Goal: Task Accomplishment & Management: Manage account settings

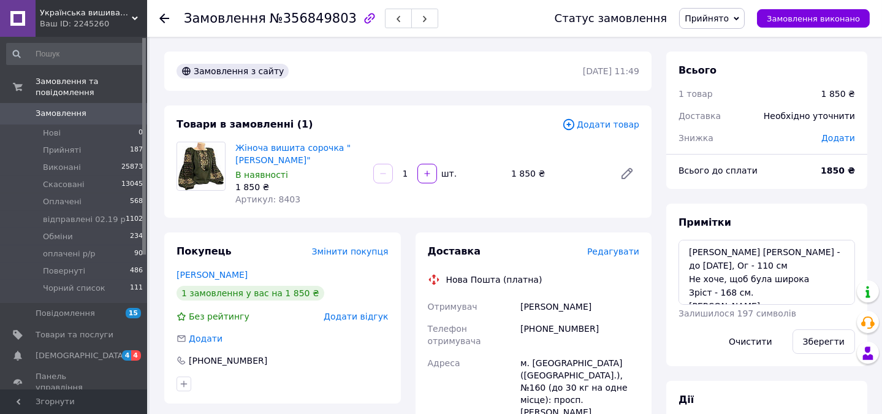
click at [100, 108] on span "Замовлення" at bounding box center [75, 113] width 78 height 11
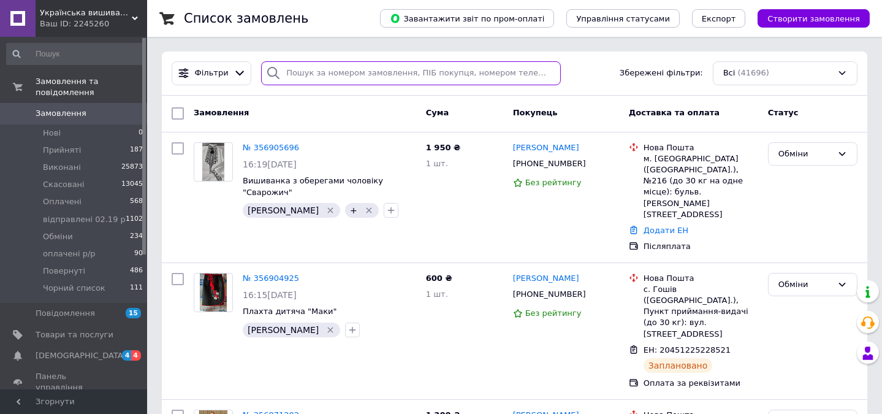
click at [325, 72] on input "search" at bounding box center [410, 73] width 299 height 24
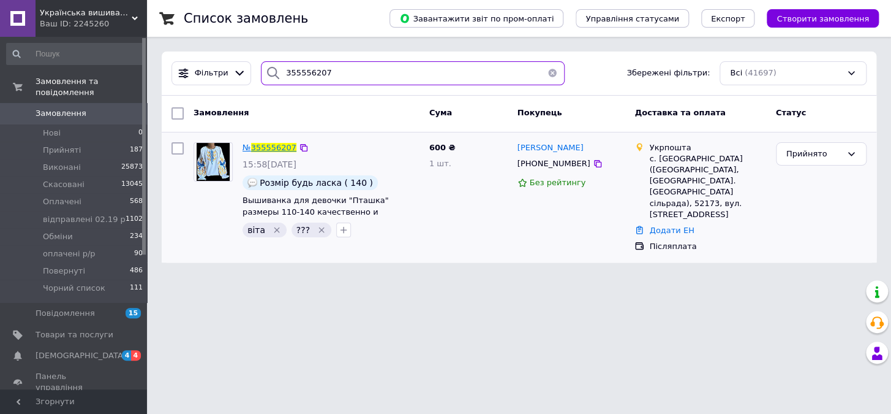
type input "355556207"
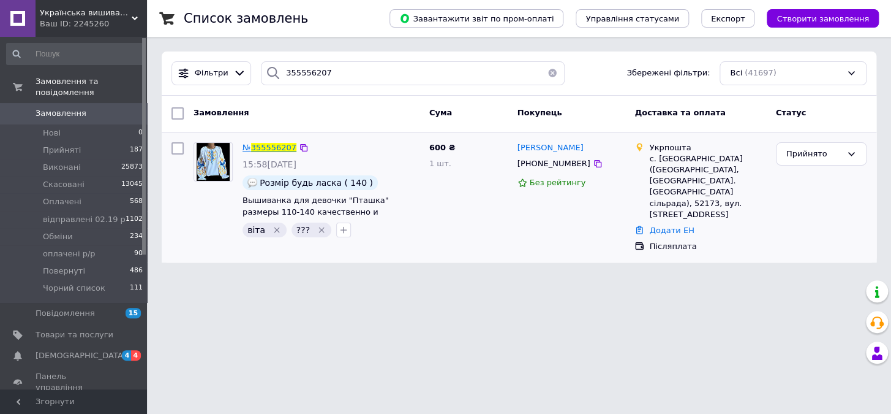
click at [270, 148] on span "355556207" at bounding box center [273, 147] width 45 height 9
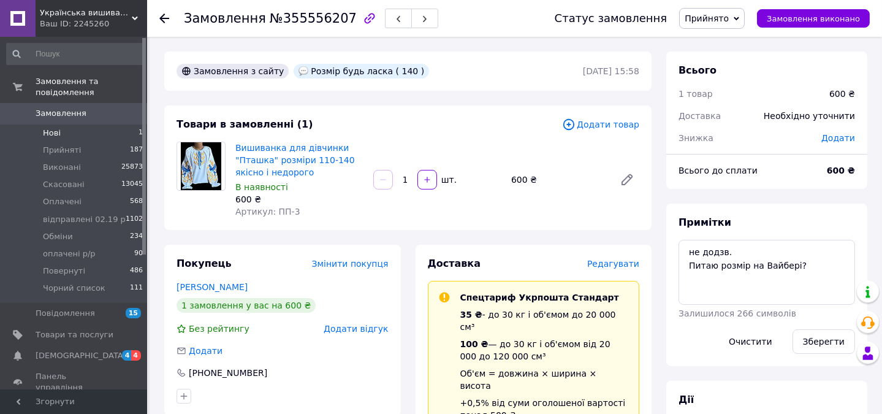
click at [46, 127] on span "Нові" at bounding box center [52, 132] width 18 height 11
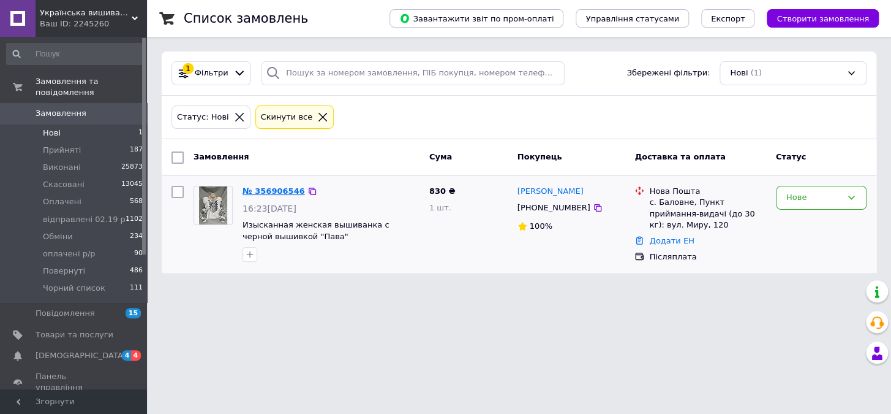
click at [275, 188] on link "№ 356906546" at bounding box center [274, 190] width 62 height 9
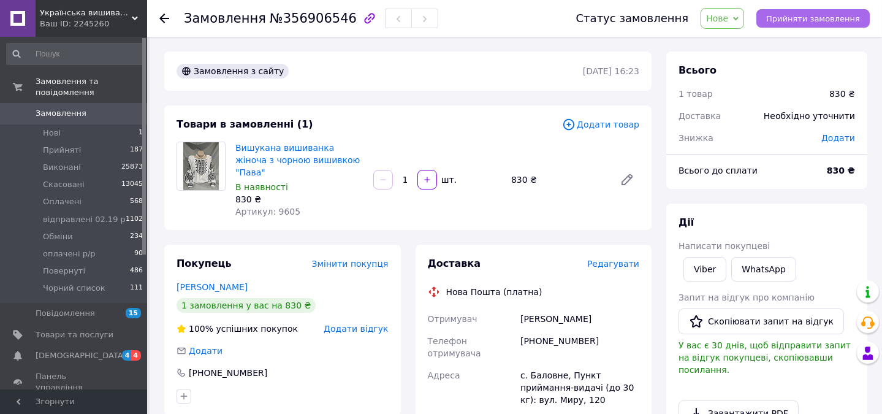
click at [821, 19] on span "Прийняти замовлення" at bounding box center [813, 18] width 94 height 9
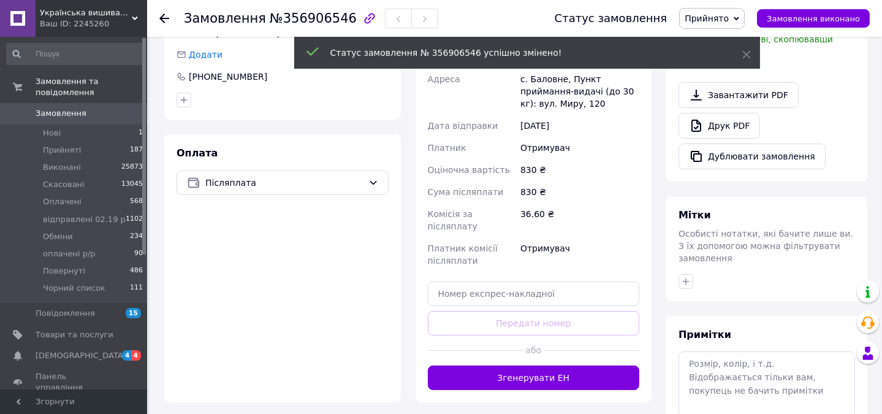
scroll to position [349, 0]
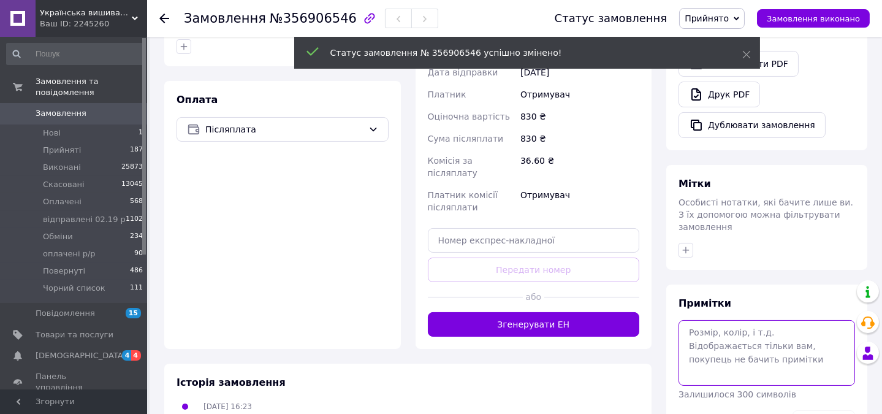
click at [790, 320] on textarea at bounding box center [766, 352] width 176 height 65
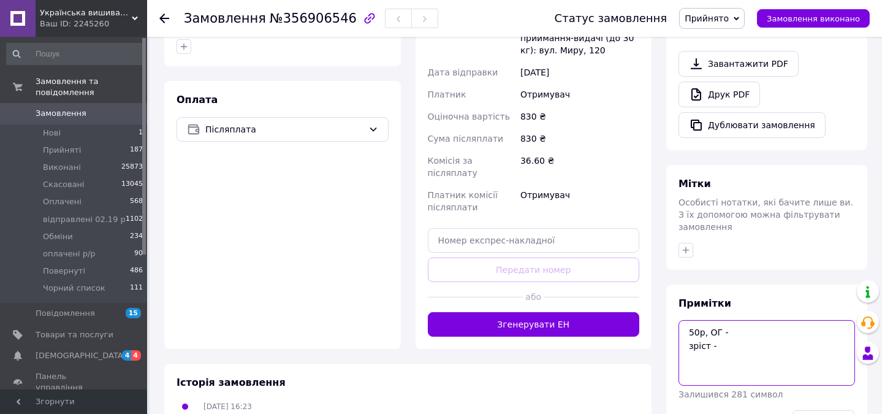
click at [756, 320] on textarea "50р, ОГ - зріст -" at bounding box center [766, 352] width 176 height 65
click at [723, 325] on textarea "50р, ОГ - 100 см. зріст -" at bounding box center [766, 352] width 176 height 65
type textarea "50р, ОГ - 100 см. зріст - 160 см"
click at [828, 410] on button "Зберегти" at bounding box center [823, 422] width 62 height 25
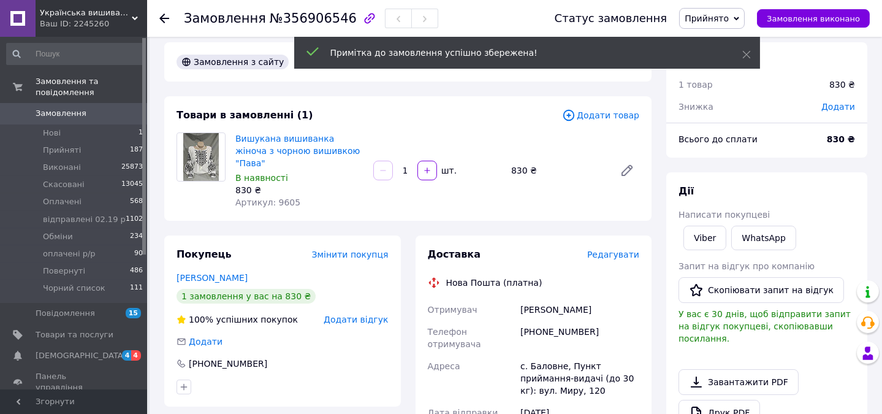
scroll to position [0, 0]
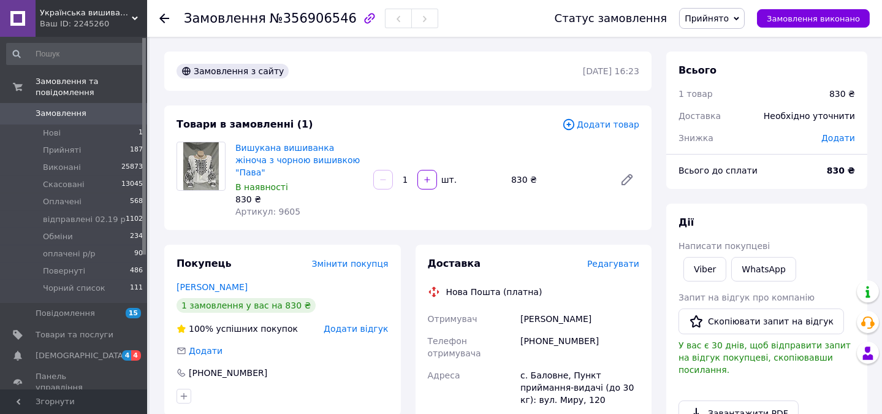
click at [86, 108] on span "Замовлення" at bounding box center [75, 113] width 78 height 11
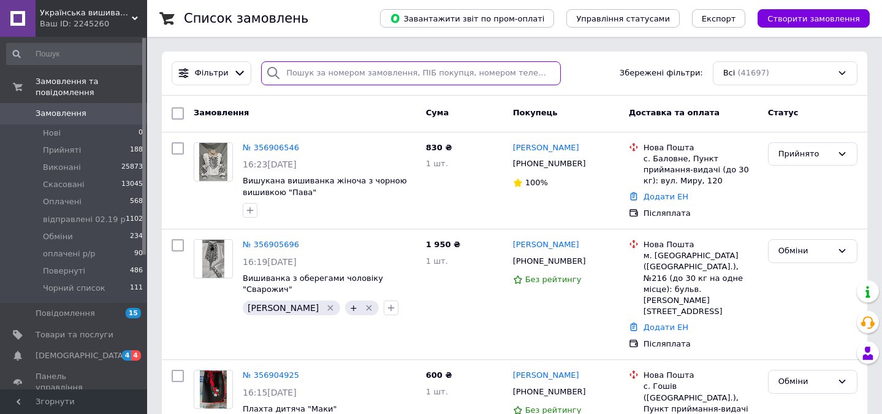
click at [501, 73] on input "search" at bounding box center [410, 73] width 299 height 24
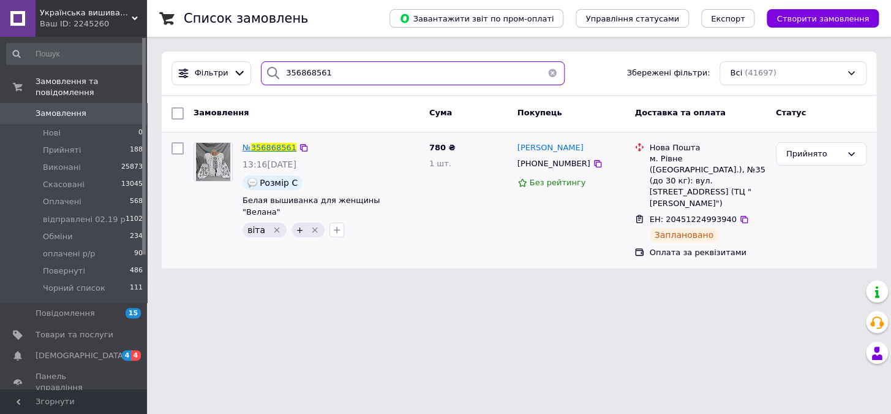
type input "356868561"
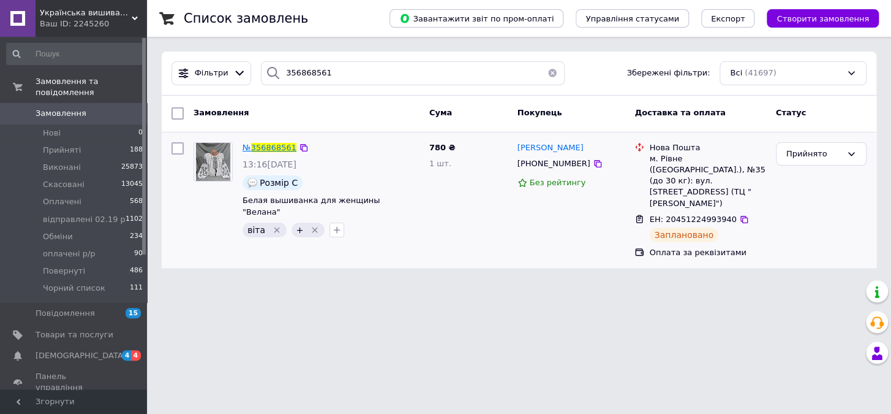
click at [270, 149] on span "356868561" at bounding box center [273, 147] width 45 height 9
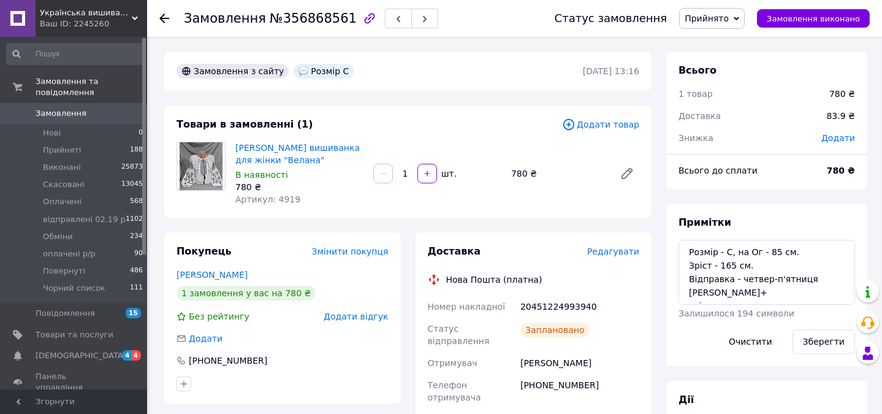
click at [49, 103] on link "Замовлення 0" at bounding box center [75, 113] width 150 height 21
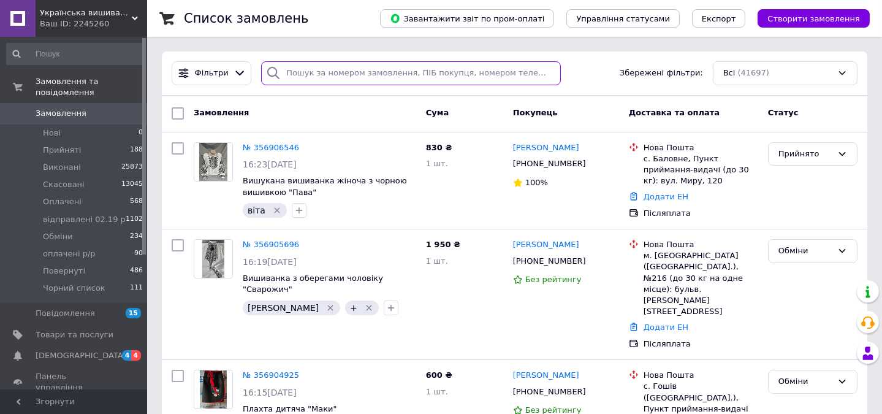
click at [407, 76] on input "search" at bounding box center [410, 73] width 299 height 24
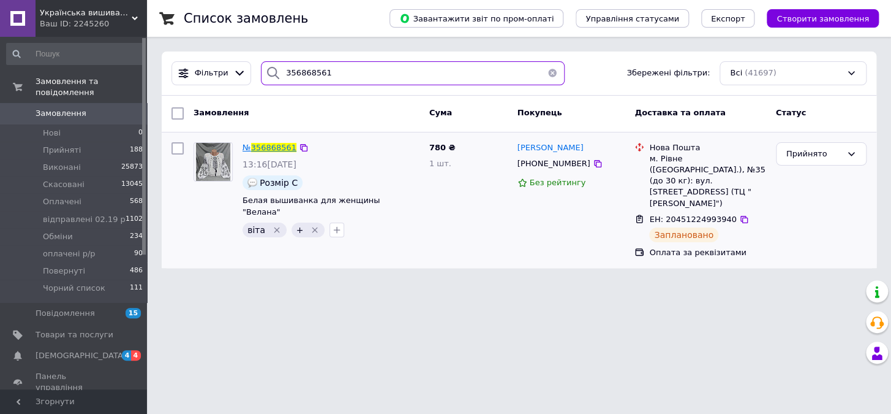
type input "356868561"
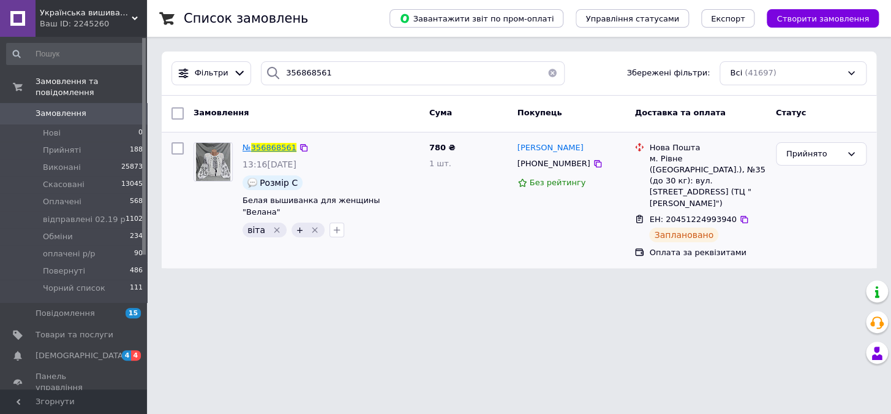
click at [273, 146] on span "356868561" at bounding box center [273, 147] width 45 height 9
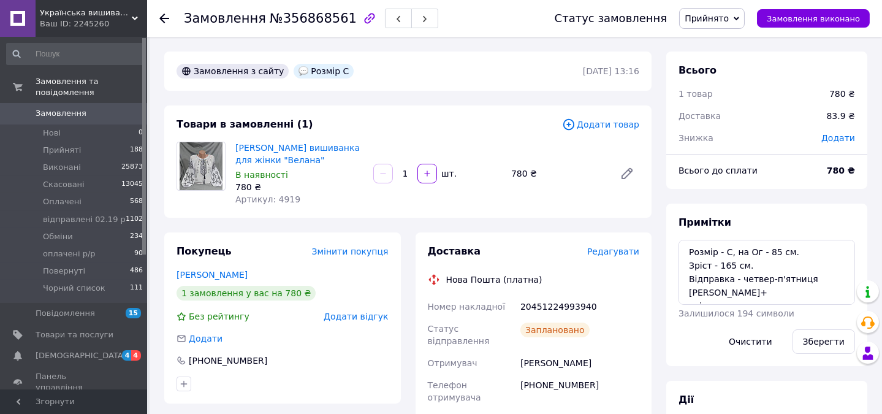
click at [83, 108] on span "Замовлення" at bounding box center [75, 113] width 78 height 11
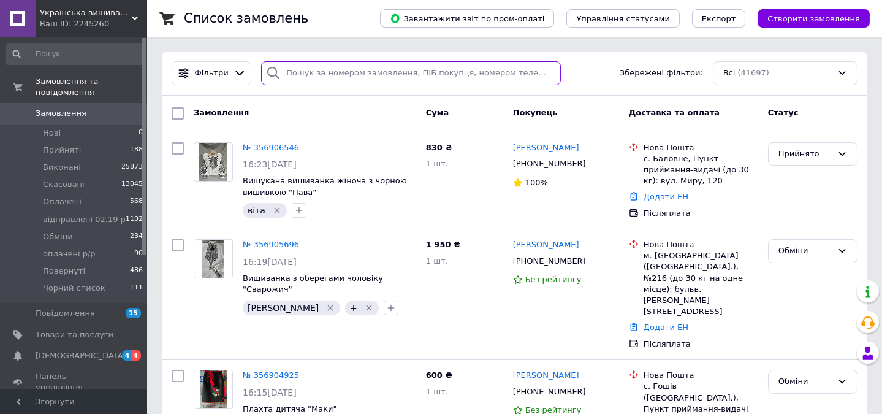
click at [459, 68] on input "search" at bounding box center [410, 73] width 299 height 24
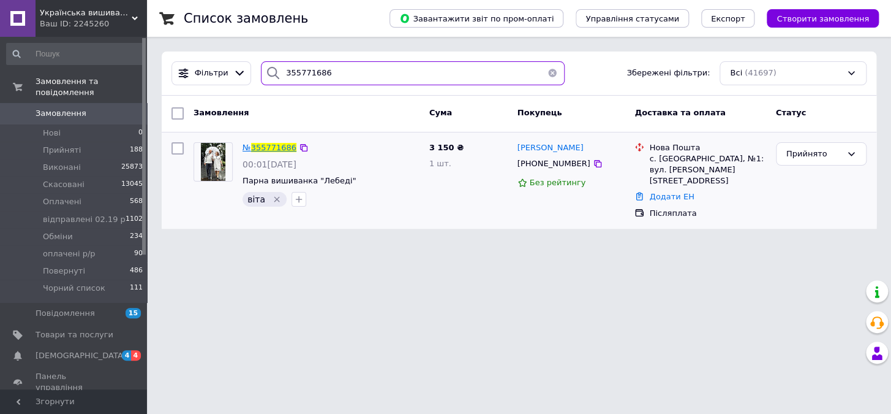
type input "355771686"
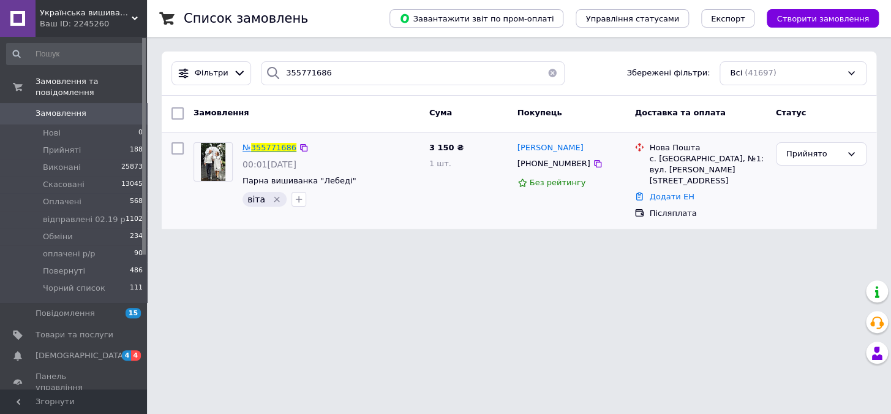
click at [265, 146] on span "355771686" at bounding box center [273, 147] width 45 height 9
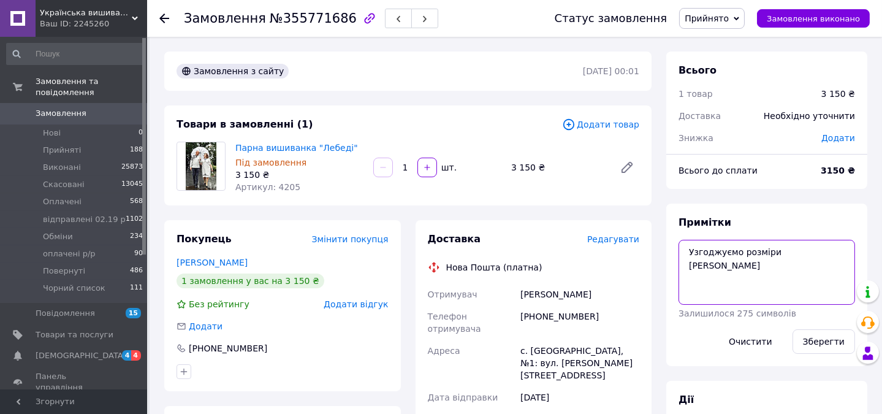
click at [709, 275] on textarea "Узгоджуємо розміри Вайбер" at bounding box center [766, 272] width 176 height 65
click at [812, 255] on textarea "Узгоджуємо розміри Вайбер" at bounding box center [766, 272] width 176 height 65
type textarea "Узгоджуємо розміри Вайбер Питаю чи актуально?"
click at [834, 335] on button "Зберегти" at bounding box center [823, 341] width 62 height 25
click at [108, 108] on span "Замовлення" at bounding box center [75, 113] width 78 height 11
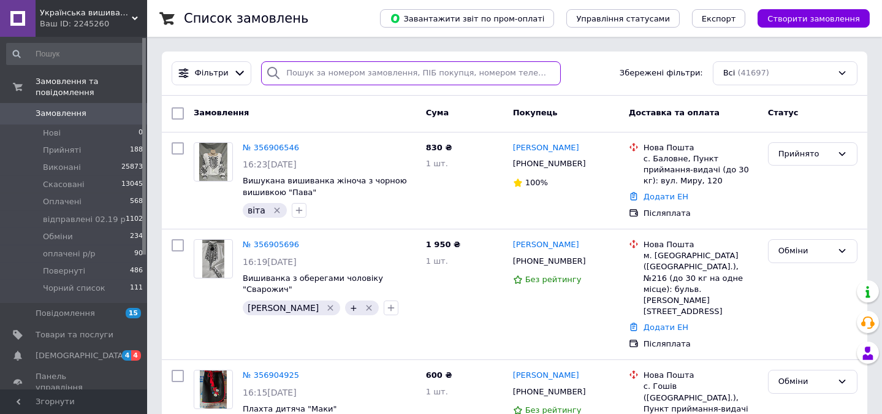
click at [302, 75] on input "search" at bounding box center [410, 73] width 299 height 24
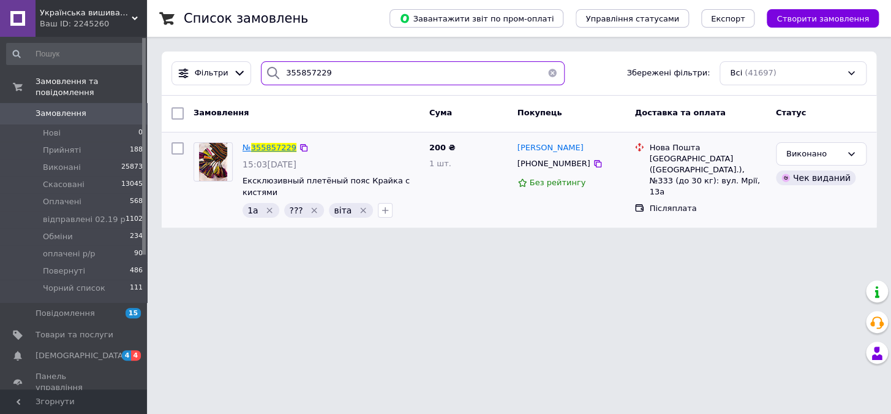
type input "355857229"
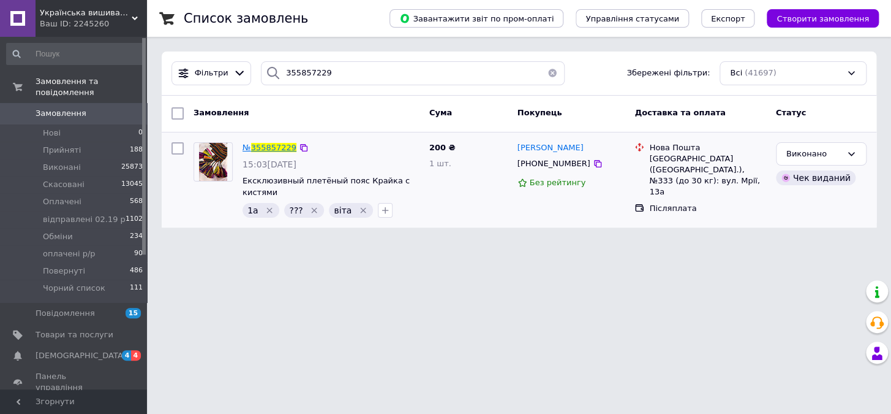
click at [279, 149] on span "355857229" at bounding box center [273, 147] width 45 height 9
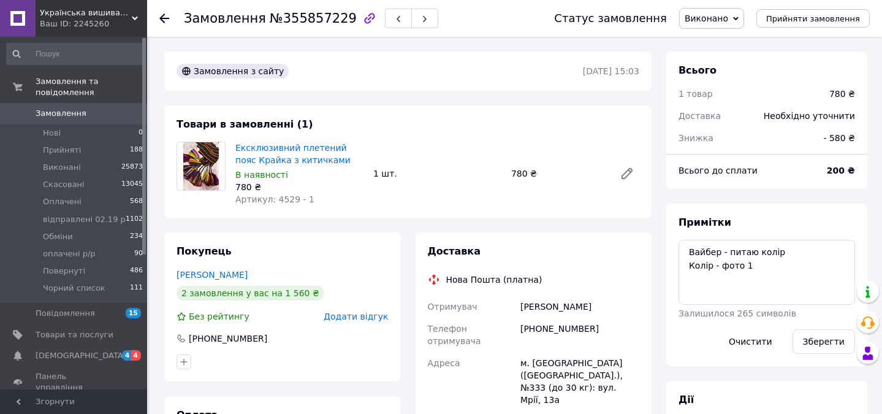
scroll to position [51, 0]
drag, startPoint x: 881, startPoint y: 118, endPoint x: 890, endPoint y: 176, distance: 58.9
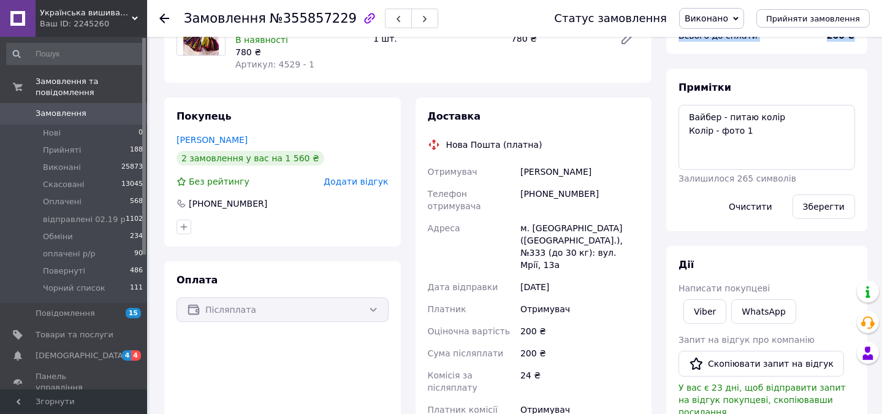
scroll to position [134, 0]
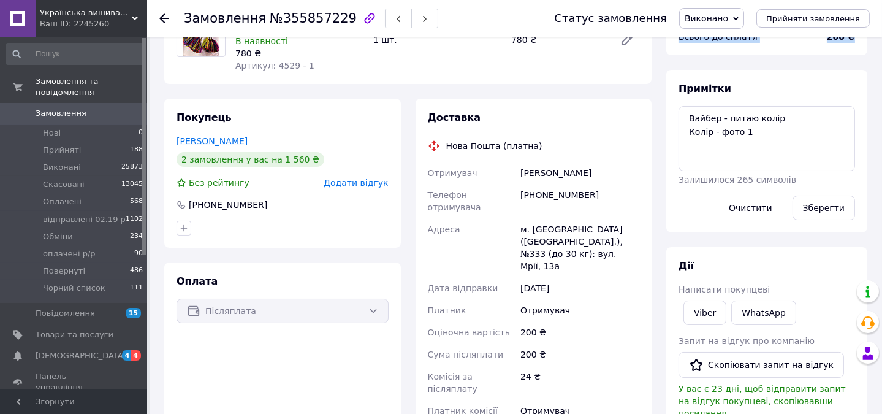
click at [213, 136] on link "Кушнір Тетяна" at bounding box center [211, 141] width 71 height 10
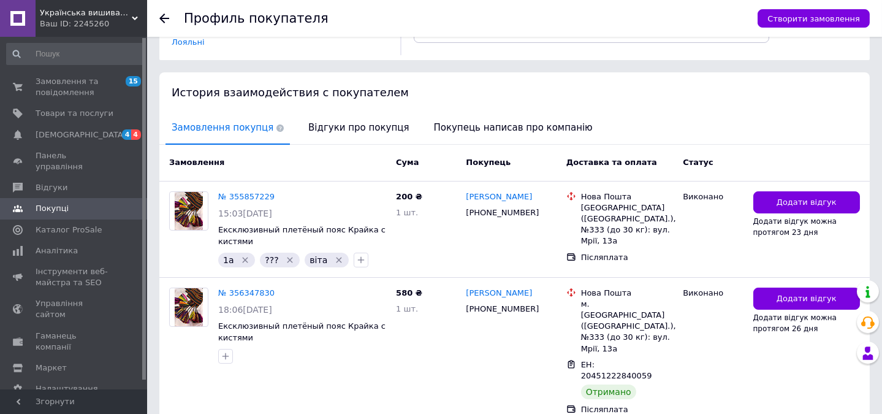
scroll to position [213, 0]
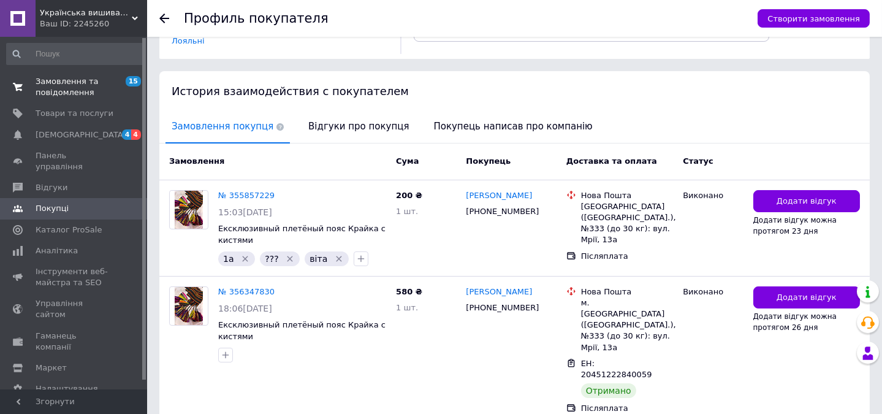
click at [62, 90] on span "Замовлення та повідомлення" at bounding box center [75, 87] width 78 height 22
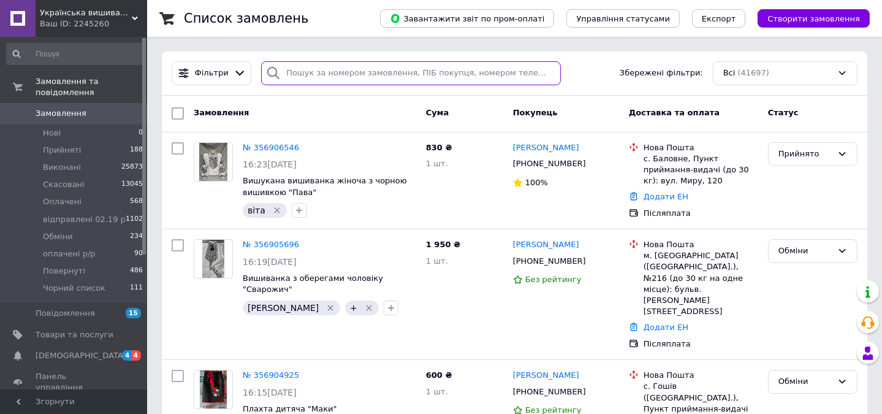
click at [361, 72] on input "search" at bounding box center [410, 73] width 299 height 24
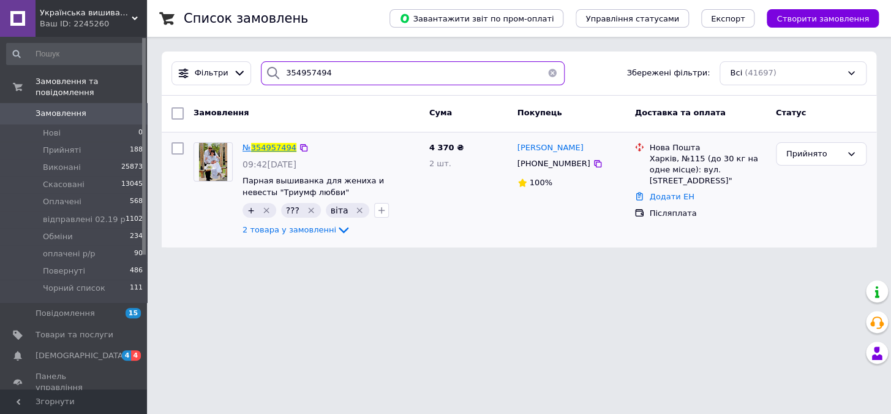
type input "354957494"
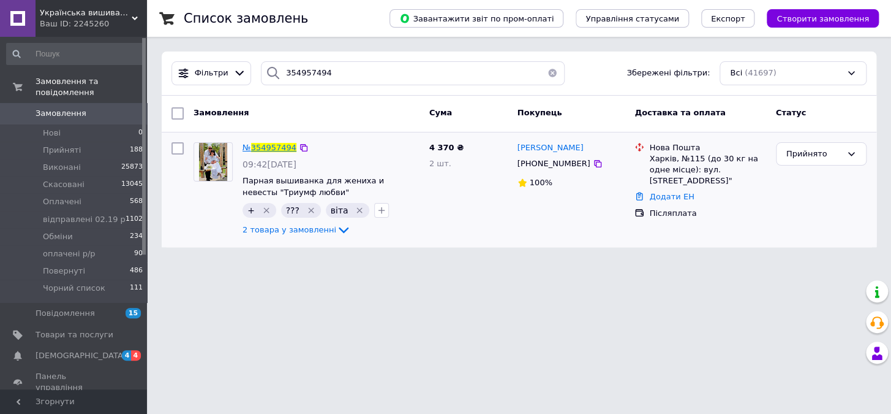
click at [281, 149] on span "354957494" at bounding box center [273, 147] width 45 height 9
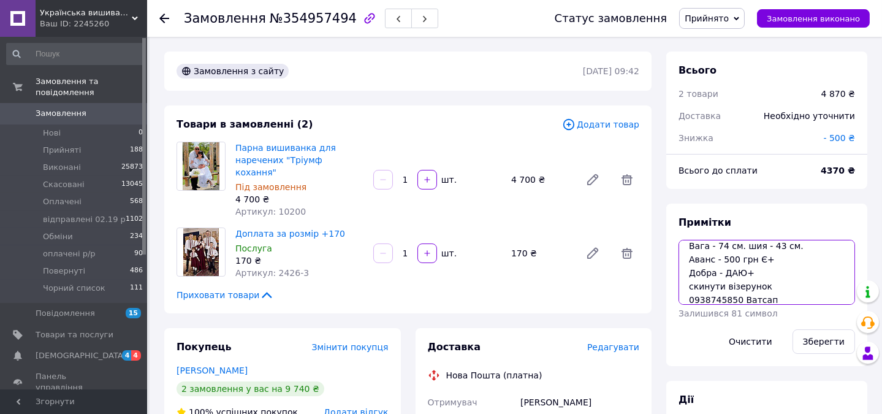
scroll to position [93, 0]
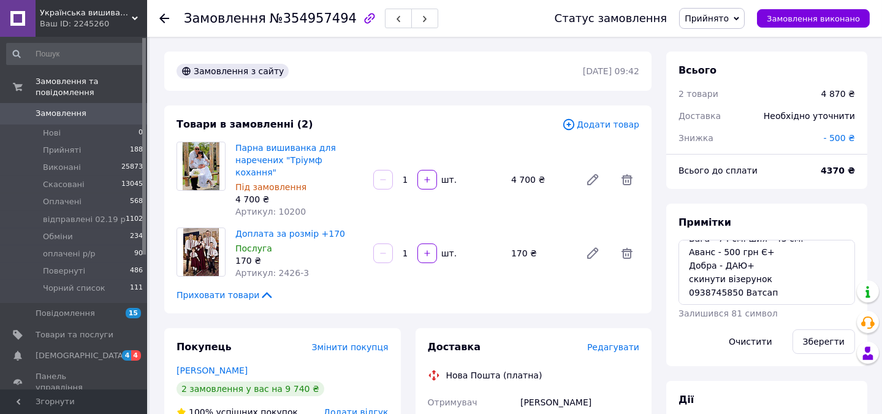
click at [80, 108] on span "Замовлення" at bounding box center [61, 113] width 51 height 11
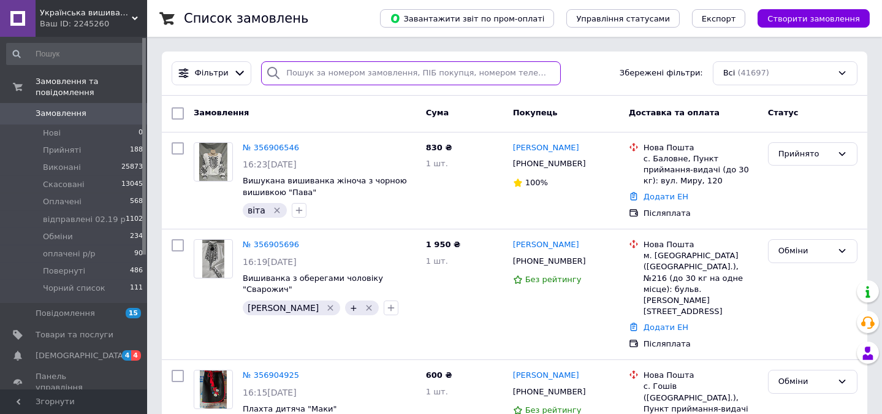
click at [349, 71] on input "search" at bounding box center [410, 73] width 299 height 24
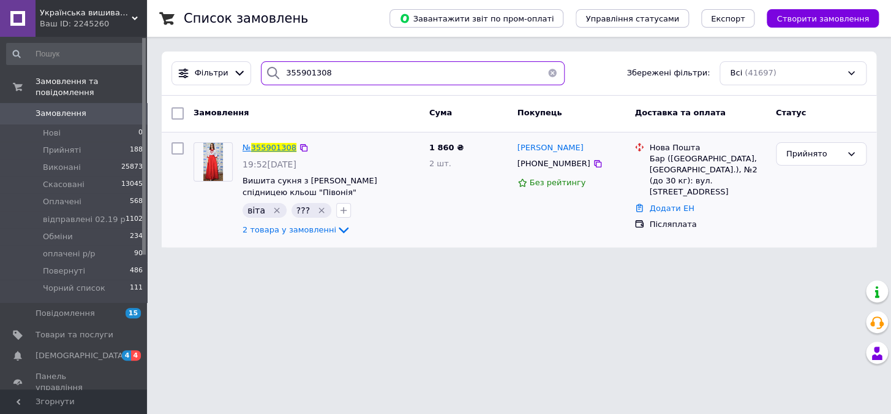
type input "355901308"
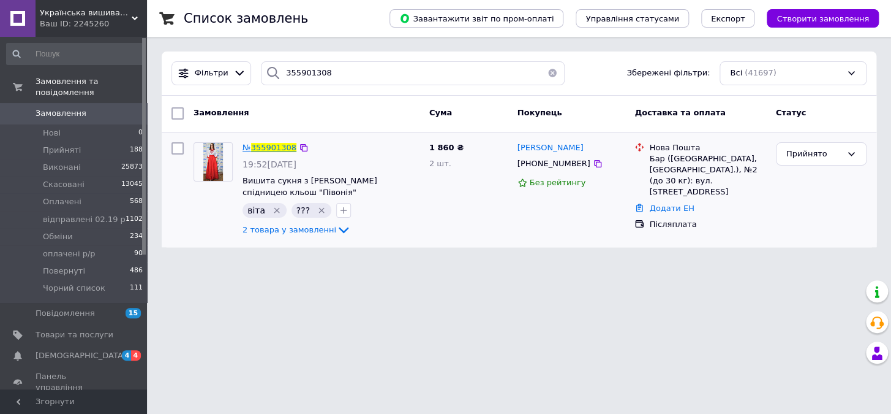
click at [263, 149] on span "355901308" at bounding box center [273, 147] width 45 height 9
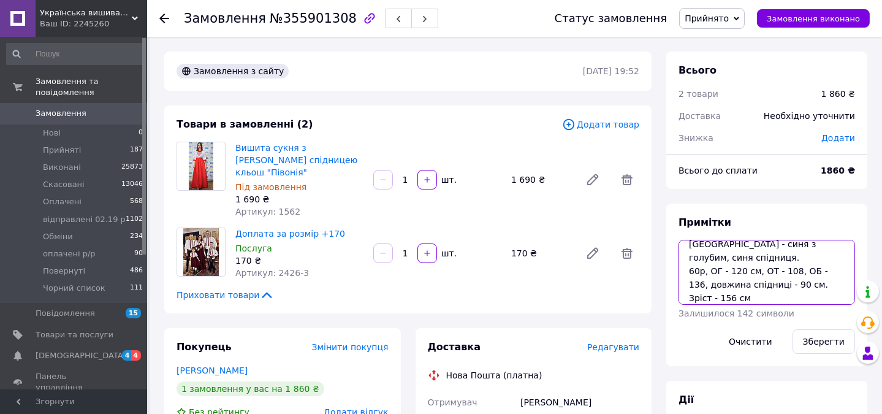
scroll to position [40, 0]
drag, startPoint x: 686, startPoint y: 268, endPoint x: 762, endPoint y: 278, distance: 76.1
click at [793, 296] on textarea "[PERSON_NAME] - ДАЮ+ аванс - 200 ( Є+) [GEOGRAPHIC_DATA] - синя з голубим, синя…" at bounding box center [766, 272] width 176 height 65
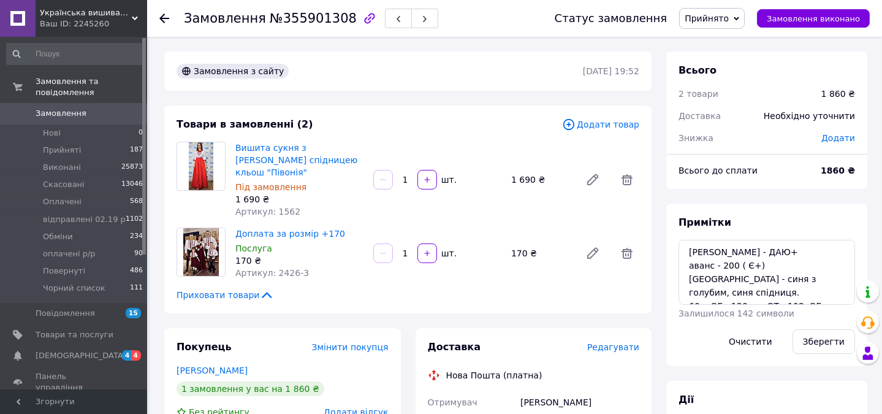
click at [840, 135] on span "Додати" at bounding box center [838, 138] width 34 height 10
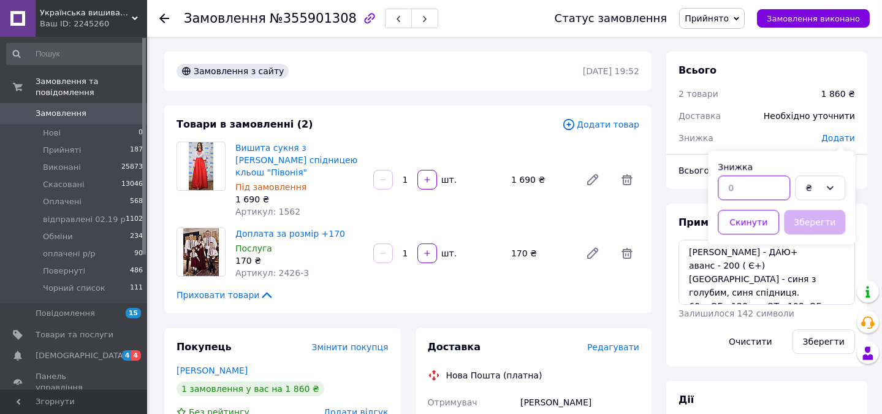
click at [746, 187] on input "text" at bounding box center [753, 187] width 72 height 25
type input "200"
click at [804, 221] on button "Зберегти" at bounding box center [814, 222] width 61 height 25
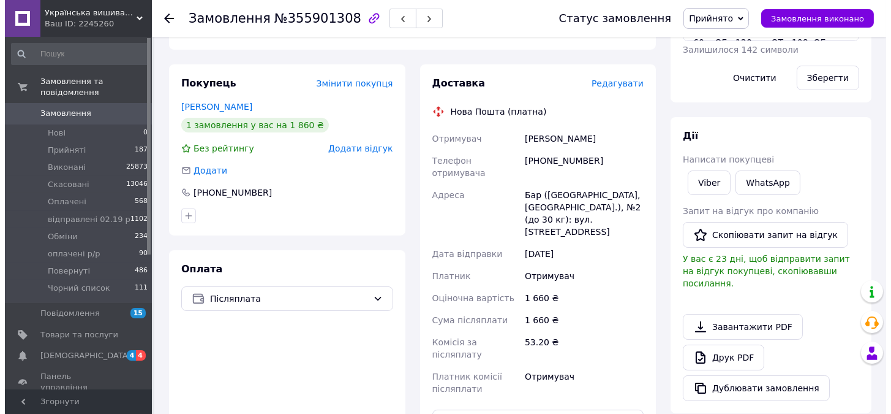
scroll to position [257, 0]
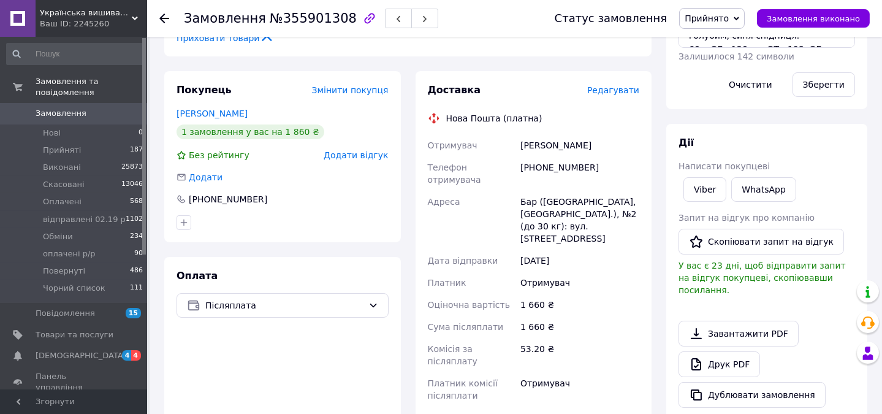
click at [616, 85] on span "Редагувати" at bounding box center [613, 90] width 52 height 10
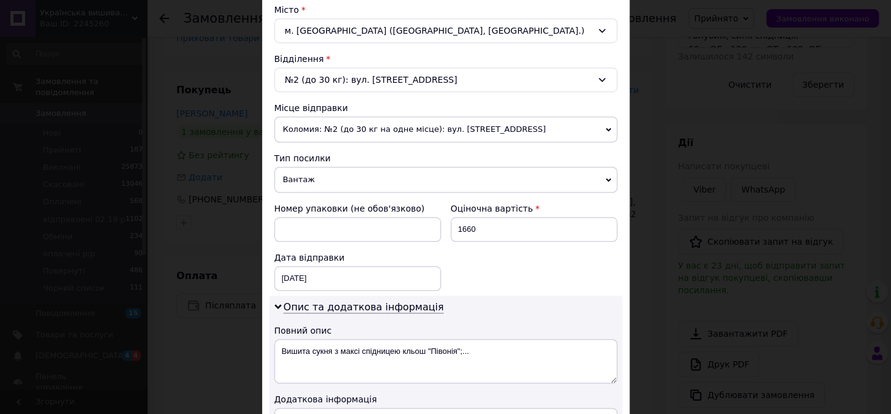
scroll to position [337, 0]
click at [466, 227] on input "1660" at bounding box center [534, 228] width 167 height 25
type input "1860"
click at [386, 281] on div "12.08.2025 < 2025 > < Август > Пн Вт Ср Чт Пт Сб Вс 28 29 30 31 1 2 3 4 5 6 7 8…" at bounding box center [357, 277] width 167 height 25
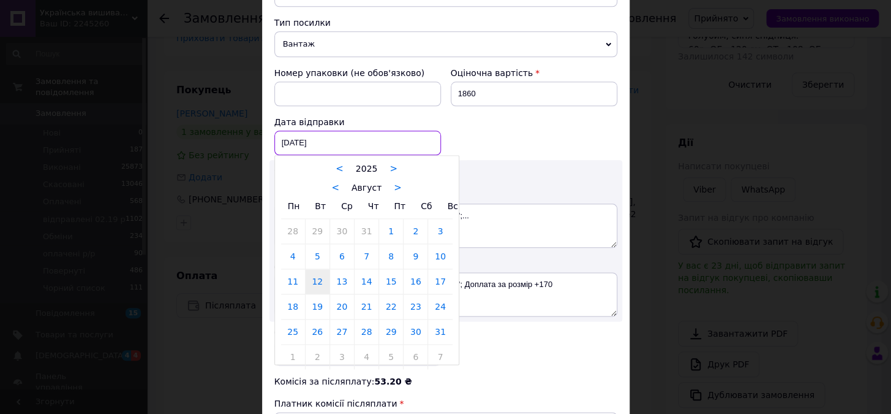
scroll to position [459, 0]
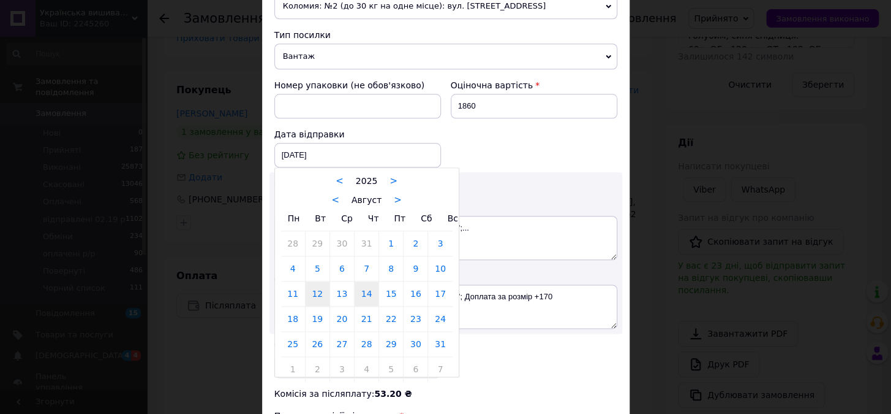
click at [363, 291] on link "14" at bounding box center [367, 293] width 24 height 25
type input "[DATE]"
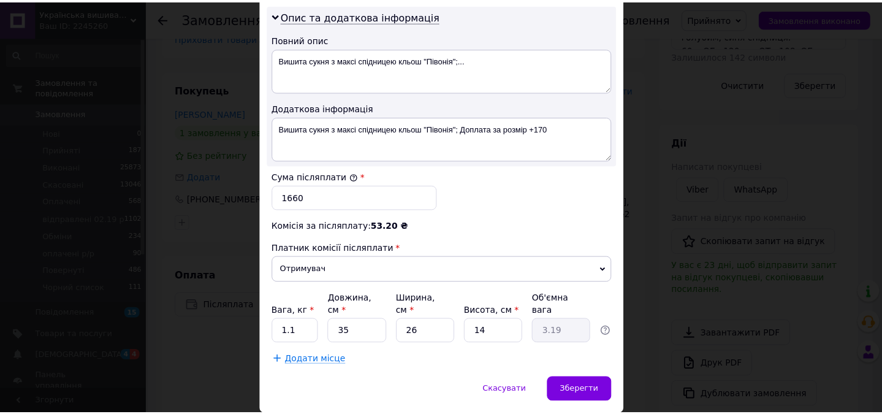
scroll to position [656, 0]
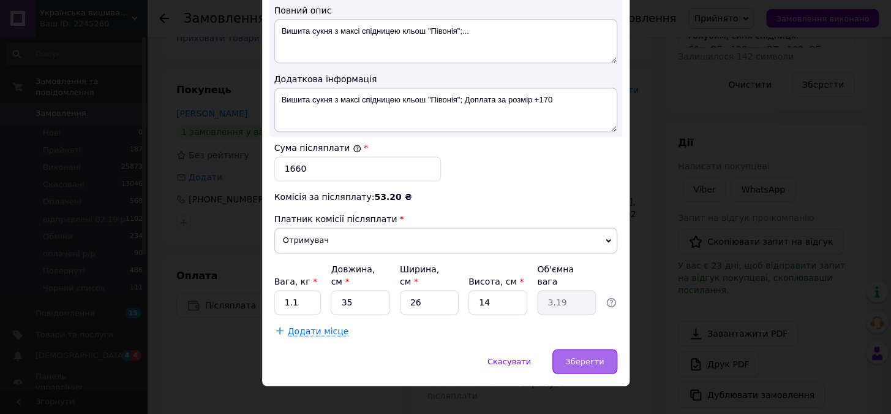
click at [581, 356] on span "Зберегти" at bounding box center [584, 360] width 39 height 9
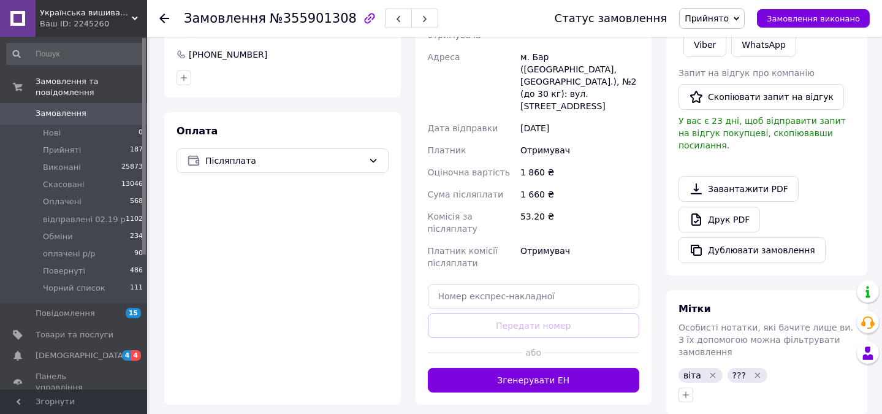
scroll to position [450, 0]
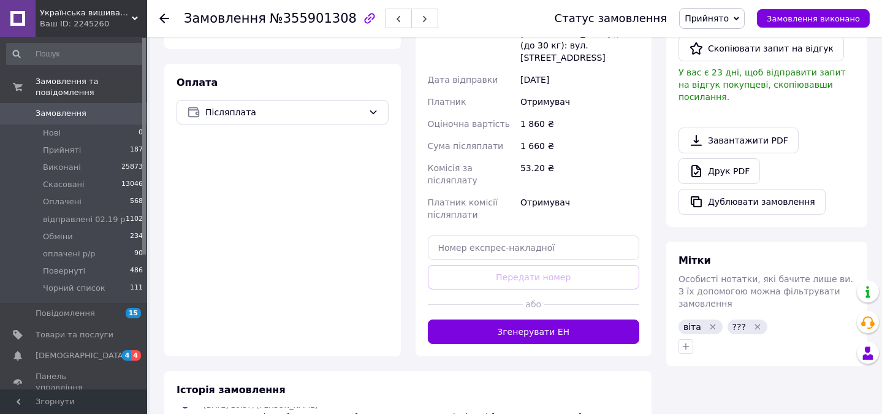
click at [754, 323] on icon "Видалити мітку" at bounding box center [757, 326] width 6 height 6
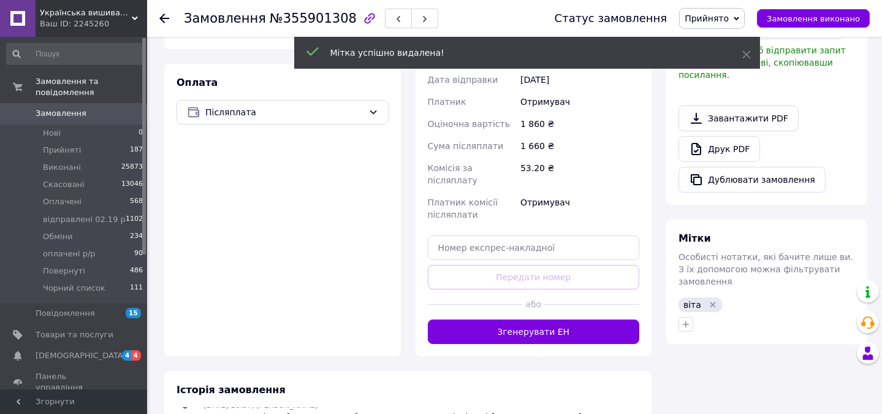
scroll to position [340, 0]
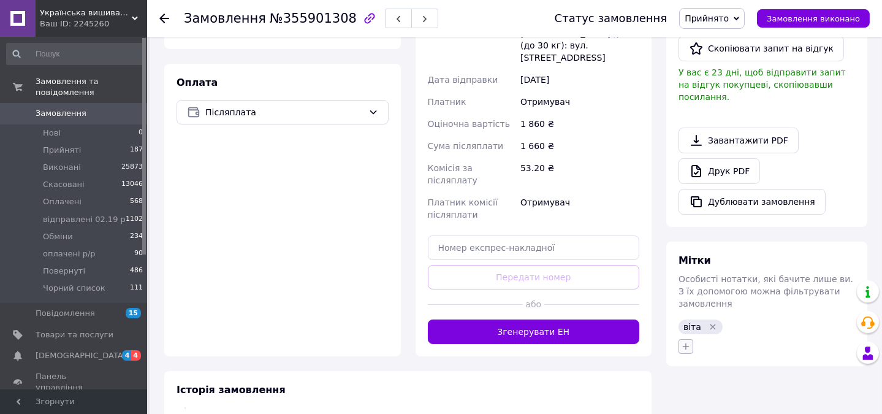
click at [684, 342] on icon "button" at bounding box center [685, 345] width 7 height 7
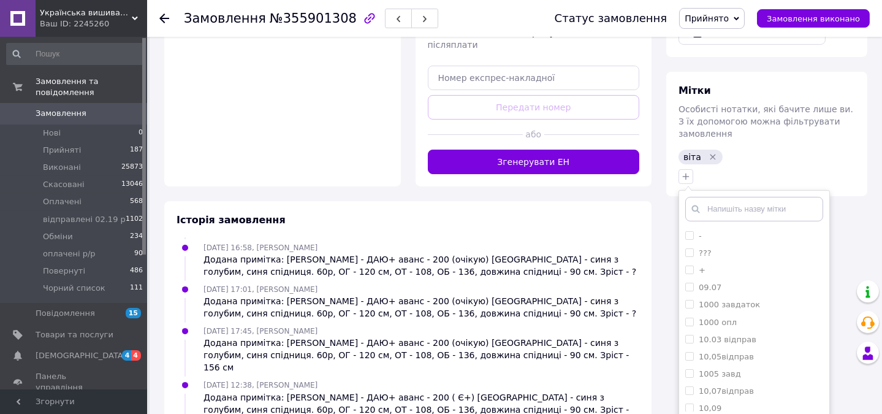
scroll to position [631, 0]
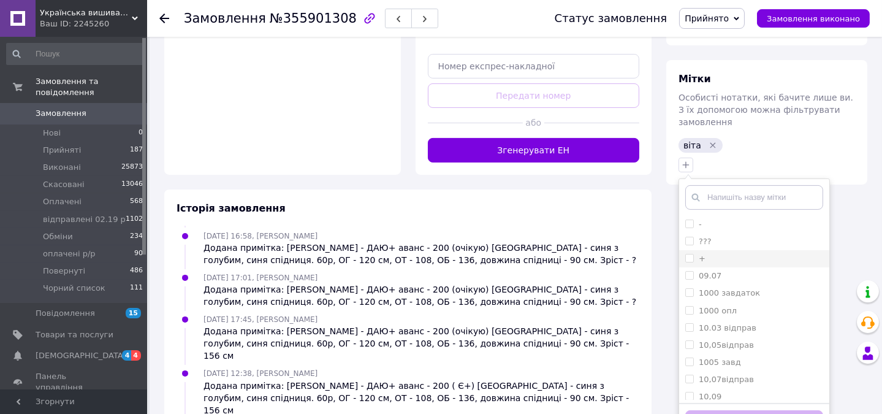
click at [689, 254] on input "+" at bounding box center [689, 258] width 8 height 8
checkbox input "true"
click at [746, 410] on button "Додати мітку" at bounding box center [754, 422] width 138 height 24
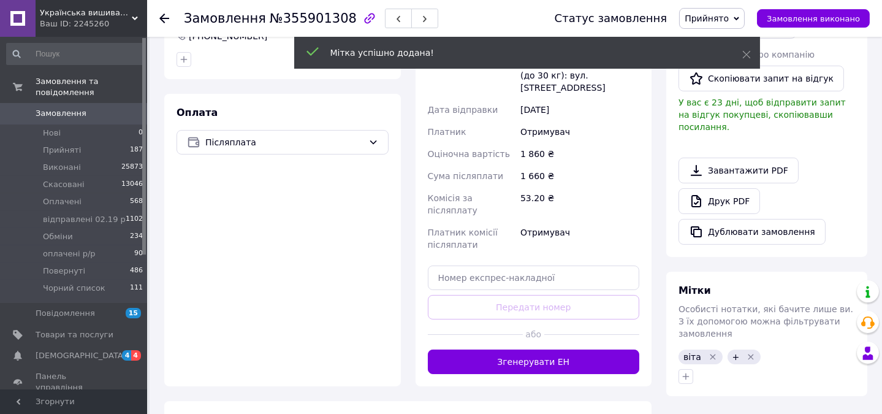
scroll to position [380, 0]
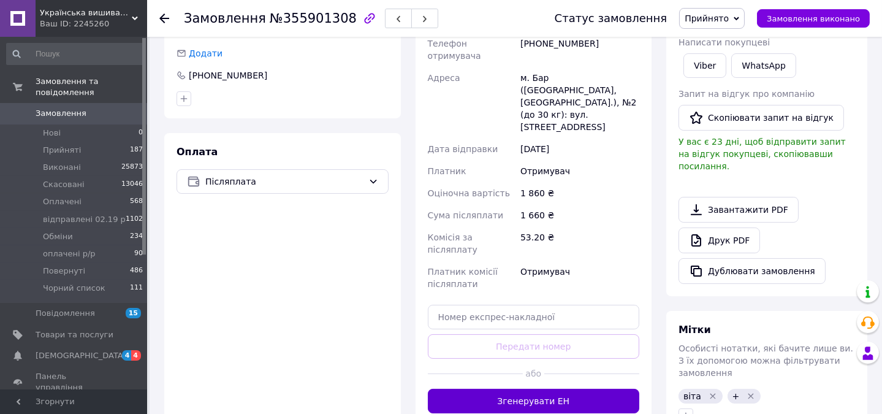
click at [557, 388] on button "Згенерувати ЕН" at bounding box center [534, 400] width 212 height 25
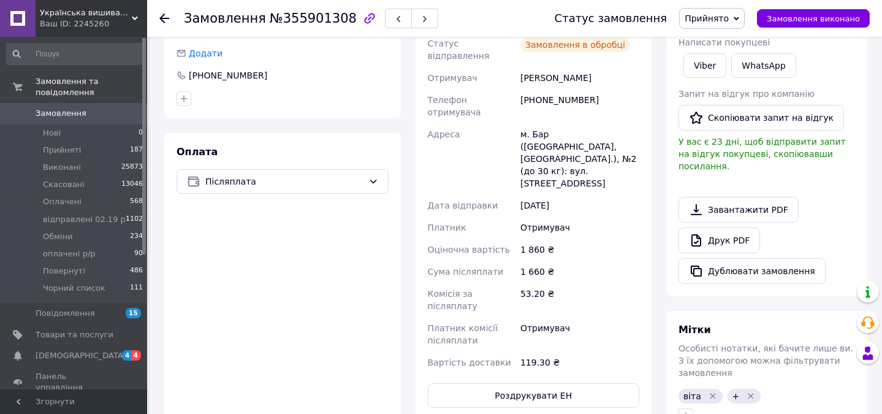
scroll to position [399, 0]
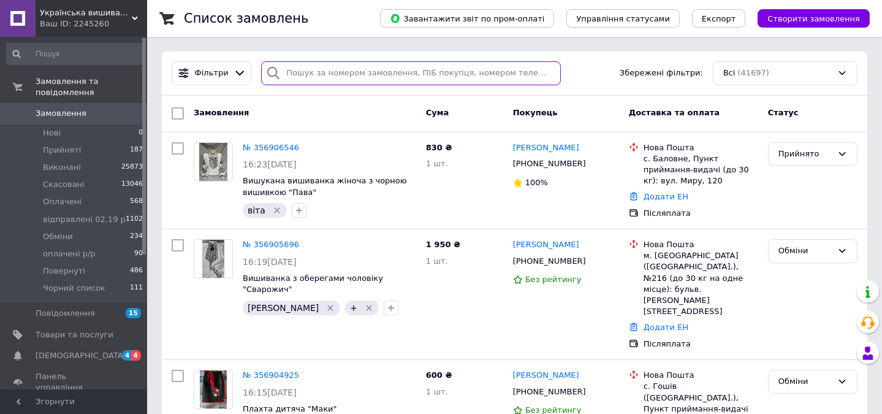
click at [435, 73] on input "search" at bounding box center [410, 73] width 299 height 24
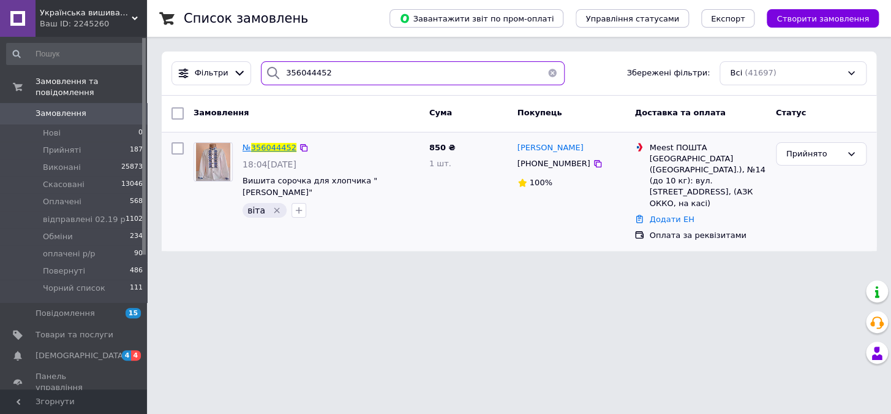
type input "356044452"
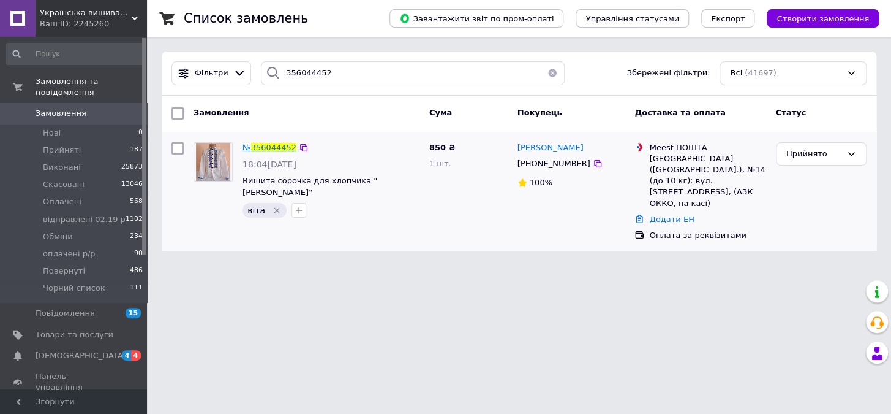
click at [279, 145] on span "356044452" at bounding box center [273, 147] width 45 height 9
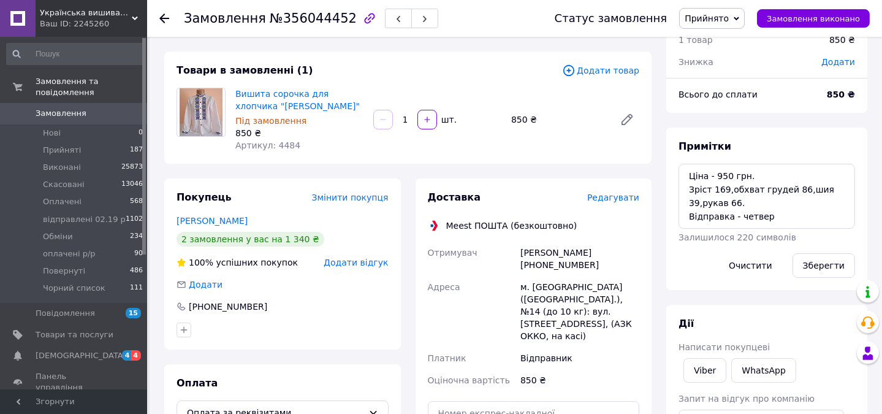
scroll to position [51, 0]
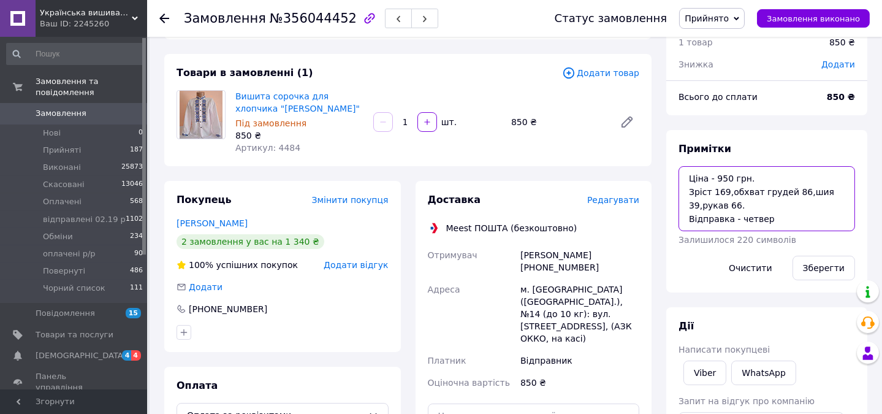
click at [803, 219] on textarea "Ціна - 950 грн. Зріст 169,обхват грудей 86,шия 39,рукав 66. Відправка - четвер" at bounding box center [766, 198] width 176 height 65
click at [824, 269] on button "Зберегти" at bounding box center [823, 267] width 62 height 25
click at [757, 171] on textarea "Ціна - 950 грн. Зріст 169,обхват грудей 86,шия 39,рукав 66. Відправка - четвер …" at bounding box center [766, 198] width 176 height 65
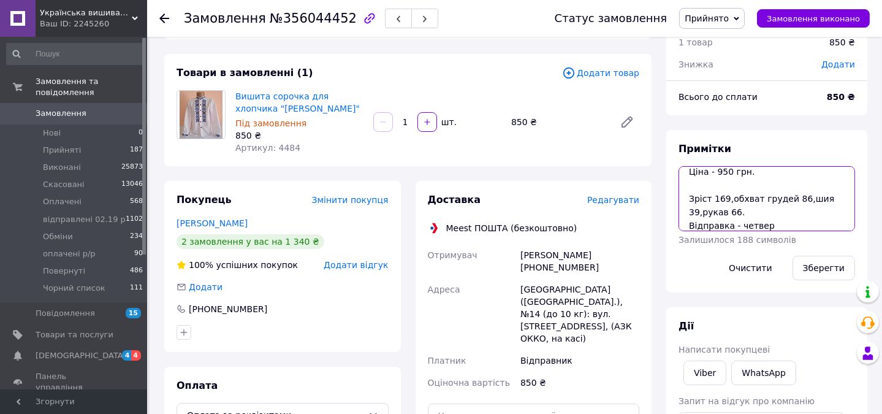
scroll to position [18, 0]
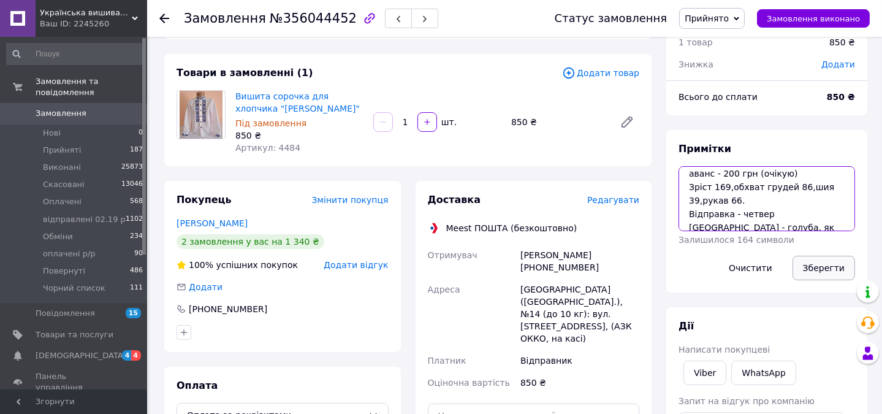
type textarea "Ціна - 950 грн. аванс - 200 грн (очікую) Зріст 169,обхват грудей 86,шия 39,рука…"
click at [821, 269] on button "Зберегти" at bounding box center [823, 267] width 62 height 25
click at [601, 73] on span "Додати товар" at bounding box center [600, 72] width 77 height 13
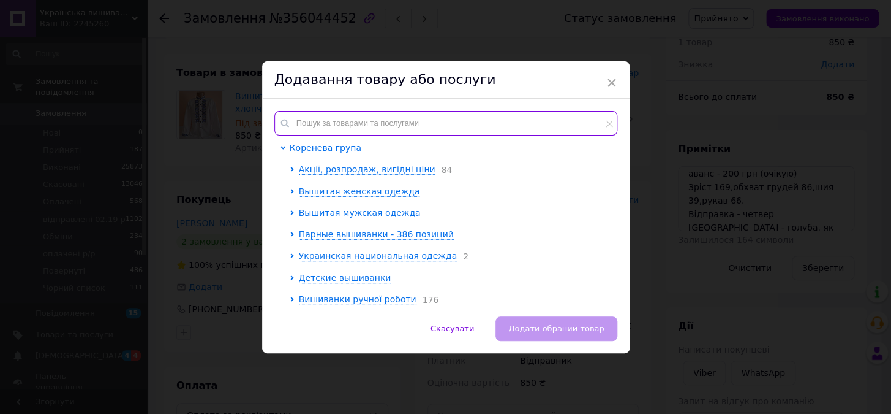
click at [485, 124] on input "text" at bounding box center [445, 123] width 343 height 25
click at [483, 127] on input "text" at bounding box center [445, 123] width 343 height 25
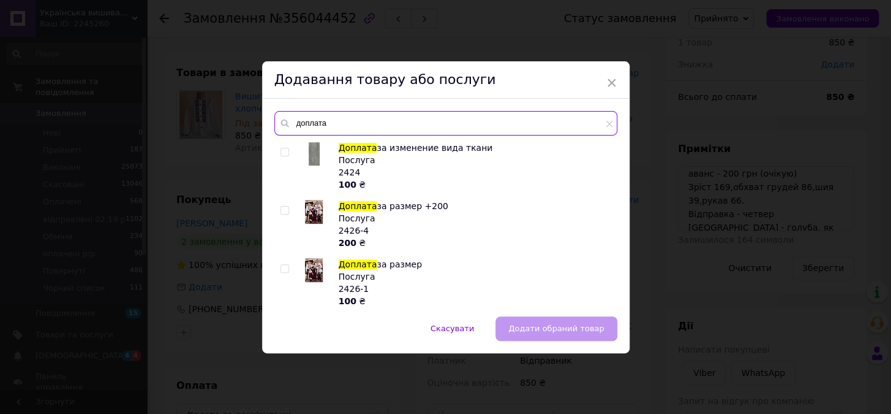
type input "доплата"
click at [281, 267] on input "checkbox" at bounding box center [285, 269] width 8 height 8
checkbox input "true"
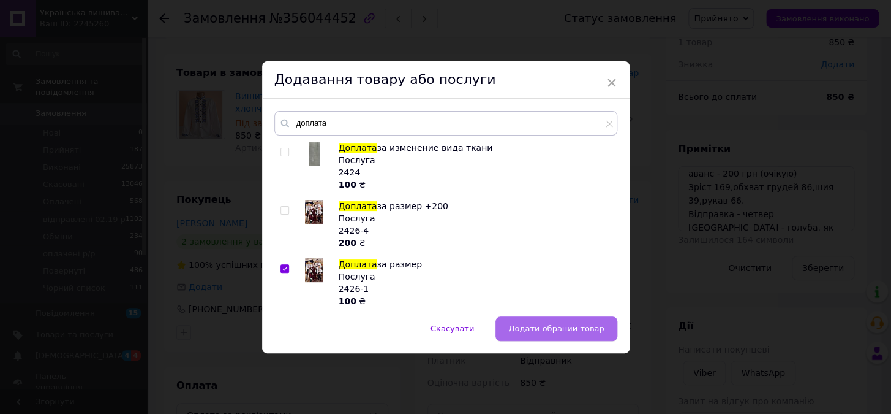
click at [548, 324] on span "Додати обраний товар" at bounding box center [557, 327] width 96 height 9
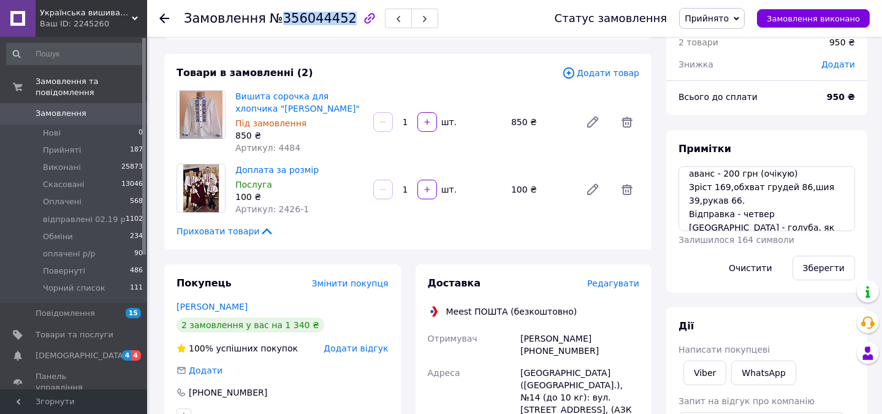
drag, startPoint x: 276, startPoint y: 20, endPoint x: 332, endPoint y: 18, distance: 56.4
click at [334, 18] on span "№356044452" at bounding box center [313, 18] width 87 height 15
copy span "356044452"
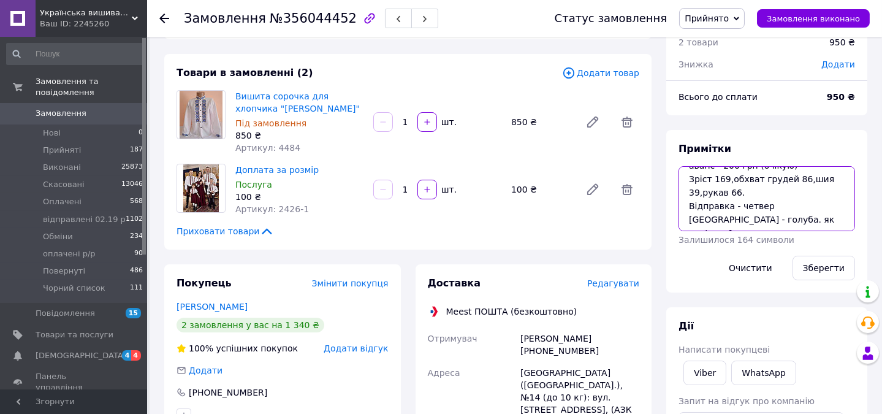
drag, startPoint x: 685, startPoint y: 178, endPoint x: 748, endPoint y: 191, distance: 64.5
click at [748, 191] on textarea "Ціна - 950 грн. аванс - 200 грн (очікую) Зріст 169,обхват грудей 86,шия 39,рука…" at bounding box center [766, 198] width 176 height 65
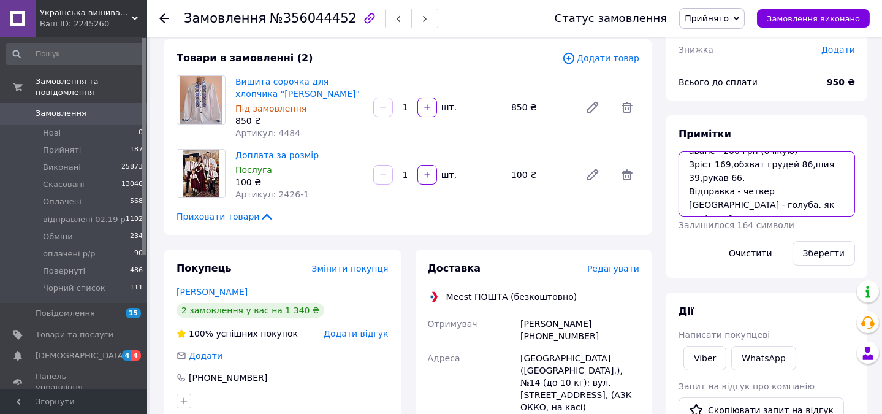
click at [819, 206] on textarea "Ціна - 950 грн. аванс - 200 грн (очікую) Зріст 169,обхват грудей 86,шия 39,рука…" at bounding box center [766, 183] width 176 height 65
type textarea "Ціна - 950 грн. аванс - 200 грн (очікую) Зріст 169,обхват грудей 86,шия 39,рука…"
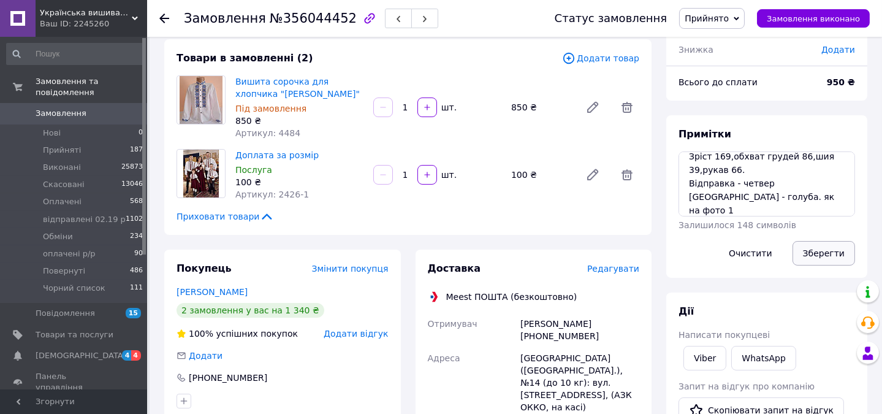
click at [828, 250] on button "Зберегти" at bounding box center [823, 253] width 62 height 25
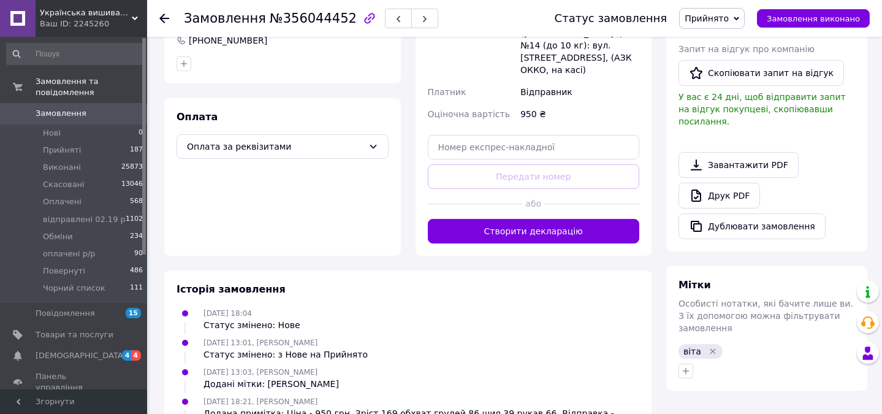
scroll to position [406, 0]
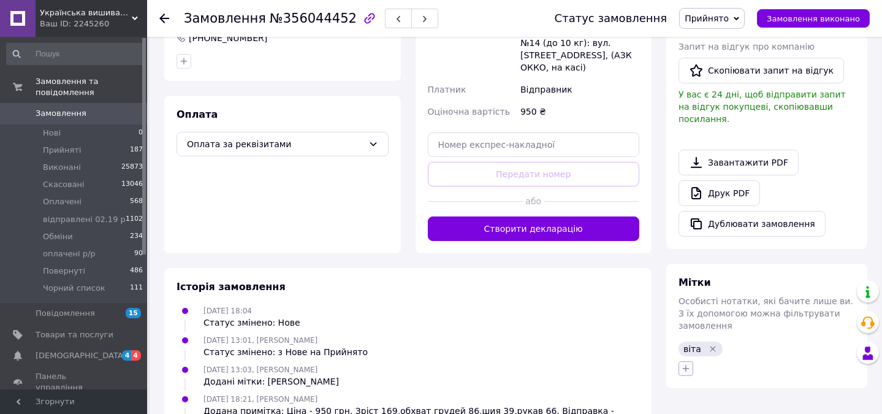
click at [682, 363] on icon "button" at bounding box center [686, 368] width 10 height 10
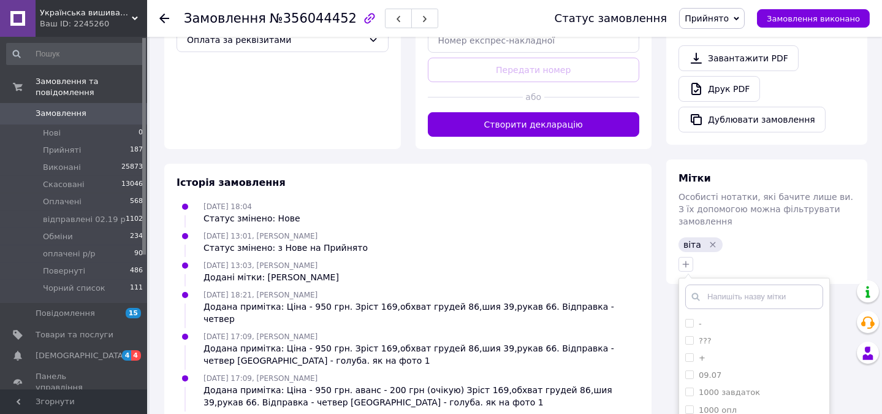
scroll to position [505, 0]
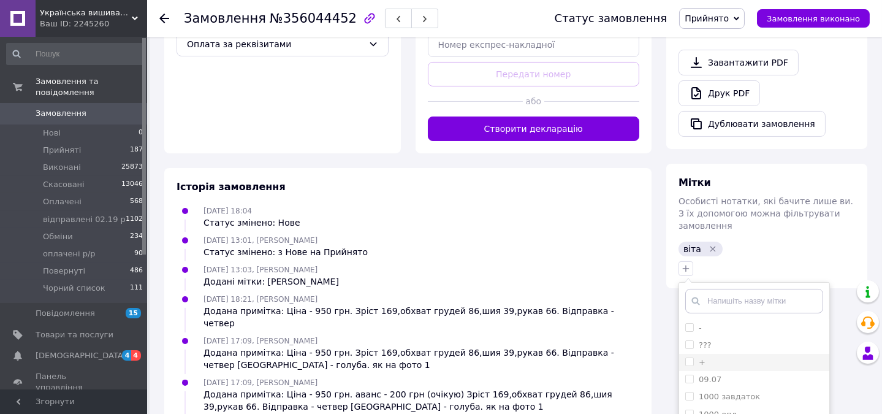
click at [690, 357] on input "+" at bounding box center [689, 361] width 8 height 8
checkbox input "true"
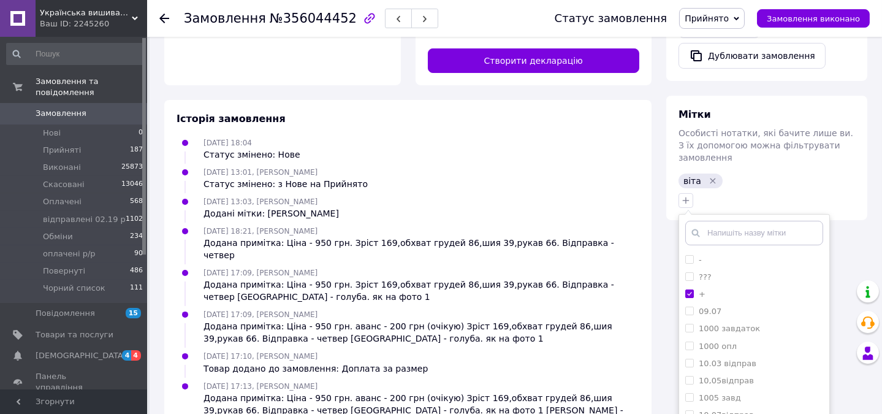
scroll to position [610, 0]
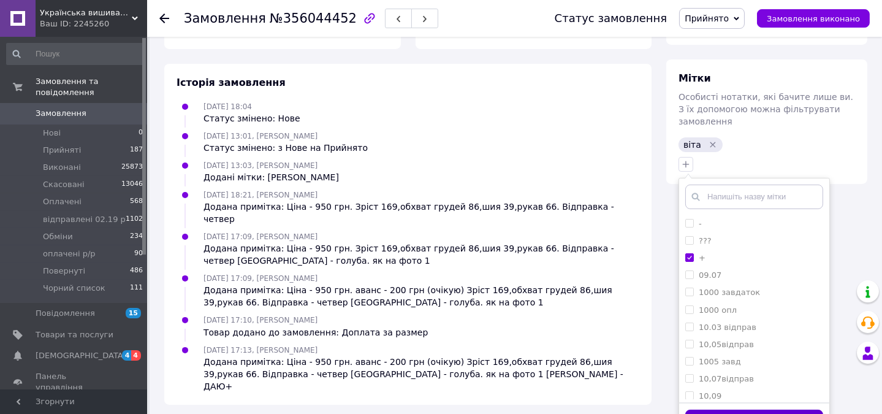
click at [772, 409] on button "Додати мітку" at bounding box center [754, 421] width 138 height 24
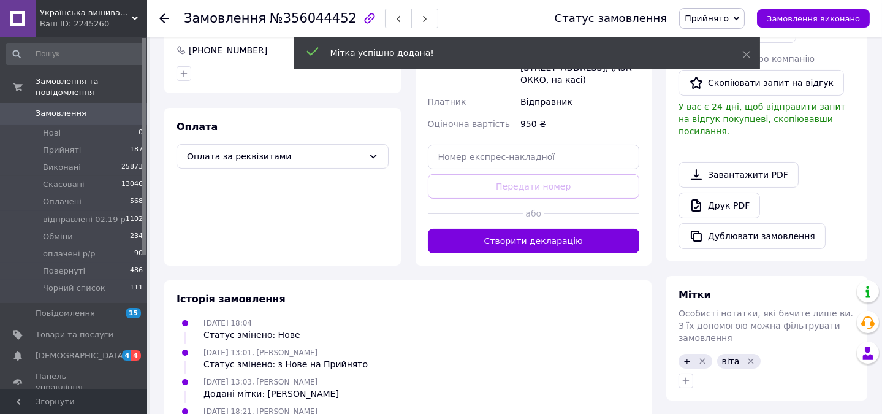
scroll to position [0, 0]
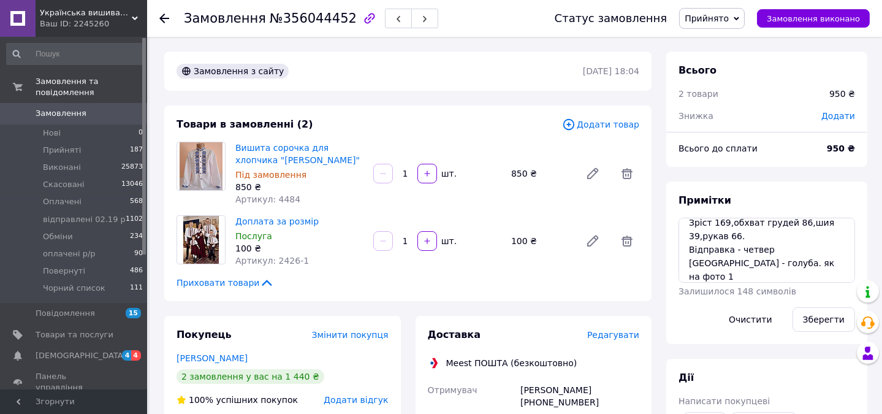
click at [78, 108] on span "Замовлення" at bounding box center [61, 113] width 51 height 11
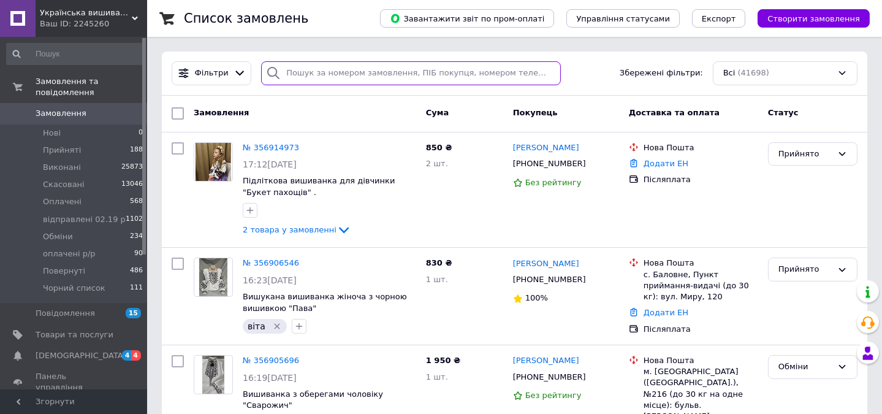
click at [515, 72] on input "search" at bounding box center [410, 73] width 299 height 24
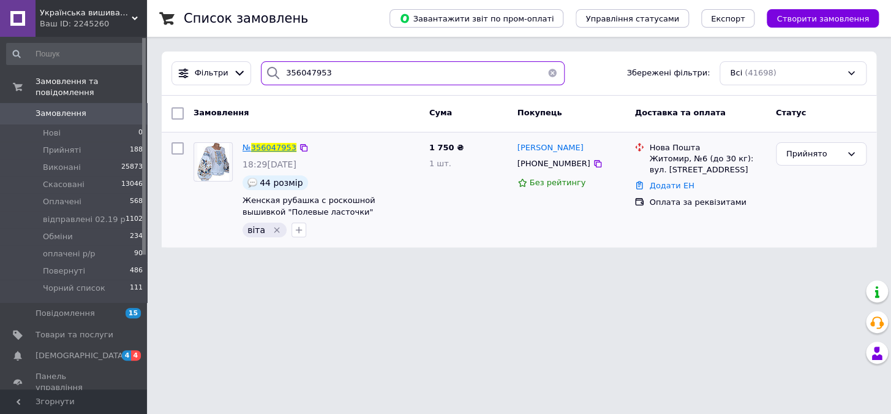
type input "356047953"
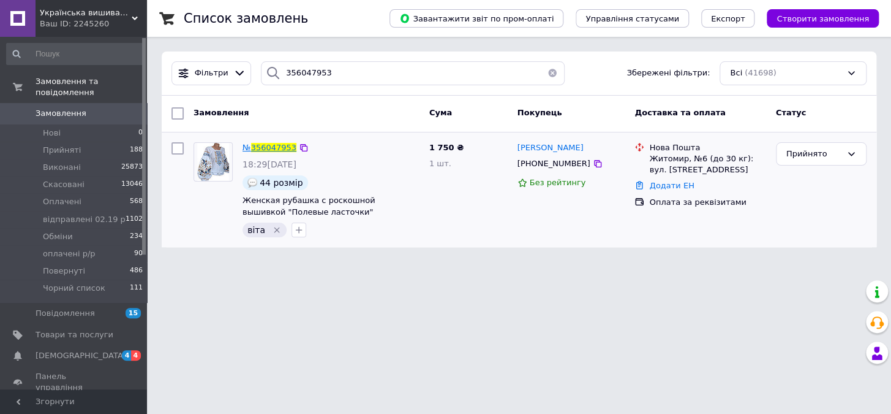
click at [278, 146] on span "356047953" at bounding box center [273, 147] width 45 height 9
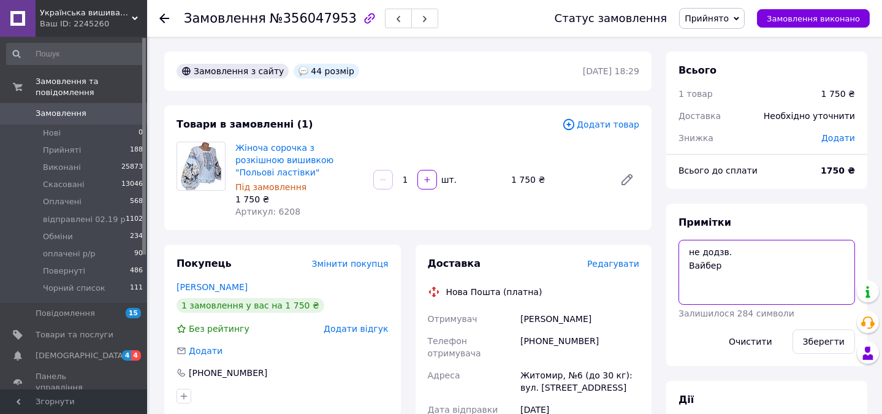
click at [779, 274] on textarea "не додзв. Вайбер" at bounding box center [766, 272] width 176 height 65
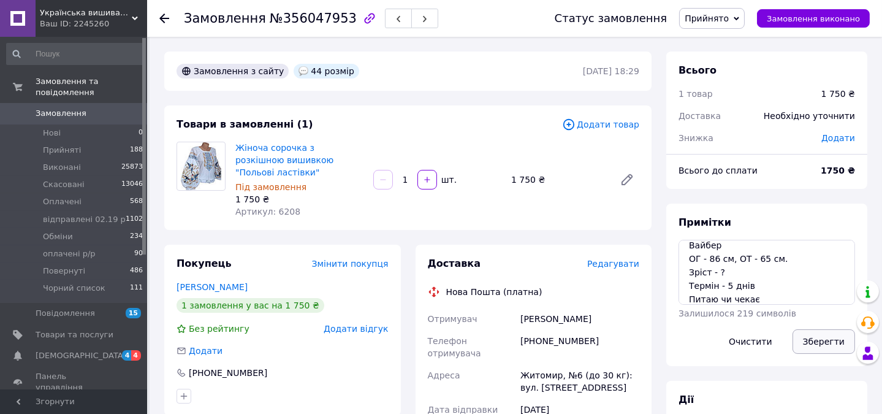
click at [822, 341] on button "Зберегти" at bounding box center [823, 341] width 62 height 25
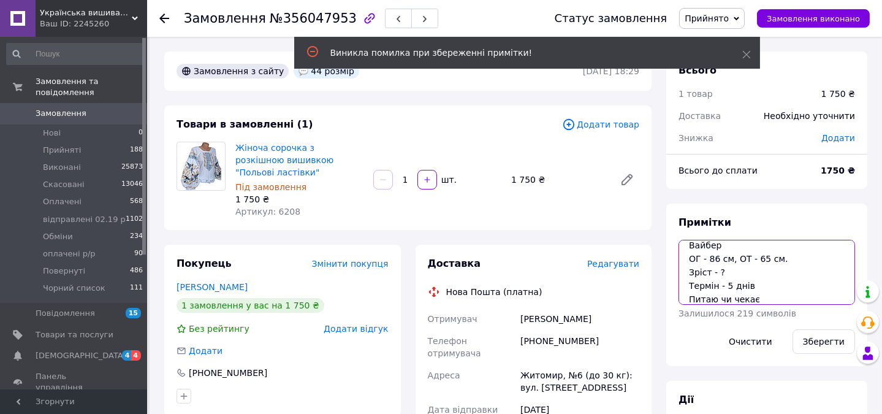
scroll to position [0, 0]
drag, startPoint x: 717, startPoint y: 268, endPoint x: 671, endPoint y: 249, distance: 49.2
click at [671, 249] on div "Примітки не додзв. Вайбер ОГ - 86 см, ОТ - 65 см. Зріст - ? Термін - 5 днів Пит…" at bounding box center [766, 284] width 201 height 162
click at [686, 268] on textarea "ОГ - 86 см, ОТ - 65 см. Зріст - ? Термін - 5 днів Питаю чи чекає" at bounding box center [766, 272] width 176 height 65
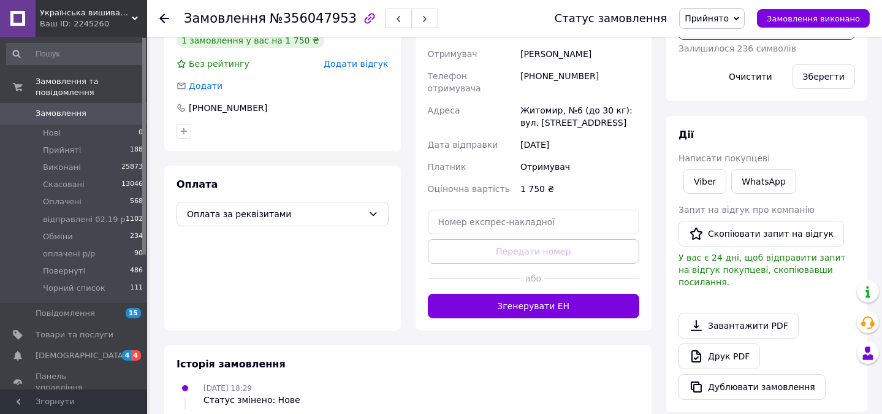
scroll to position [391, 0]
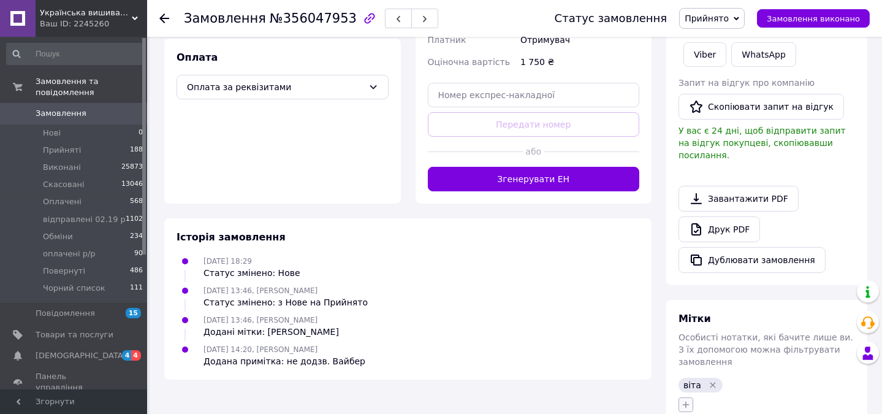
type textarea "ОГ - 86 см, ОТ - 65 см. Зріст - ? Термін - 5 днів Питаю чи чекає"
click at [686, 401] on icon "button" at bounding box center [685, 404] width 7 height 7
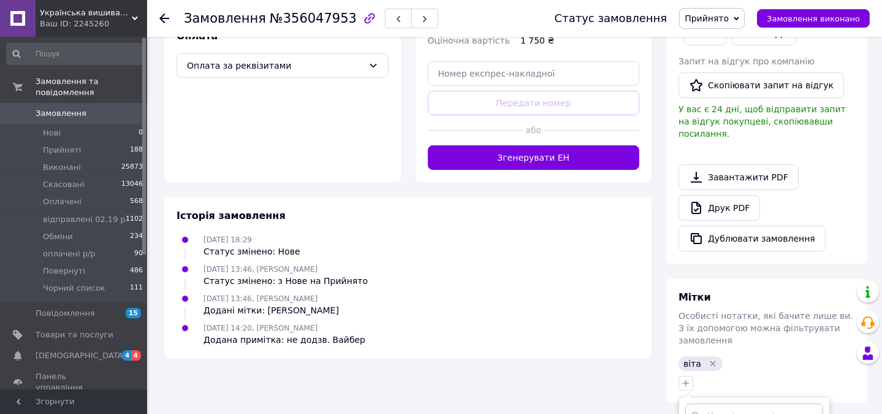
scroll to position [487, 0]
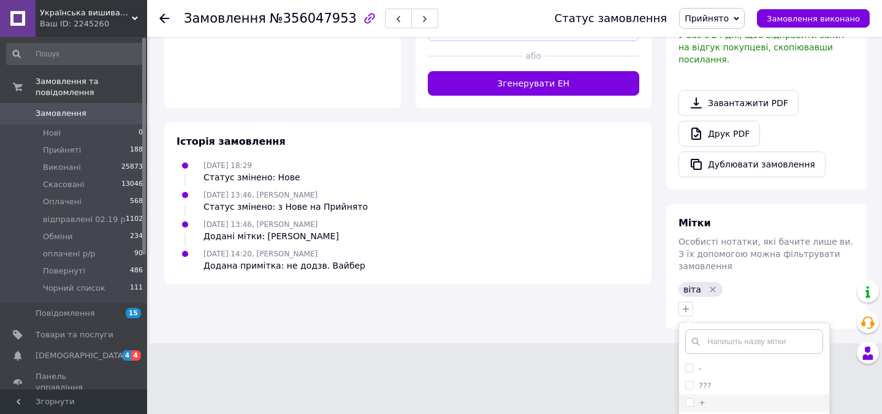
click at [690, 398] on input "+" at bounding box center [689, 402] width 8 height 8
checkbox input "true"
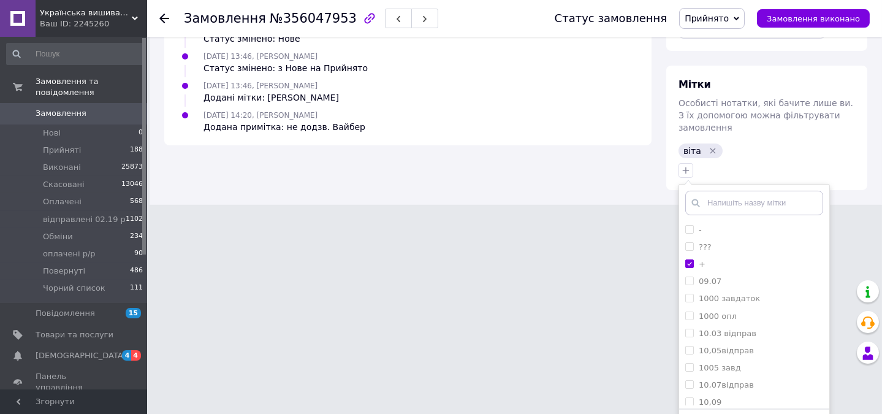
scroll to position [632, 0]
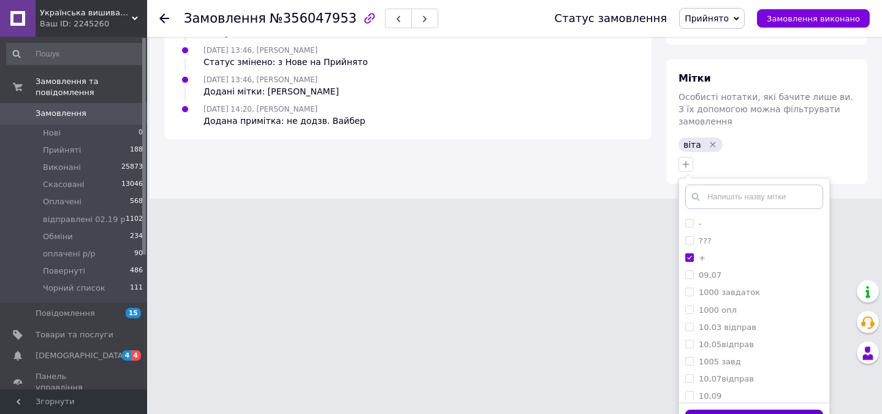
click at [770, 409] on button "Додати мітку" at bounding box center [754, 421] width 138 height 24
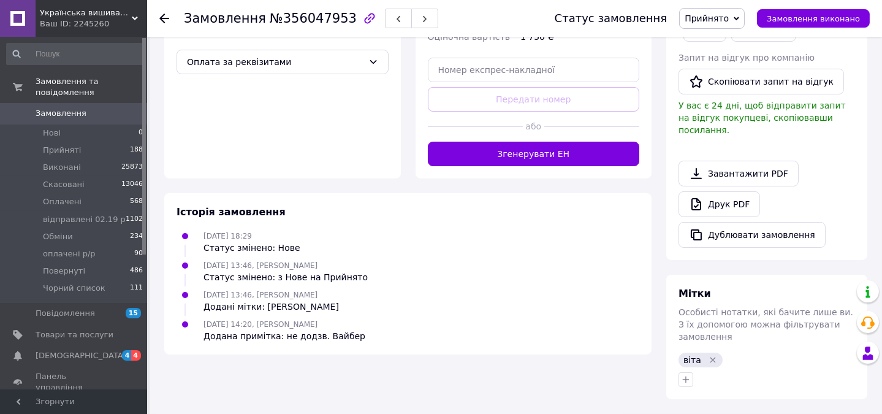
scroll to position [391, 0]
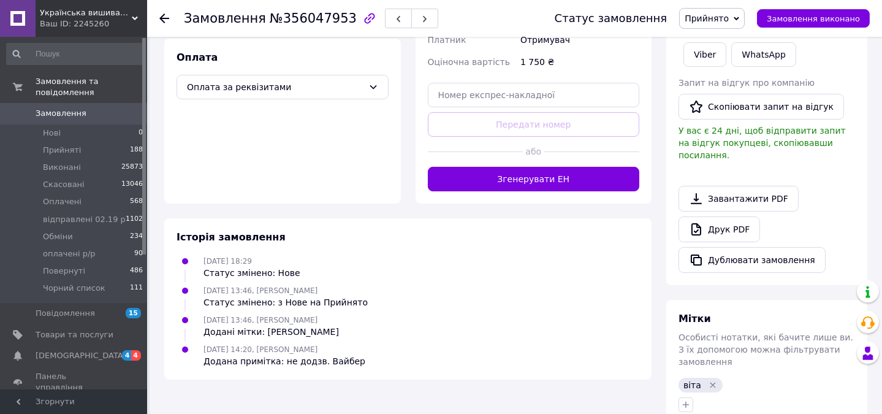
click at [845, 273] on div "Всього 1 товар 1 750 ₴ Доставка Необхідно уточнити Знижка Додати Всього до спла…" at bounding box center [766, 42] width 201 height 764
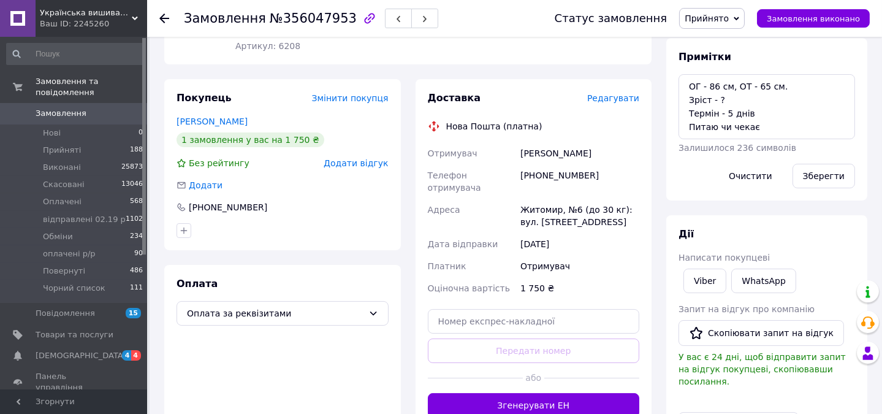
scroll to position [210, 0]
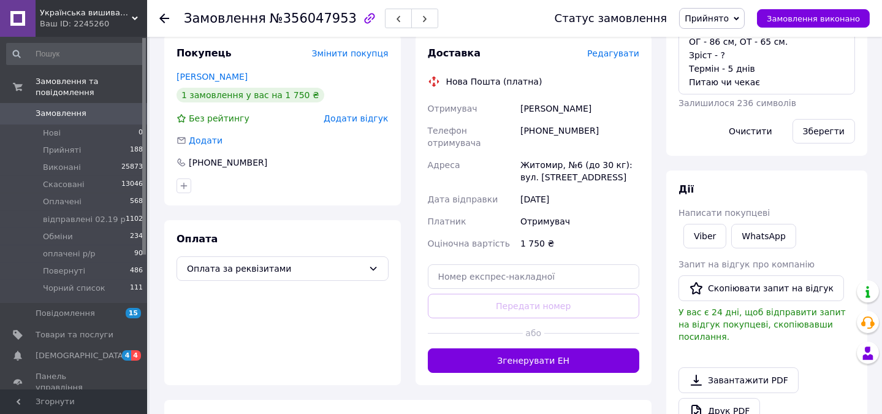
click at [94, 108] on span "Замовлення" at bounding box center [75, 113] width 78 height 11
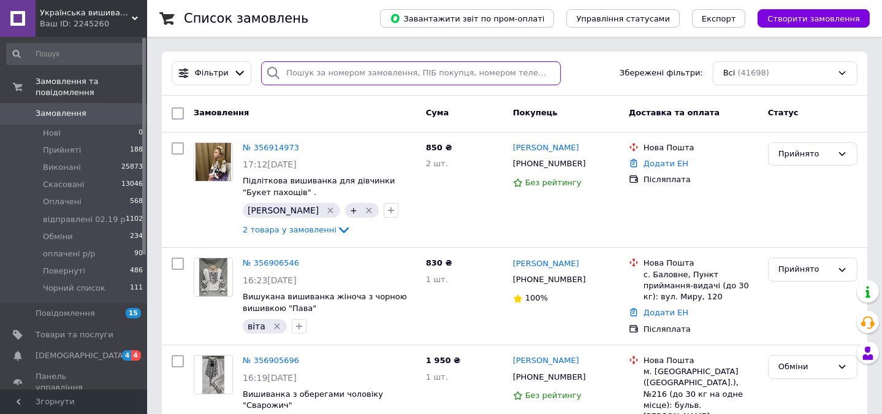
click at [450, 74] on input "search" at bounding box center [410, 73] width 299 height 24
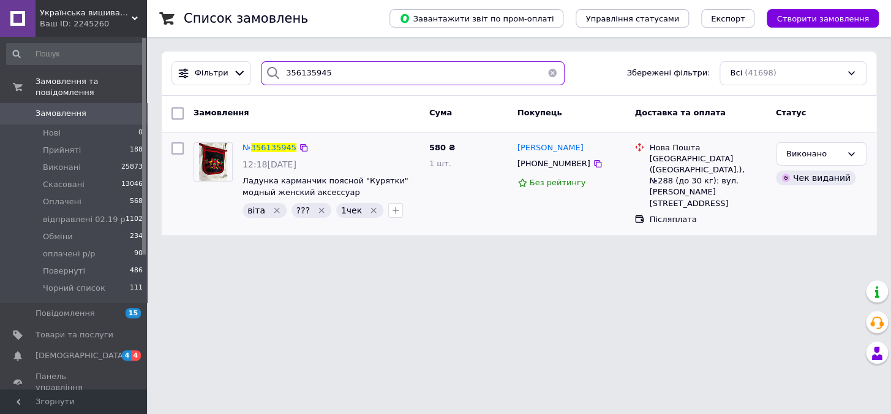
type input "356135945"
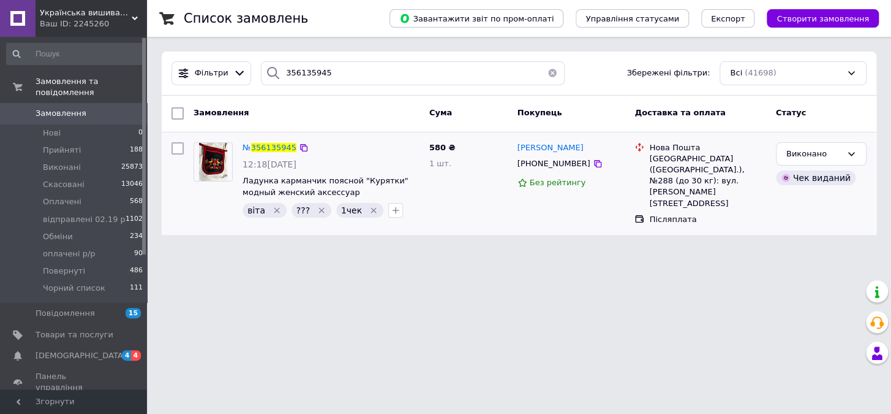
click at [317, 208] on icon "Видалити мітку" at bounding box center [322, 210] width 10 height 10
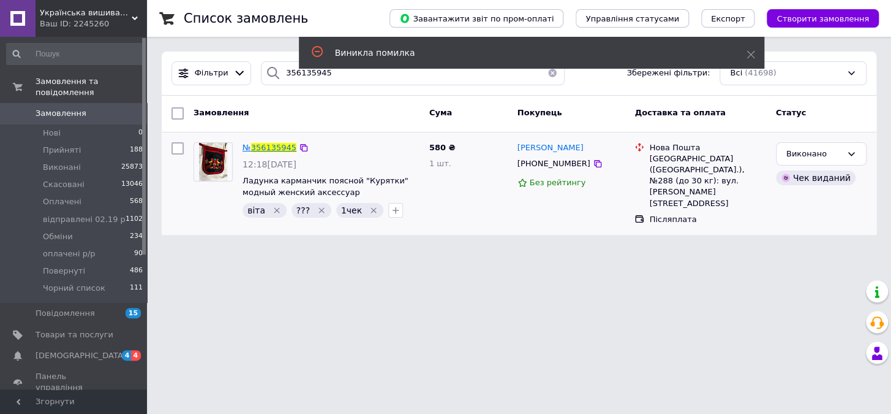
click at [267, 146] on span "356135945" at bounding box center [273, 147] width 45 height 9
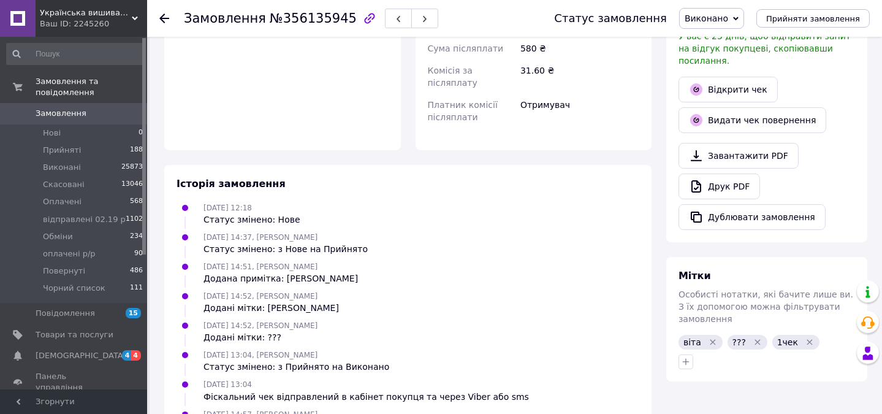
scroll to position [466, 0]
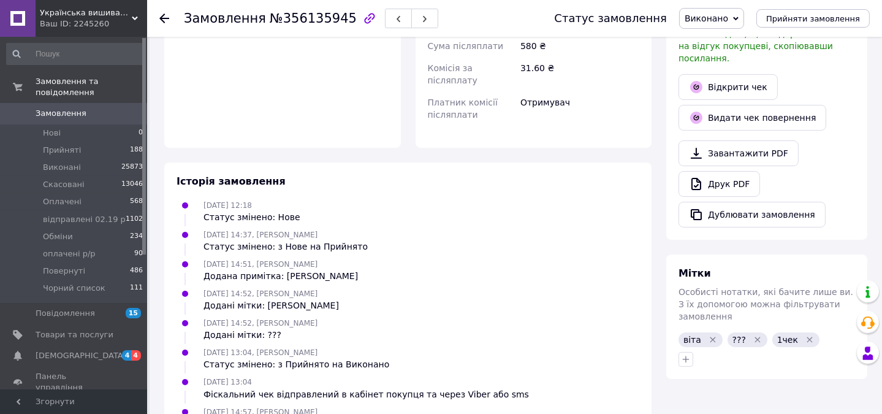
click at [754, 336] on icon "Видалити мітку" at bounding box center [757, 339] width 6 height 6
click at [92, 108] on span "Замовлення" at bounding box center [75, 113] width 78 height 11
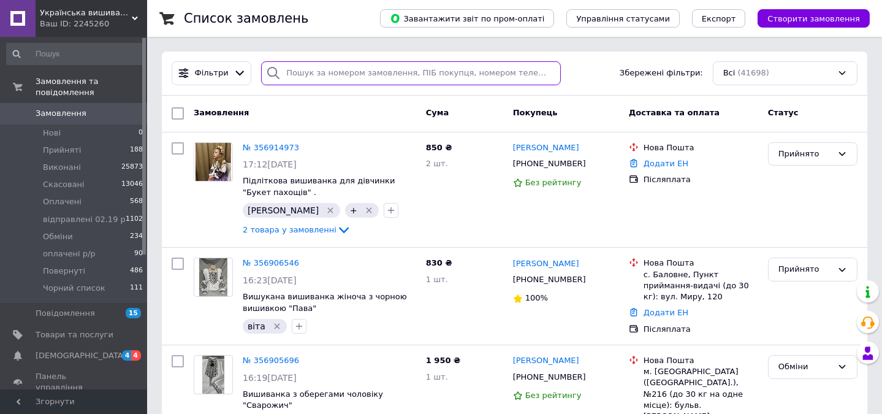
click at [502, 75] on input "search" at bounding box center [410, 73] width 299 height 24
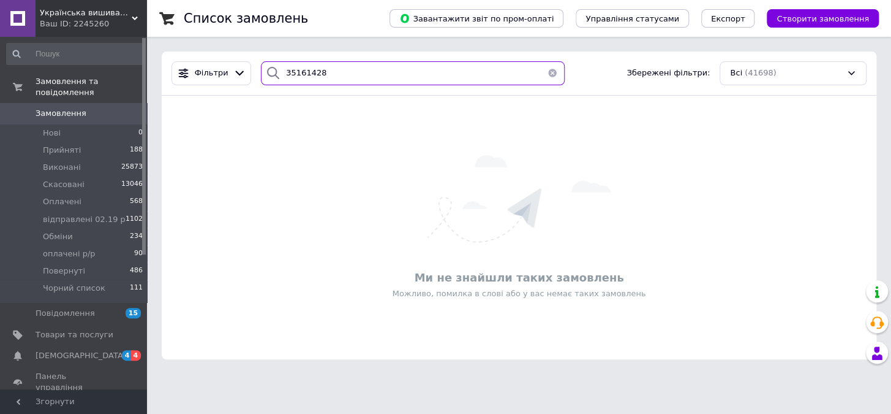
click at [300, 74] on input "35161428" at bounding box center [413, 73] width 304 height 24
type input "35161428"
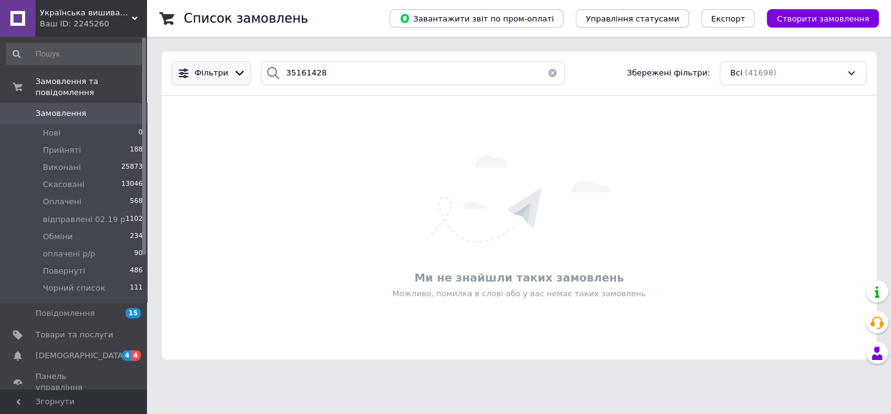
click at [235, 75] on icon at bounding box center [239, 73] width 9 height 5
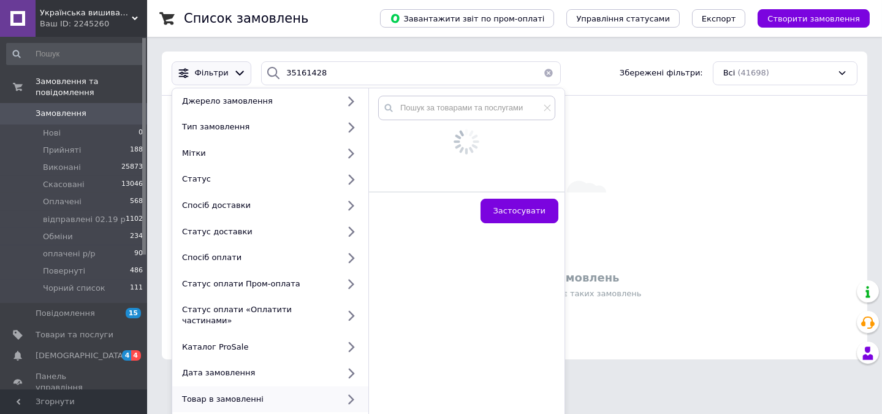
click at [219, 393] on div "Товар в замовленні" at bounding box center [257, 398] width 161 height 11
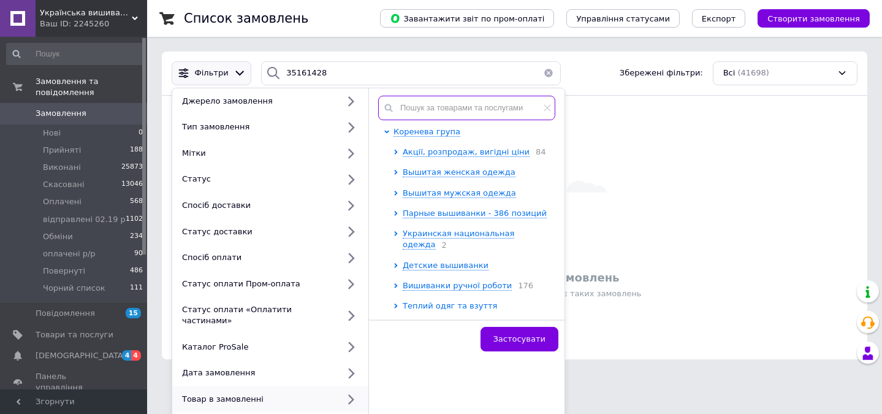
click at [452, 112] on input "text" at bounding box center [466, 108] width 177 height 25
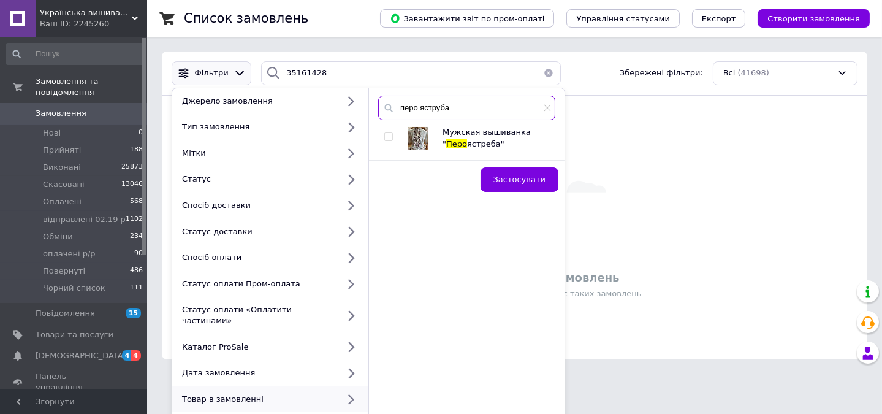
type input "перо яструба"
click at [387, 137] on input "checkbox" at bounding box center [388, 137] width 8 height 8
checkbox input "true"
click at [512, 175] on span "Застосувати" at bounding box center [519, 179] width 52 height 9
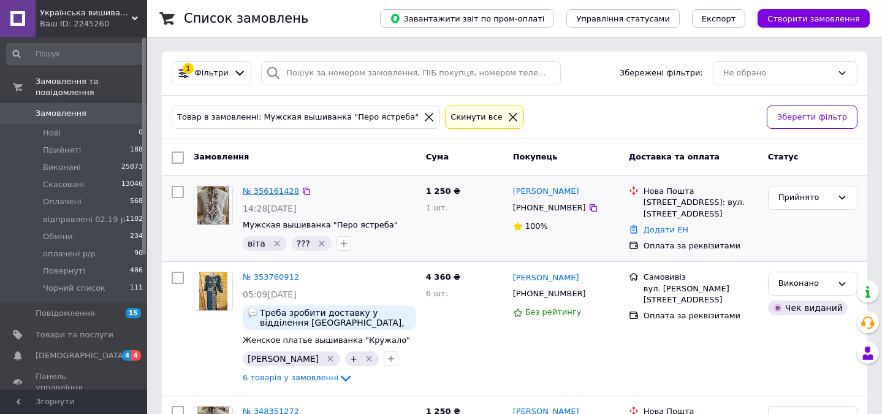
click at [262, 192] on link "№ 356161428" at bounding box center [271, 190] width 56 height 9
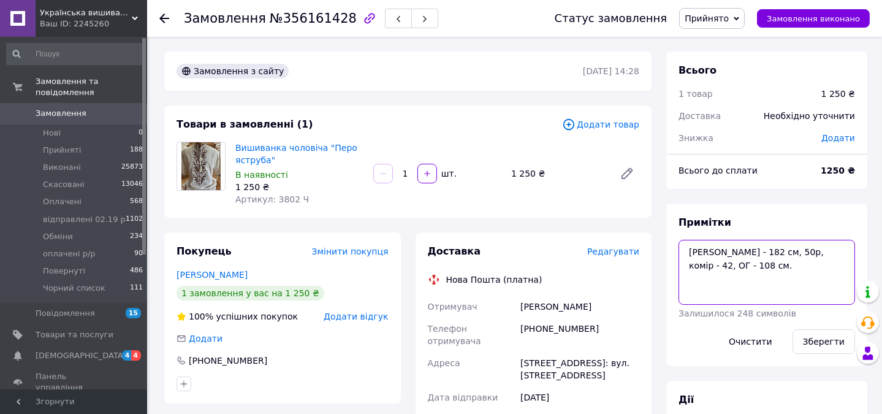
click at [728, 251] on textarea "Вайбер Зріст - 182 см, 50р, комір - 42, ОГ - 108 см." at bounding box center [766, 272] width 176 height 65
click at [687, 266] on textarea "Зріст - 182 см, 50р, комір - 42, ОГ - 108 см." at bounding box center [766, 272] width 176 height 65
click at [708, 268] on textarea "Зріст - 182 см, 50р, комір - 42, ОГ - 108 см." at bounding box center [766, 272] width 176 height 65
type textarea "Зріст - 182 см, 50р, комір - 42, ОГ - 108 см. Аня Борчук - ДАЮ+"
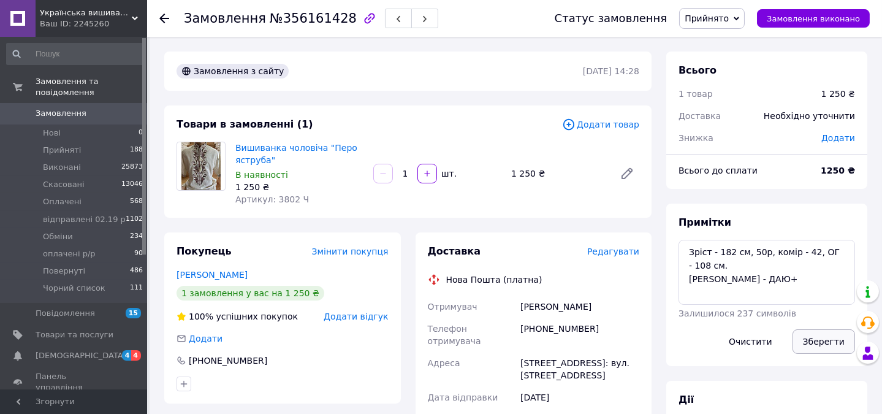
click at [819, 340] on button "Зберегти" at bounding box center [823, 341] width 62 height 25
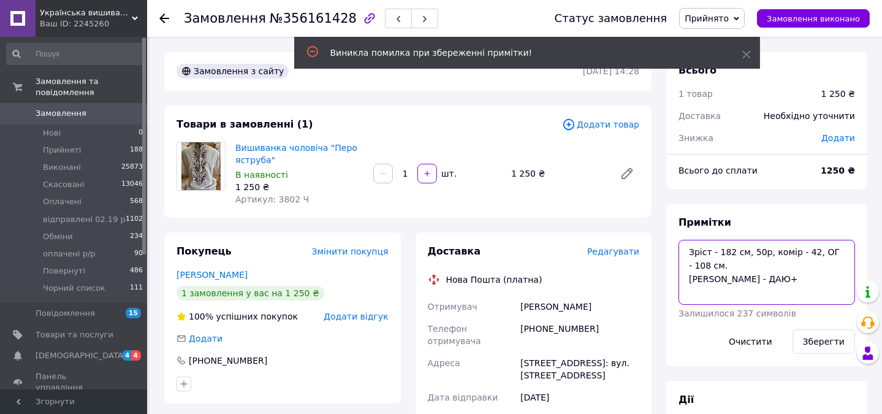
drag, startPoint x: 787, startPoint y: 279, endPoint x: 686, endPoint y: 256, distance: 103.7
click at [682, 256] on textarea "Зріст - 182 см, 50р, комір - 42, ОГ - 108 см. Аня Борчук - ДАЮ+" at bounding box center [766, 272] width 176 height 65
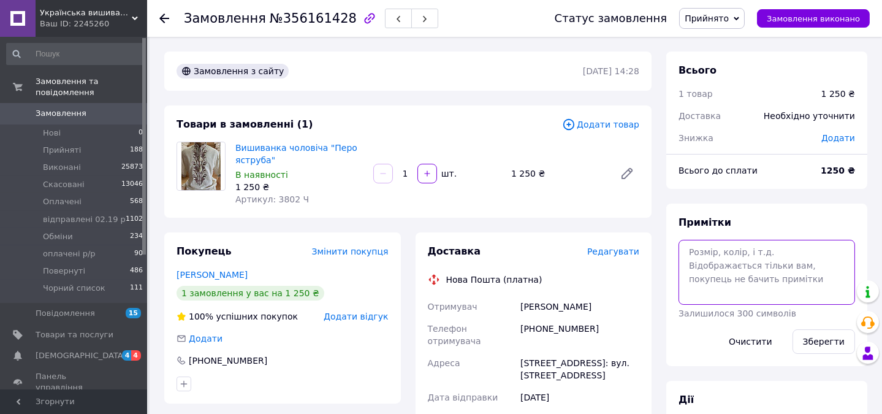
paste textarea "Зріст - 182 см, 50р, комір - 42, ОГ - 108 см. Аня Борчук - ДАЮ+"
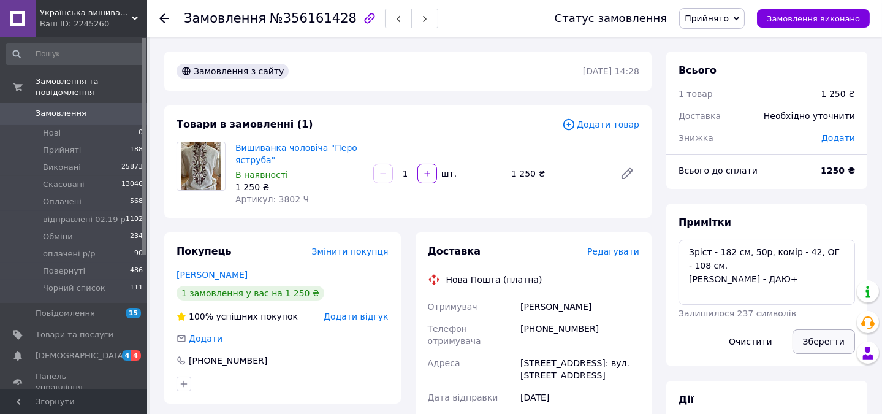
click at [830, 340] on button "Зберегти" at bounding box center [823, 341] width 62 height 25
click at [294, 143] on link "Вишиванка чоловіча "Перо яструба"" at bounding box center [296, 154] width 122 height 22
drag, startPoint x: 275, startPoint y: 18, endPoint x: 331, endPoint y: 18, distance: 55.8
click at [332, 18] on span "№356161428" at bounding box center [313, 18] width 87 height 15
drag, startPoint x: 331, startPoint y: 18, endPoint x: 312, endPoint y: 20, distance: 19.1
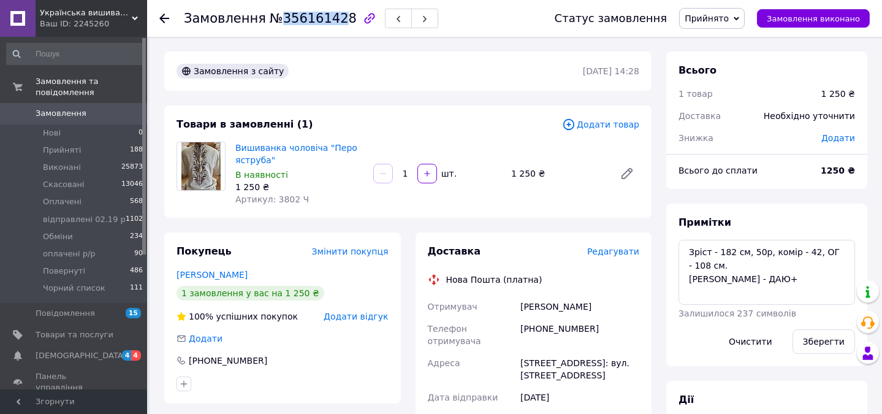
click at [312, 20] on span "№356161428" at bounding box center [313, 18] width 87 height 15
drag, startPoint x: 273, startPoint y: 21, endPoint x: 335, endPoint y: 18, distance: 62.0
click at [335, 18] on span "№356161428" at bounding box center [313, 18] width 87 height 15
copy span "356161428"
drag, startPoint x: 688, startPoint y: 252, endPoint x: 708, endPoint y: 265, distance: 24.3
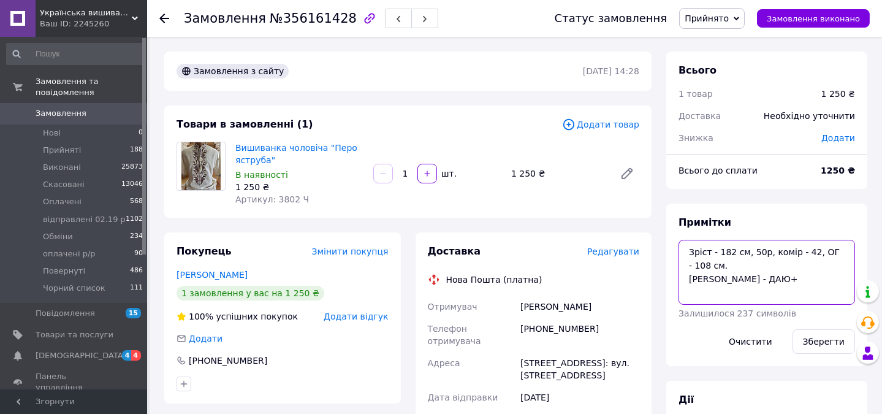
click at [708, 265] on textarea "Зріст - 182 см, 50р, комір - 42, ОГ - 108 см. Аня Борчук - ДАЮ+" at bounding box center [766, 272] width 176 height 65
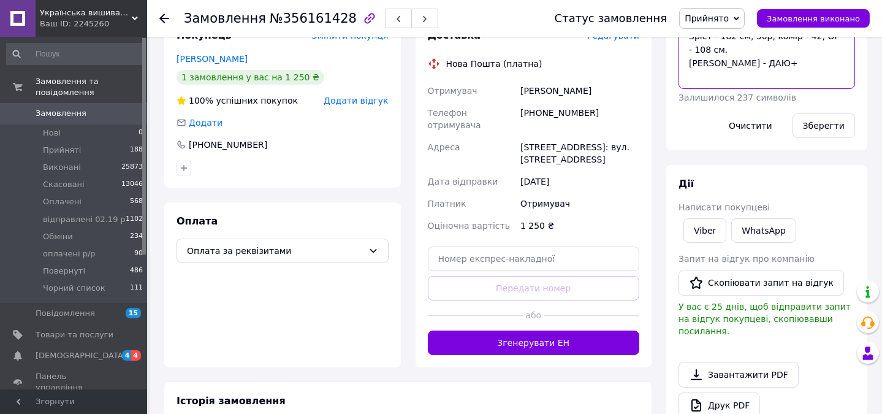
scroll to position [113, 0]
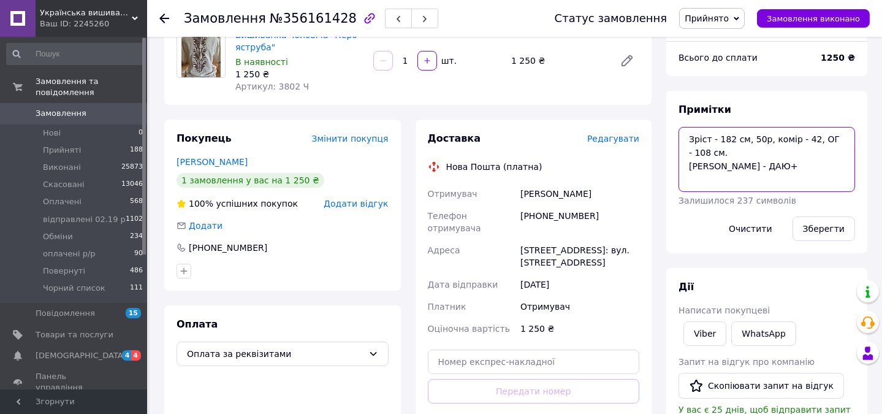
click at [789, 168] on textarea "Зріст - 182 см, 50р, комір - 42, ОГ - 108 см. Аня Борчук - ДАЮ+" at bounding box center [766, 159] width 176 height 65
type textarea "Зріст - 182 см, 50р, комір - 42, ОГ - 108 см. Аня Борчук - ДАЮ+ ВІДПРАВКА - чет…"
click at [824, 224] on button "Зберегти" at bounding box center [823, 228] width 62 height 25
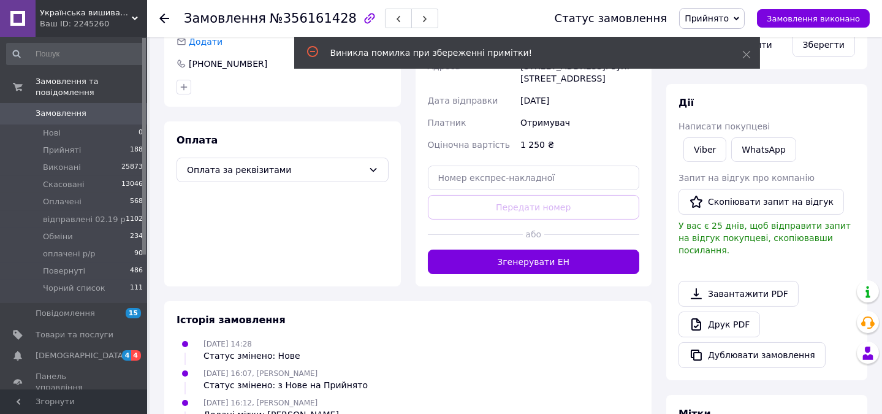
scroll to position [405, 0]
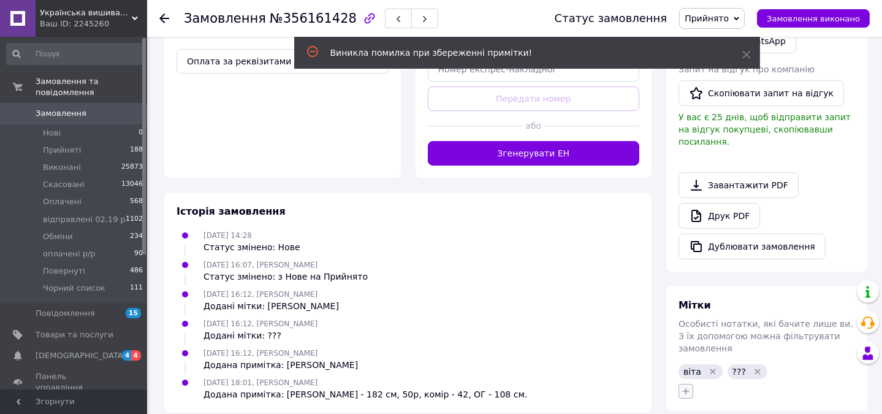
click at [686, 386] on icon "button" at bounding box center [686, 391] width 10 height 10
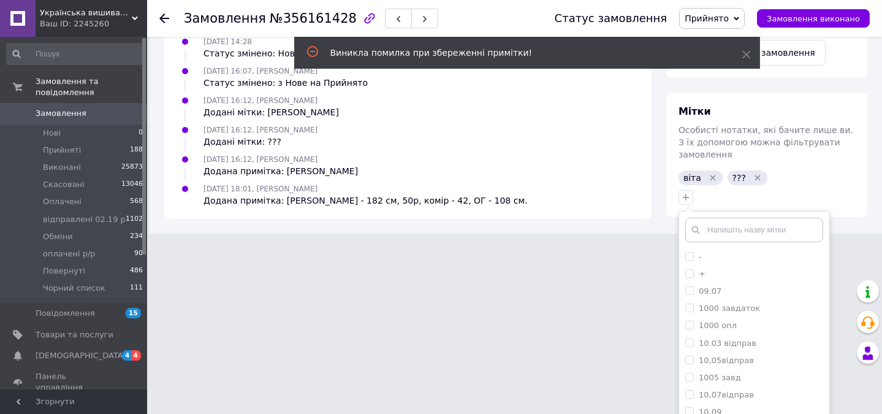
scroll to position [632, 0]
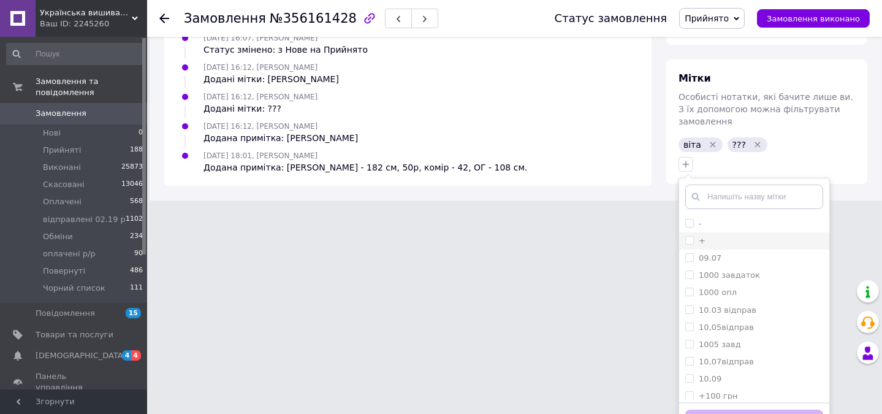
click at [689, 236] on input "+" at bounding box center [689, 240] width 8 height 8
checkbox input "true"
click at [723, 409] on button "Додати мітку" at bounding box center [754, 421] width 138 height 24
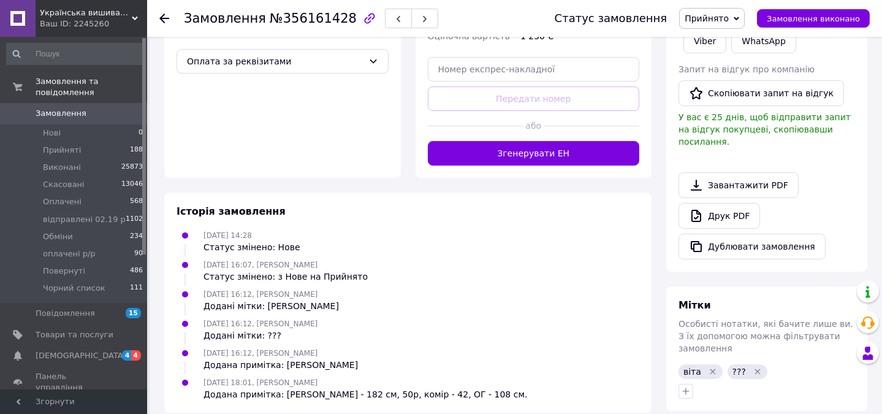
click at [754, 368] on icon "Видалити мітку" at bounding box center [757, 371] width 6 height 6
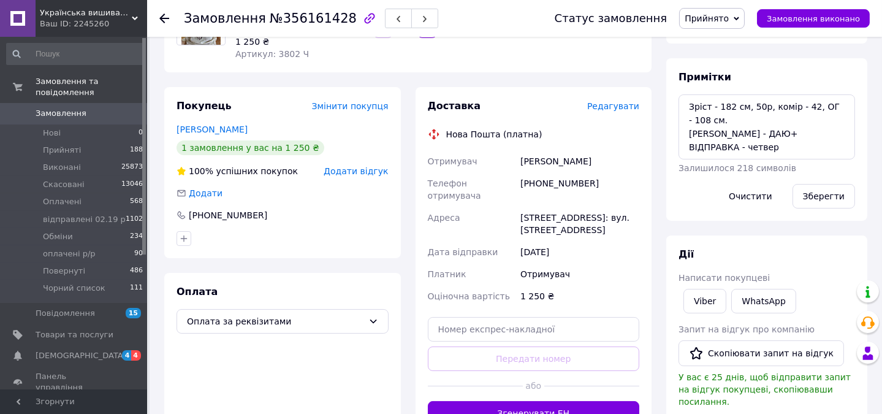
scroll to position [133, 0]
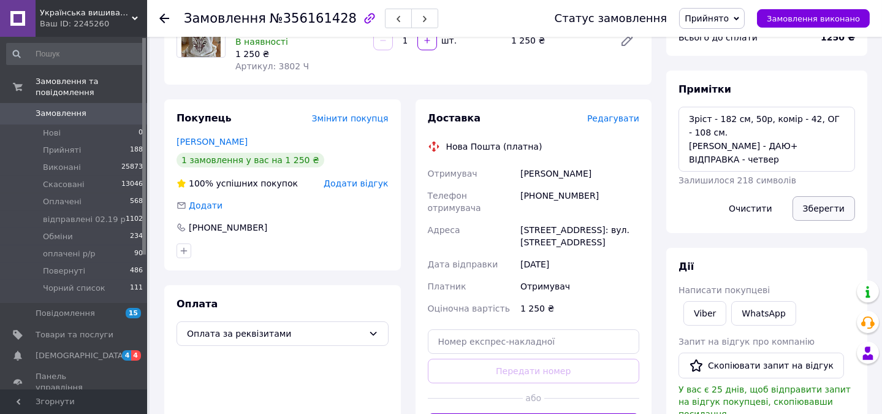
click at [817, 209] on button "Зберегти" at bounding box center [823, 208] width 62 height 25
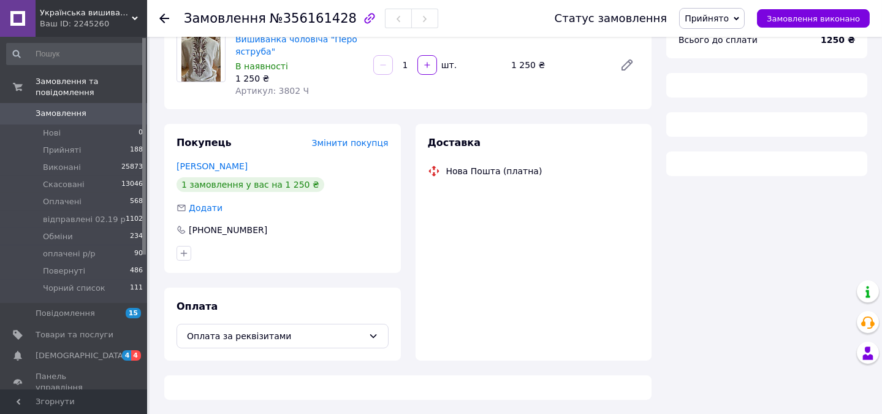
scroll to position [133, 0]
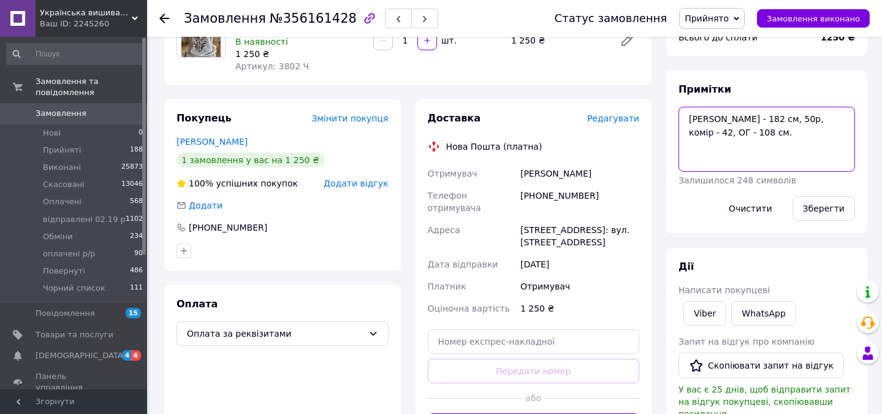
click at [730, 116] on textarea "Вайбер Зріст - 182 см, 50р, комір - 42, ОГ - 108 см." at bounding box center [766, 139] width 176 height 65
click at [686, 130] on textarea "Зріст - 182 см, 50р, комір - 42, ОГ - 108 см." at bounding box center [766, 139] width 176 height 65
click at [706, 134] on textarea "Зріст - 182 см, 50р, комір - 42, ОГ - 108 см." at bounding box center [766, 139] width 176 height 65
type textarea "Зріст - 182 см, 50р, комір - 42, ОГ - 108 см. Аня Борчук - ДАЮ+ ВІДПРАВКА - чет…"
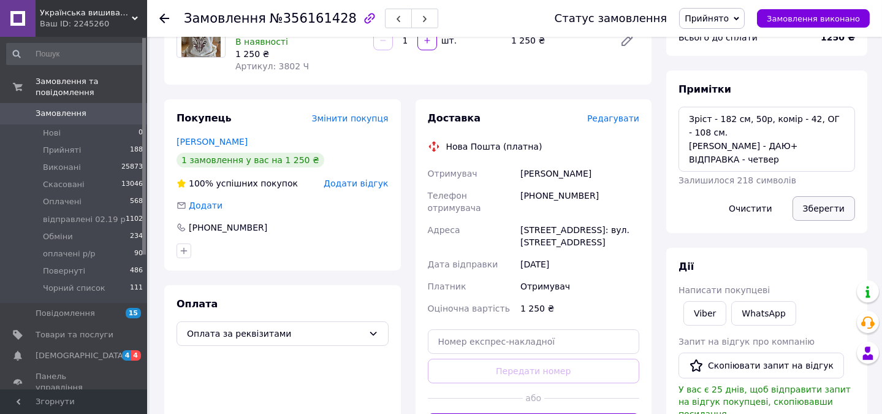
click at [814, 205] on button "Зберегти" at bounding box center [823, 208] width 62 height 25
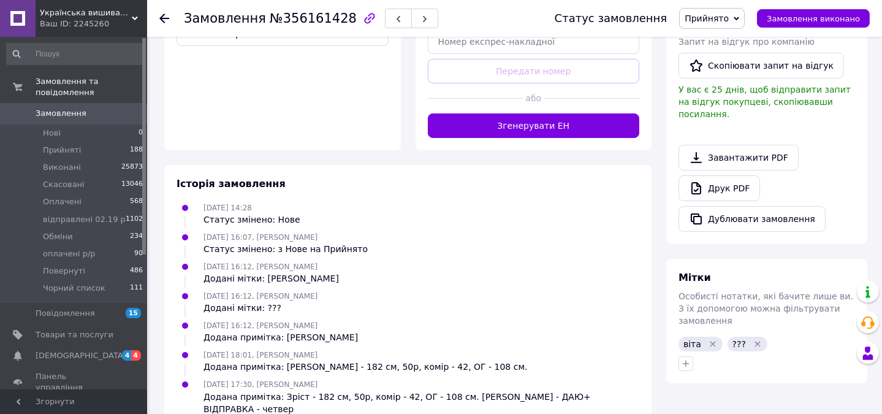
scroll to position [435, 0]
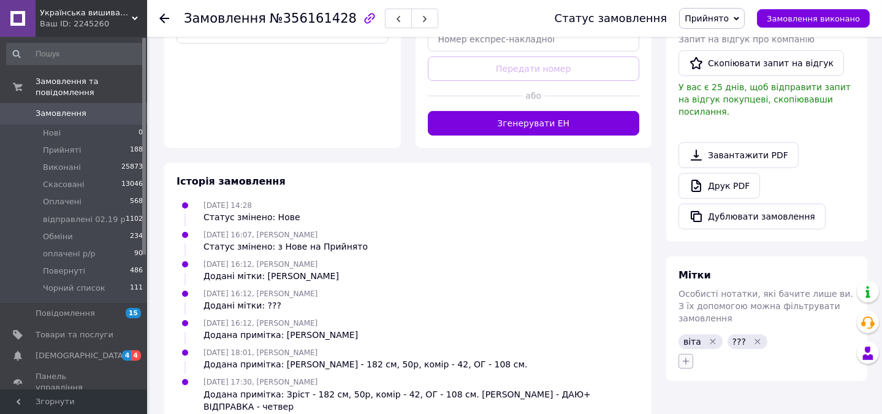
click at [686, 357] on icon "button" at bounding box center [685, 360] width 7 height 7
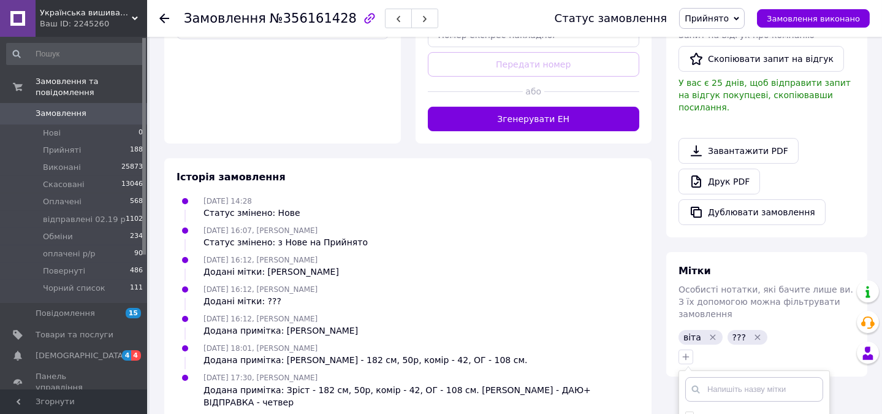
scroll to position [632, 0]
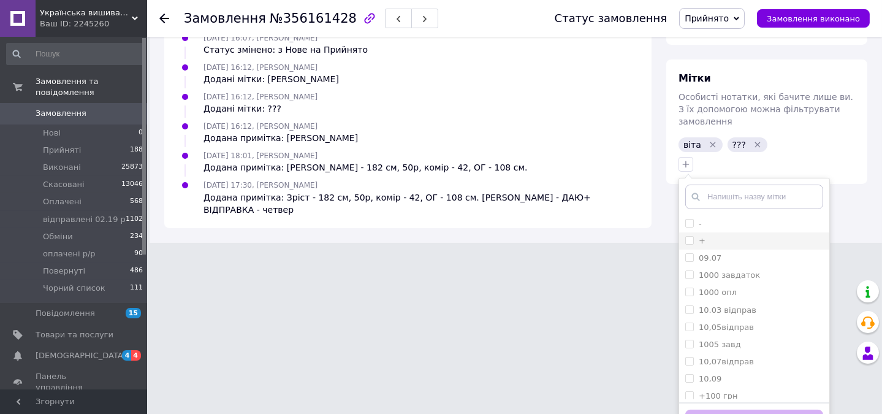
click at [687, 236] on input "+" at bounding box center [689, 240] width 8 height 8
checkbox input "true"
click at [741, 409] on button "Додати мітку" at bounding box center [754, 421] width 138 height 24
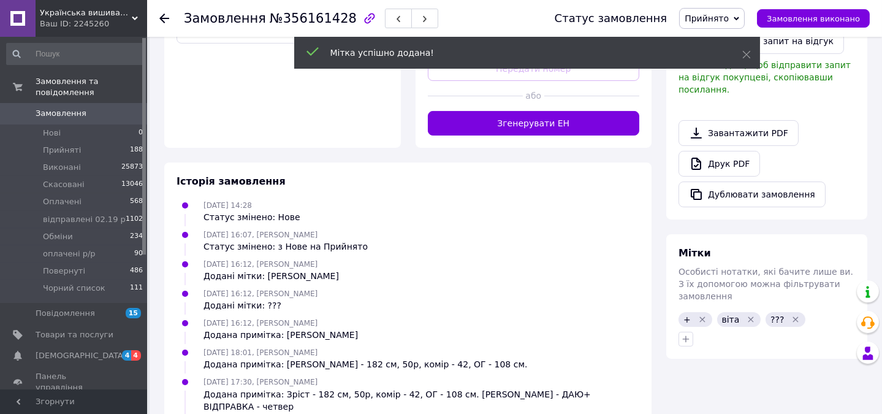
scroll to position [464, 0]
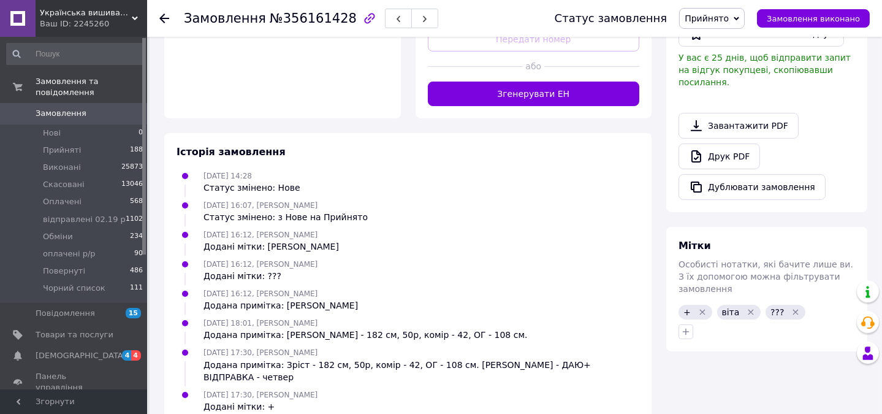
click at [790, 307] on icon "Видалити мітку" at bounding box center [795, 312] width 10 height 10
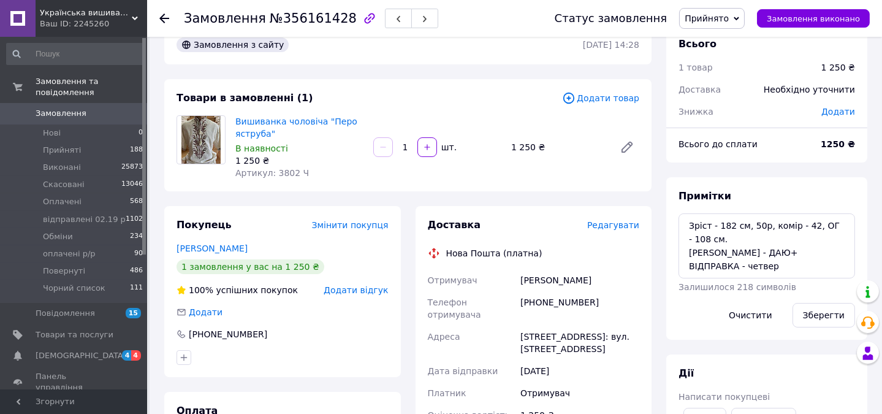
scroll to position [0, 0]
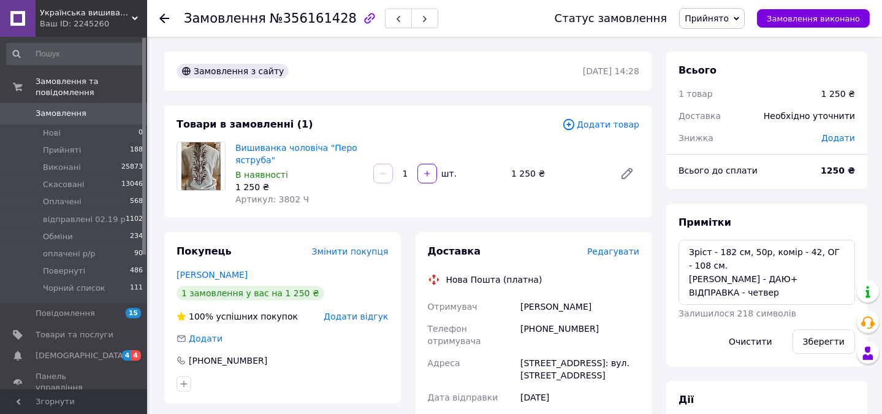
click at [80, 108] on span "Замовлення" at bounding box center [75, 113] width 78 height 11
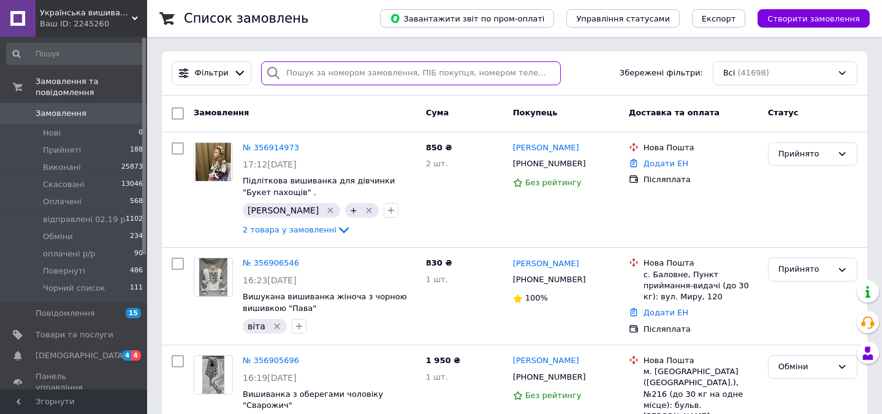
click at [453, 72] on input "search" at bounding box center [410, 73] width 299 height 24
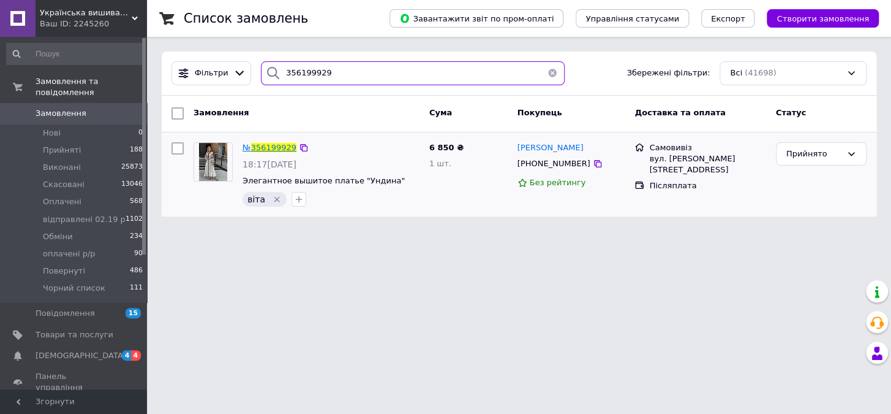
type input "356199929"
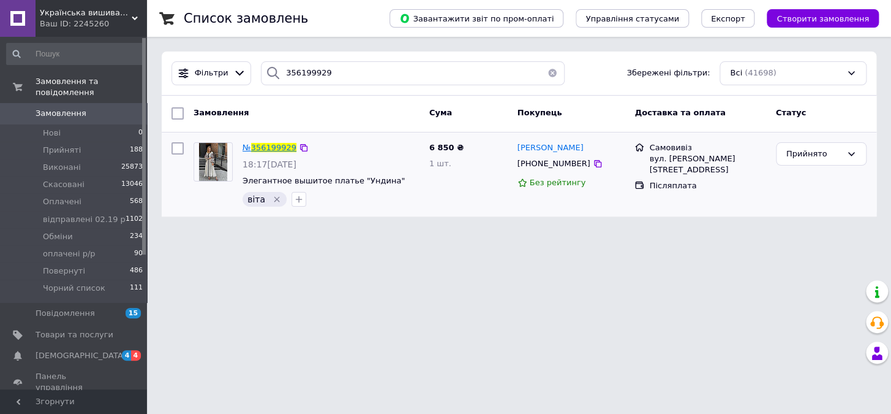
click at [278, 145] on span "356199929" at bounding box center [273, 147] width 45 height 9
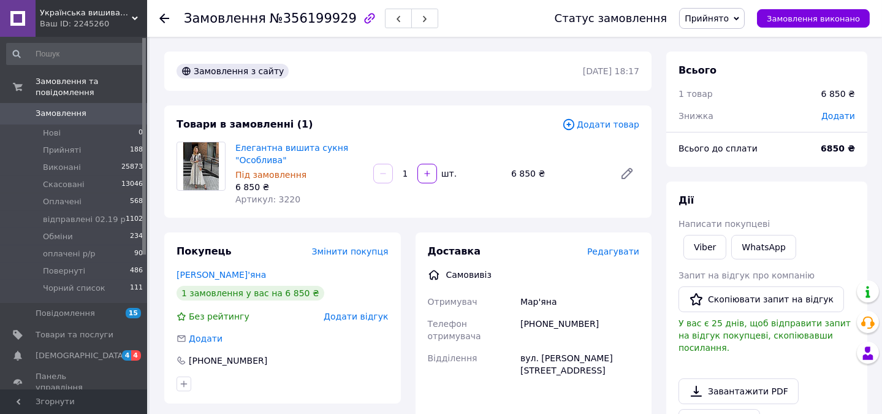
click at [54, 108] on span "Замовлення" at bounding box center [61, 113] width 51 height 11
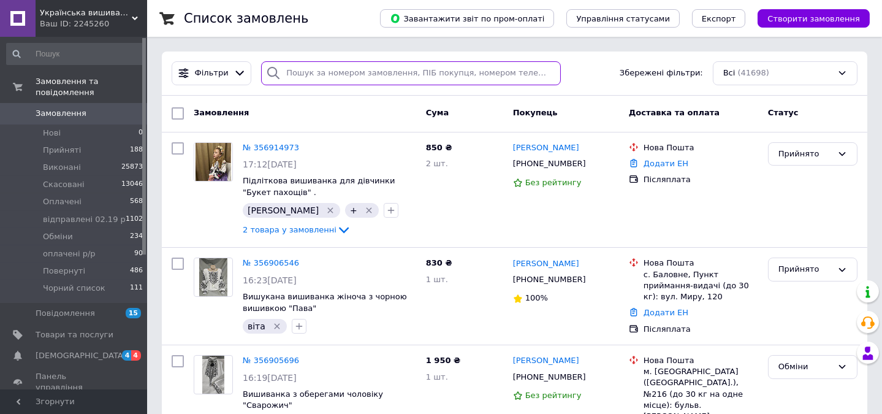
click at [503, 73] on input "search" at bounding box center [410, 73] width 299 height 24
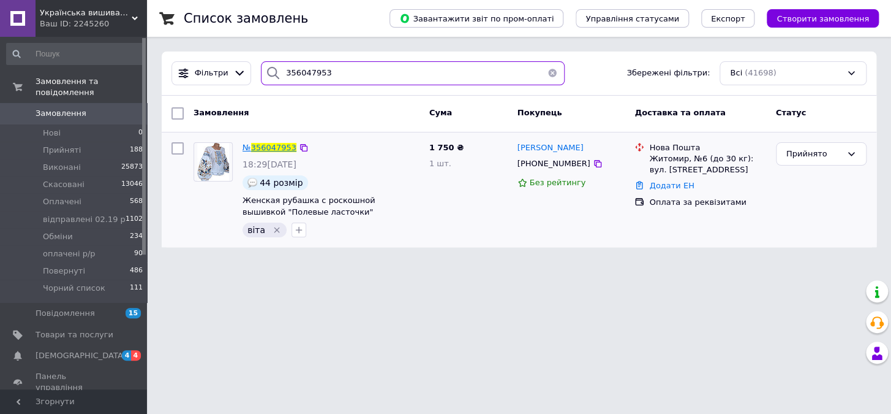
type input "356047953"
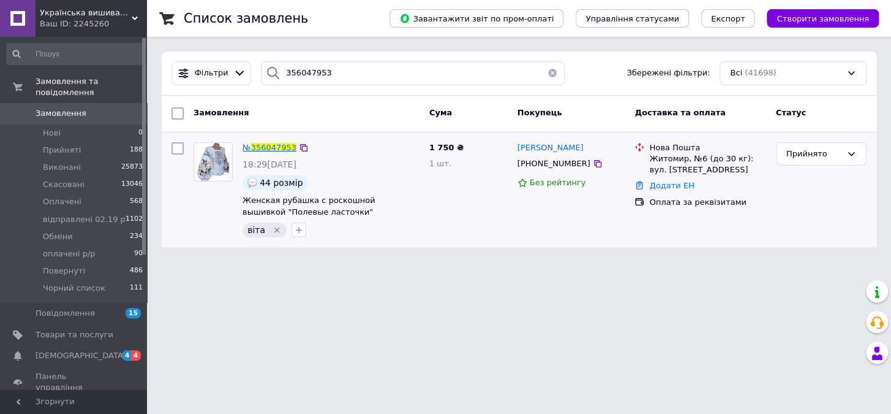
click at [260, 150] on span "356047953" at bounding box center [273, 147] width 45 height 9
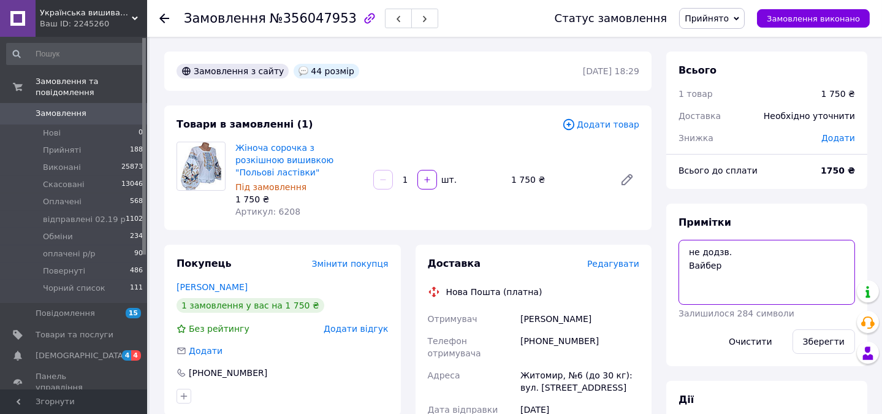
click at [746, 268] on textarea "не додзв. Вайбер" at bounding box center [766, 272] width 176 height 65
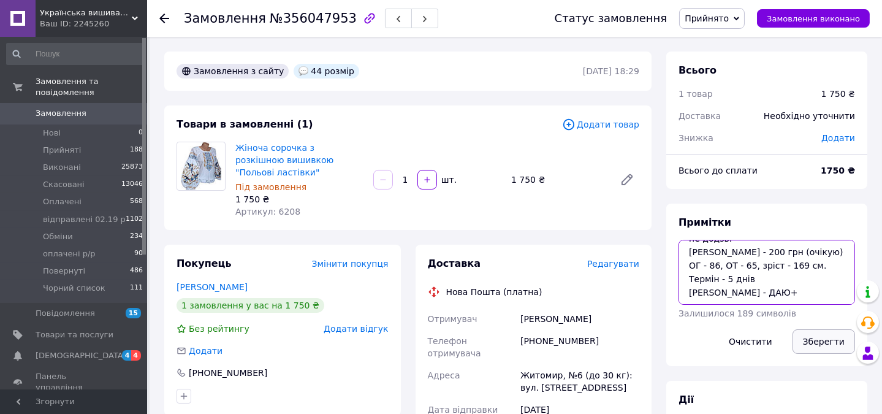
type textarea "не додзв. Вайбер аванс - 200 грн (очікую) ОГ - 86, ОТ - 65, зріст - 169 см. Тер…"
click at [825, 342] on button "Зберегти" at bounding box center [823, 341] width 62 height 25
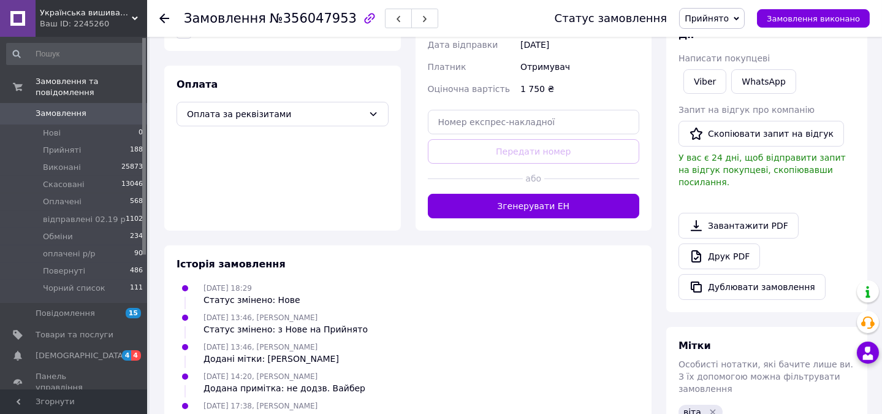
scroll to position [350, 0]
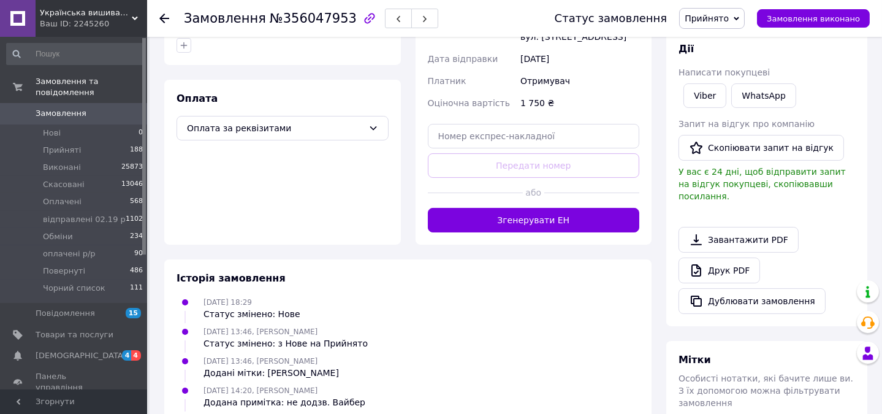
drag, startPoint x: 871, startPoint y: 359, endPoint x: 875, endPoint y: 380, distance: 21.4
click at [874, 383] on body "Українська вишиванка з Коломиї Ваш ID: 2245260 Сайт Українська вишиванка з Коло…" at bounding box center [441, 65] width 882 height 830
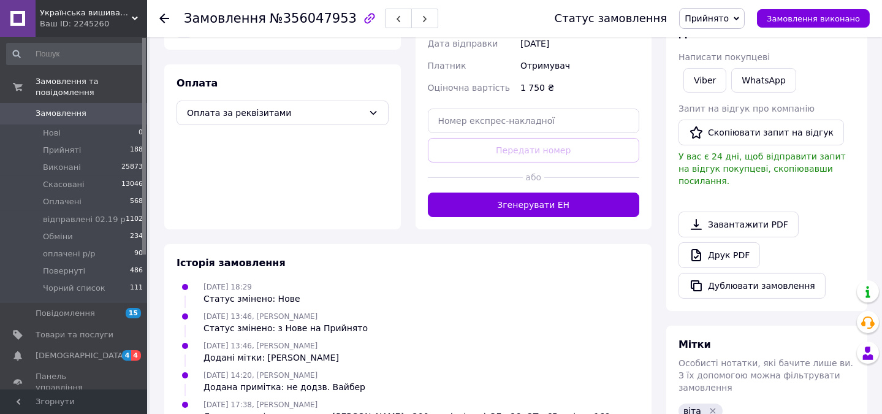
scroll to position [391, 0]
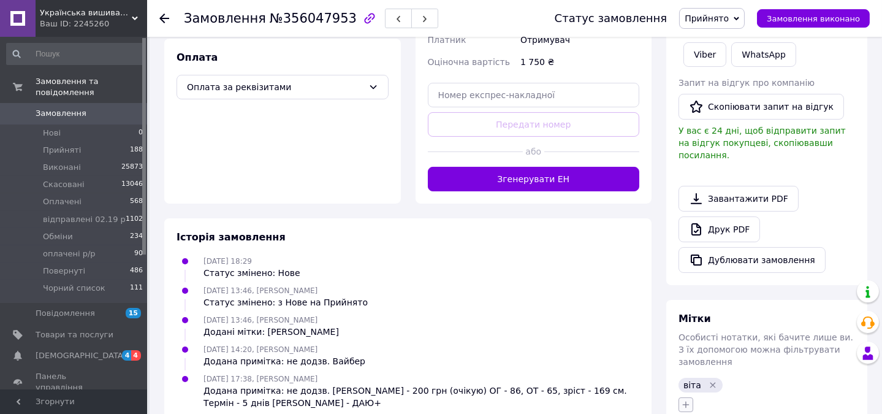
click at [686, 401] on icon "button" at bounding box center [685, 404] width 7 height 7
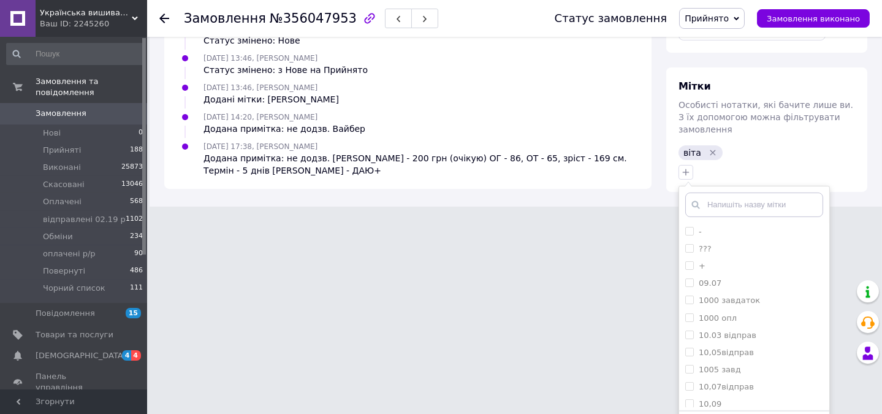
scroll to position [632, 0]
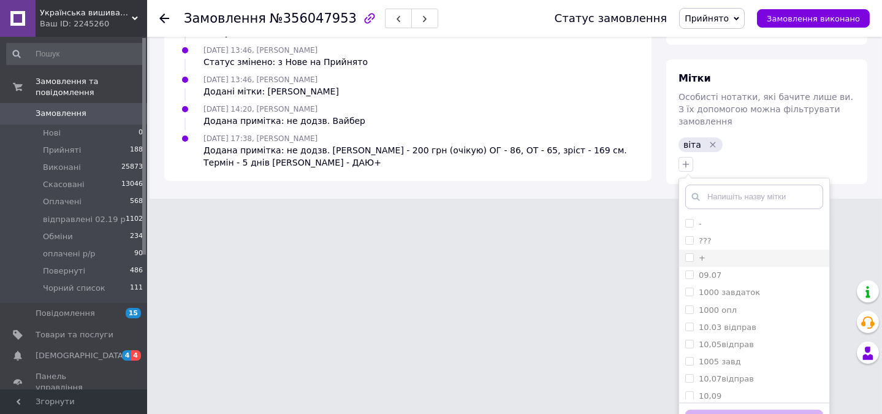
click at [687, 253] on input "+" at bounding box center [689, 257] width 8 height 8
checkbox input "true"
click at [721, 409] on button "Додати мітку" at bounding box center [754, 421] width 138 height 24
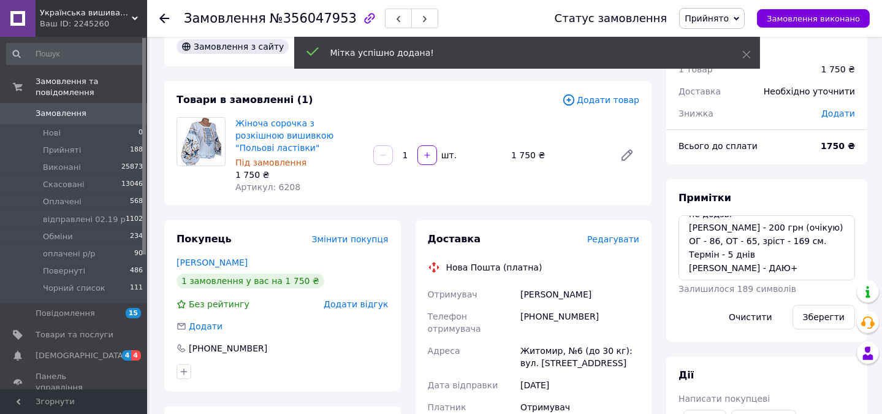
scroll to position [0, 0]
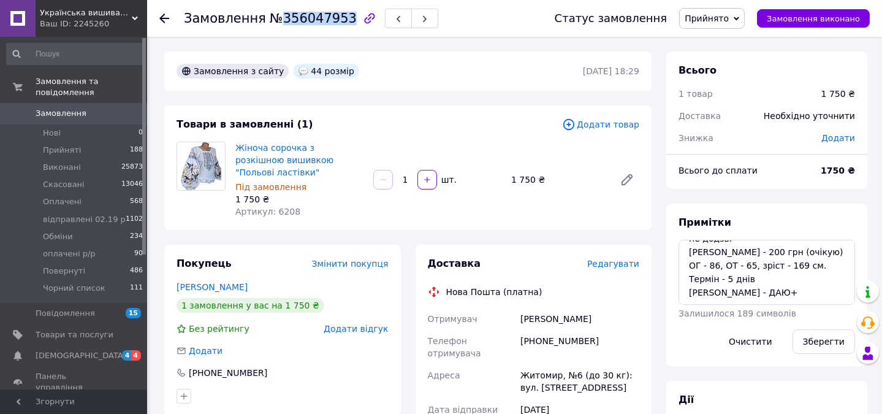
drag, startPoint x: 275, startPoint y: 20, endPoint x: 335, endPoint y: 18, distance: 59.5
click at [335, 18] on span "№356047953" at bounding box center [313, 18] width 87 height 15
copy span "356047953"
drag, startPoint x: 690, startPoint y: 270, endPoint x: 812, endPoint y: 276, distance: 122.0
click at [812, 276] on textarea "не додзв. Вайбер аванс - 200 грн (очікую) ОГ - 86, ОТ - 65, зріст - 169 см. Тер…" at bounding box center [766, 272] width 176 height 65
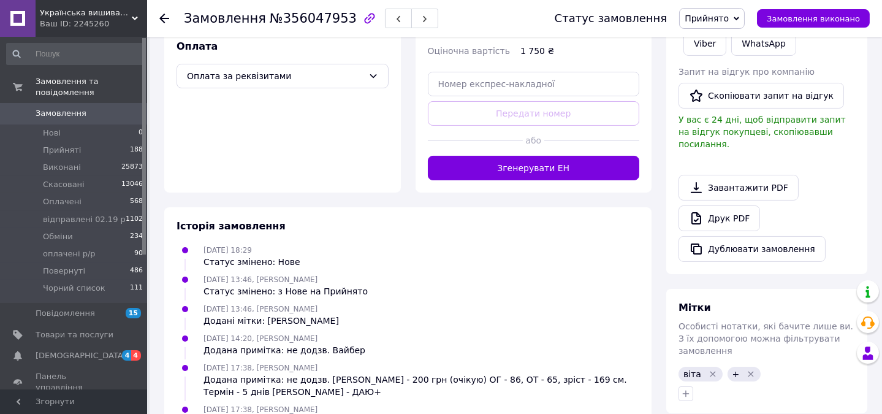
scroll to position [417, 0]
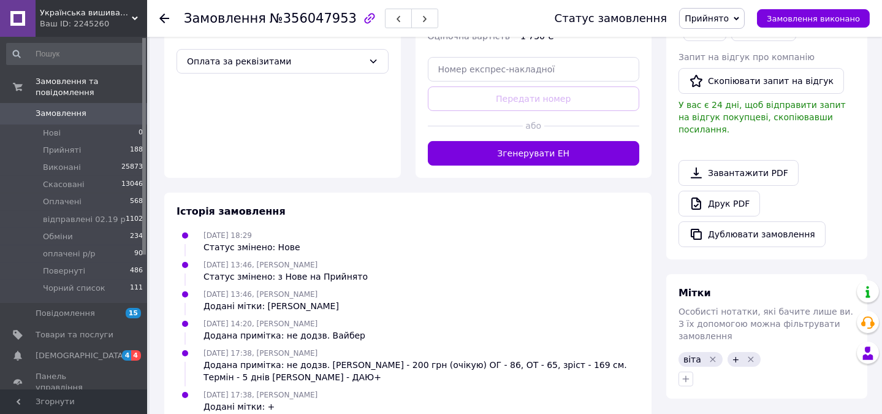
click at [58, 108] on span "Замовлення" at bounding box center [61, 113] width 51 height 11
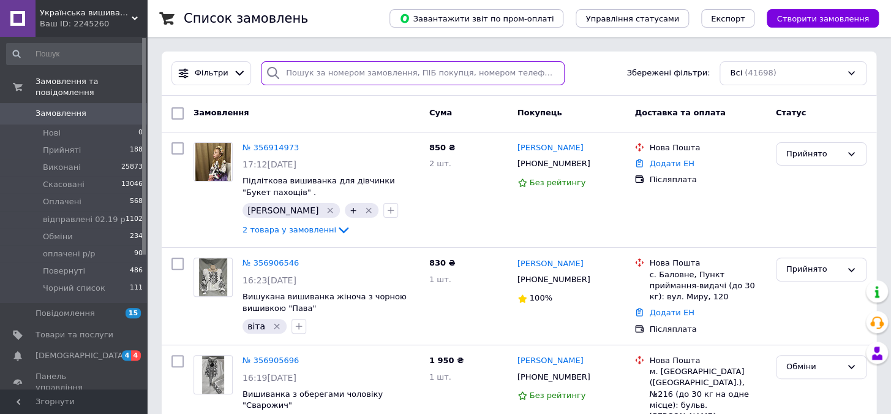
click at [410, 76] on input "search" at bounding box center [413, 73] width 304 height 24
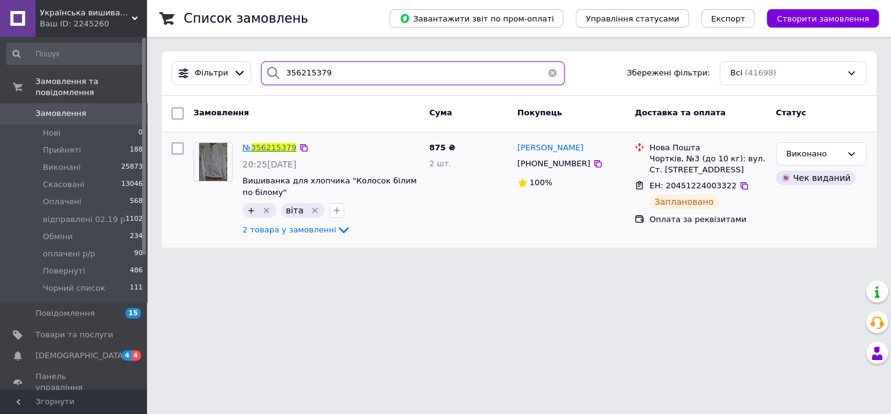
type input "356215379"
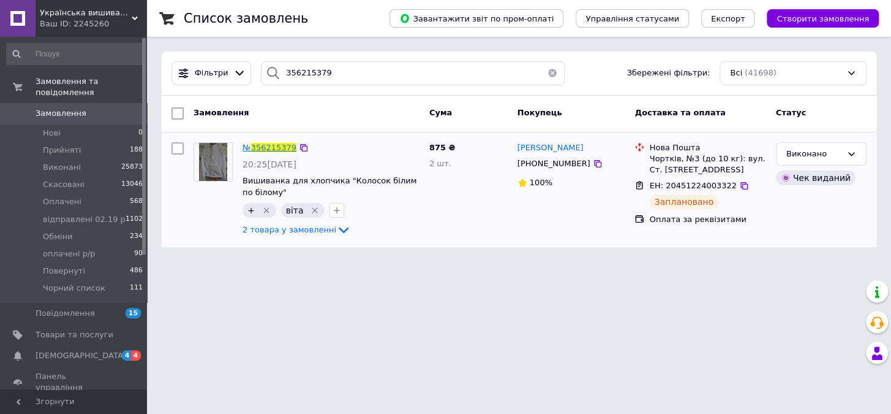
click at [263, 145] on span "356215379" at bounding box center [273, 147] width 45 height 9
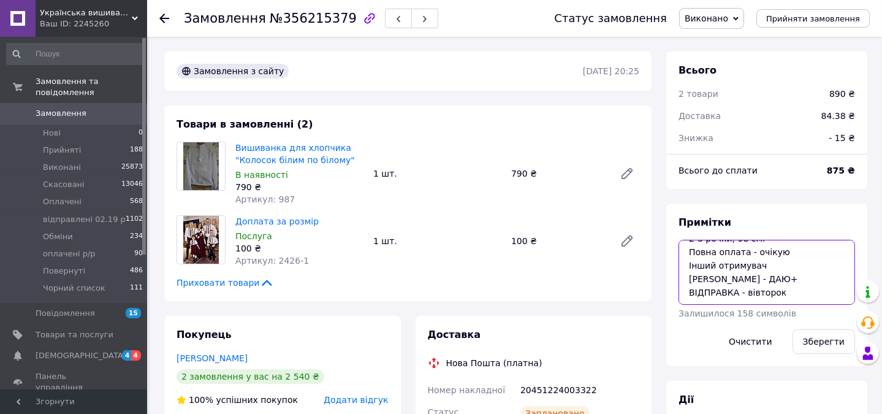
scroll to position [43, 0]
click at [102, 108] on span "Замовлення" at bounding box center [75, 113] width 78 height 11
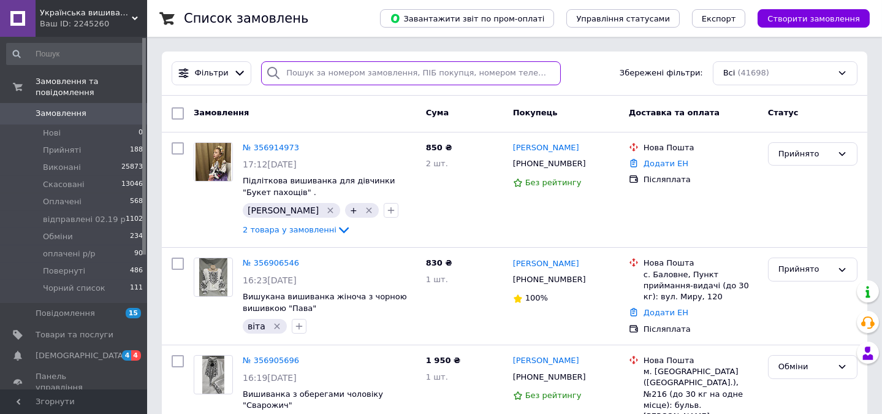
click at [311, 75] on input "search" at bounding box center [410, 73] width 299 height 24
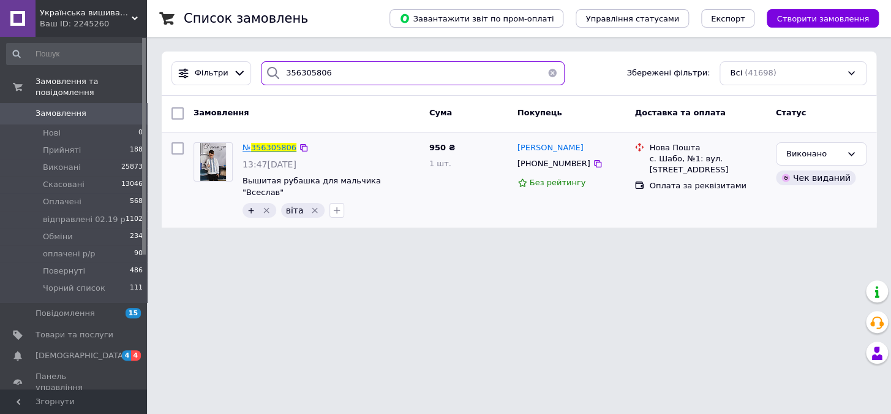
type input "356305806"
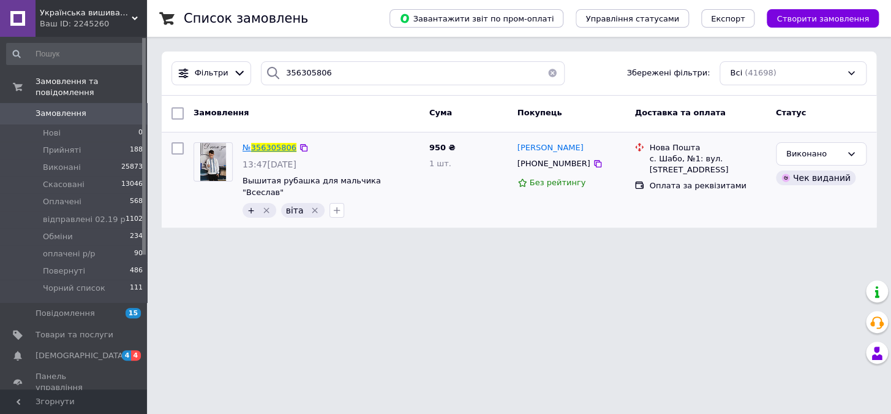
click at [262, 148] on span "356305806" at bounding box center [273, 147] width 45 height 9
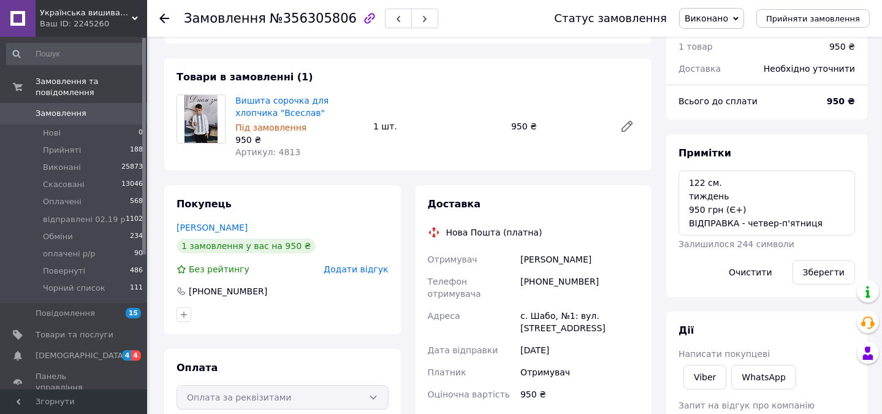
scroll to position [45, 0]
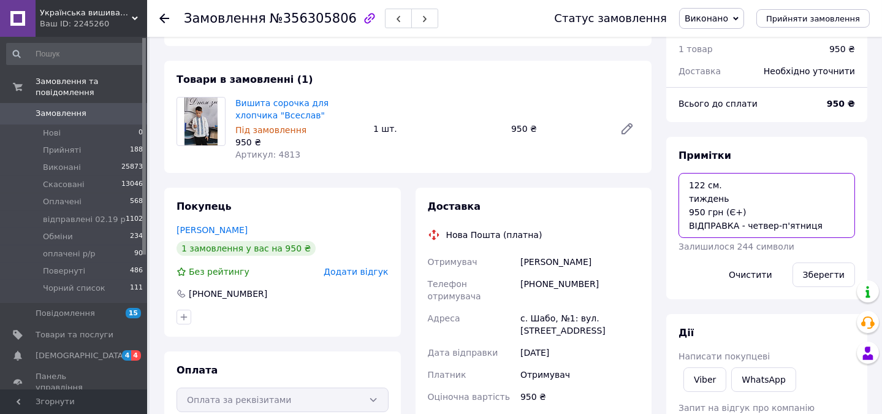
click at [823, 221] on textarea "122 см. тиждень 950 грн (Є+) ВІДПРАВКА - четвер-п'ятниця" at bounding box center [766, 205] width 176 height 65
type textarea "122 см. тиждень 950 грн (Є+) ВІДПРАВКА - четвер-п'ятниця Добра - ДАЮ+"
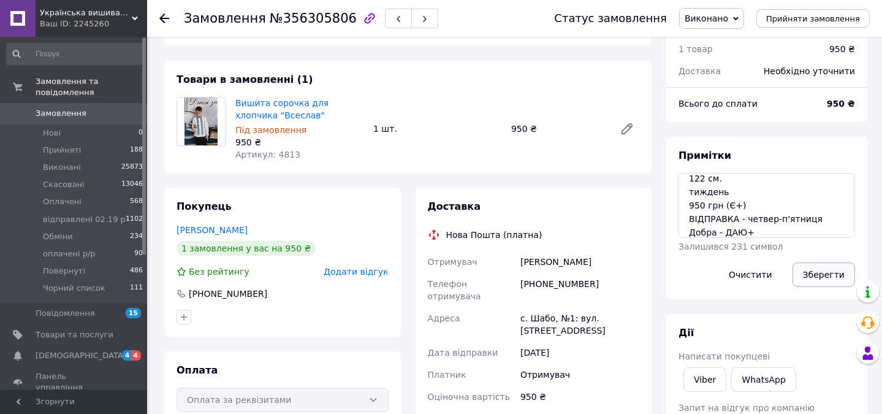
click at [838, 268] on button "Зберегти" at bounding box center [823, 274] width 62 height 25
click at [79, 108] on span "Замовлення" at bounding box center [61, 113] width 51 height 11
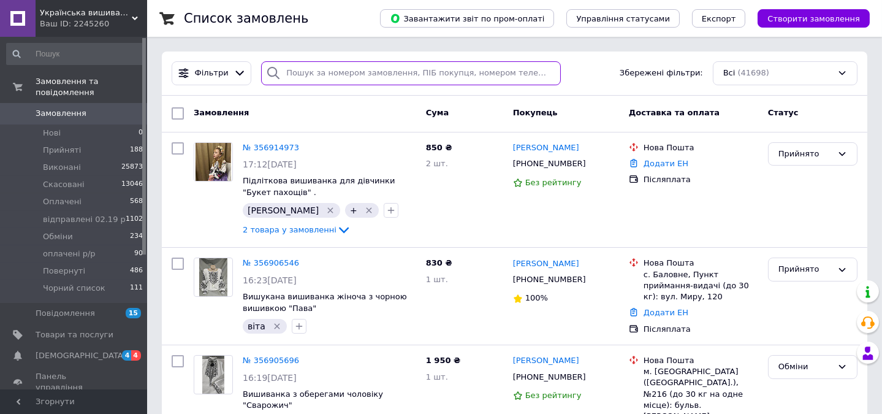
click at [312, 77] on input "search" at bounding box center [410, 73] width 299 height 24
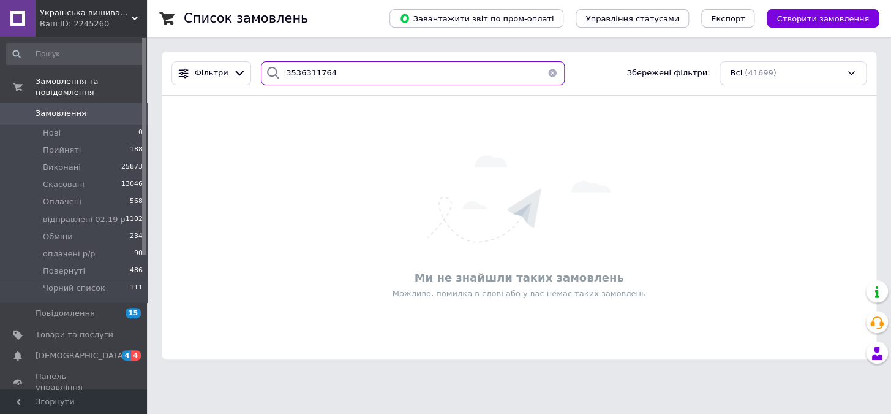
click at [293, 73] on input "3536311764" at bounding box center [413, 73] width 304 height 24
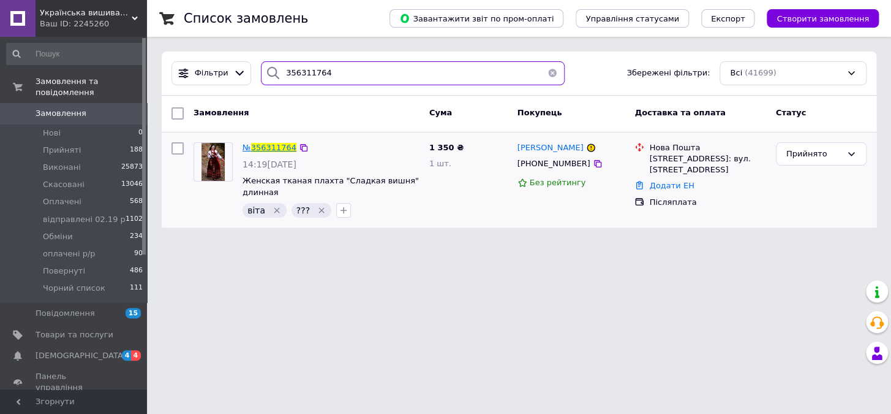
type input "356311764"
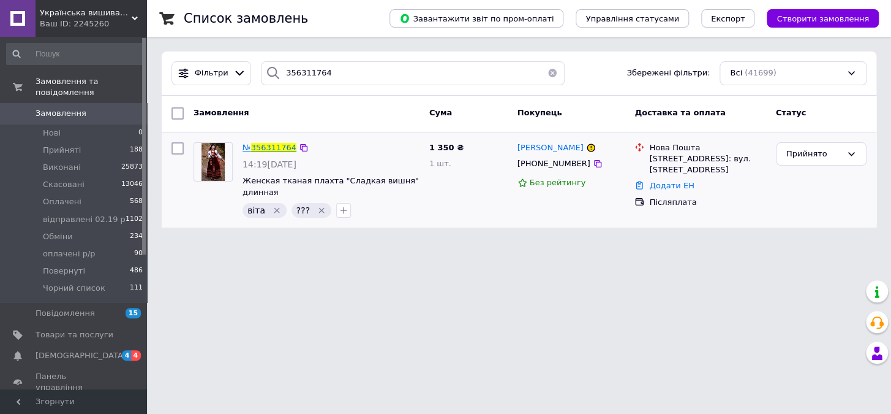
click at [277, 145] on span "356311764" at bounding box center [273, 147] width 45 height 9
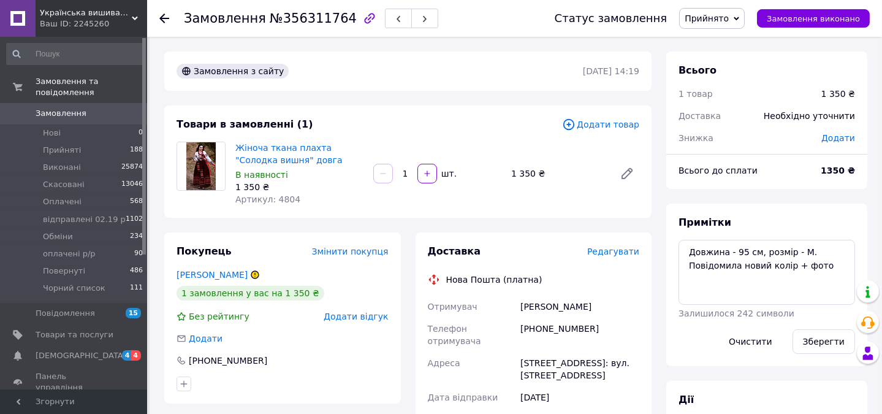
click at [83, 108] on span "Замовлення" at bounding box center [75, 113] width 78 height 11
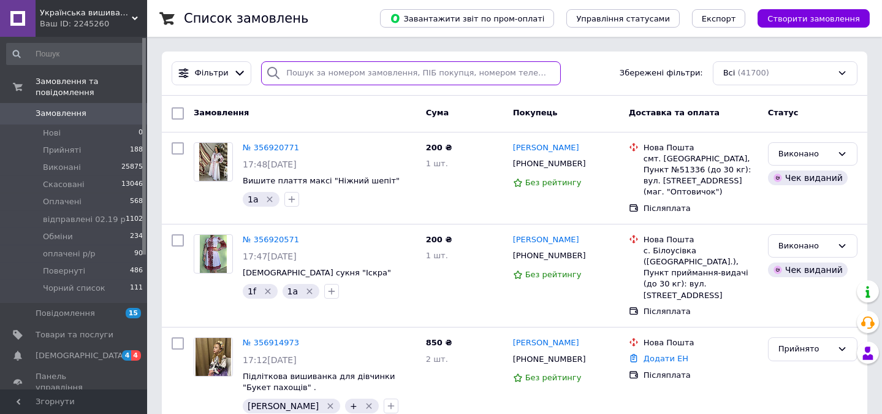
click at [431, 74] on input "search" at bounding box center [410, 73] width 299 height 24
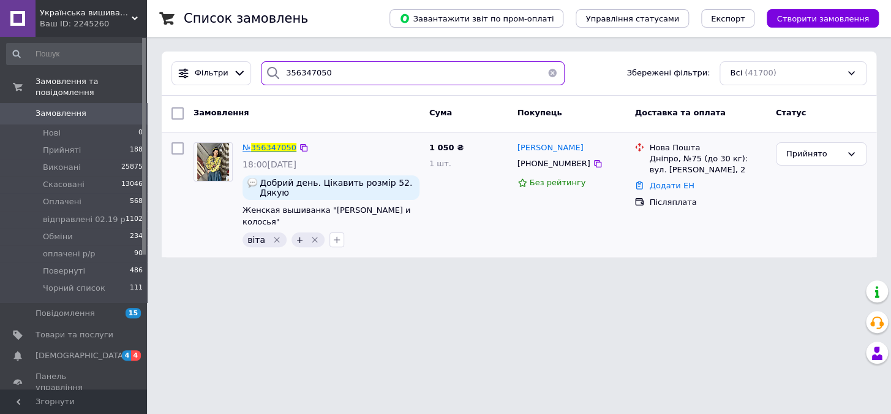
type input "356347050"
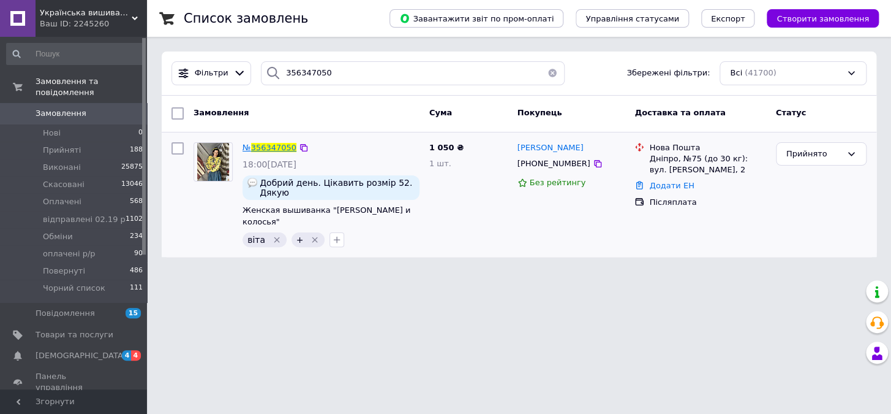
click at [263, 145] on span "356347050" at bounding box center [273, 147] width 45 height 9
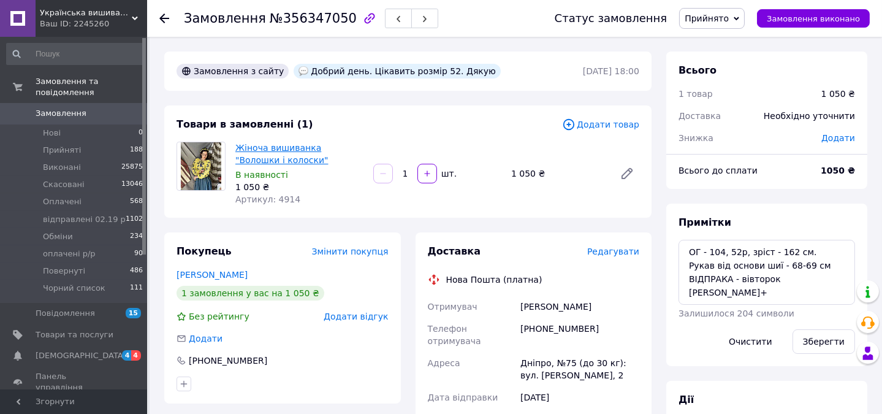
click at [285, 146] on link "Жіноча вишиванка "Волошки і колоски"" at bounding box center [281, 154] width 93 height 22
click at [62, 108] on span "Замовлення" at bounding box center [61, 113] width 51 height 11
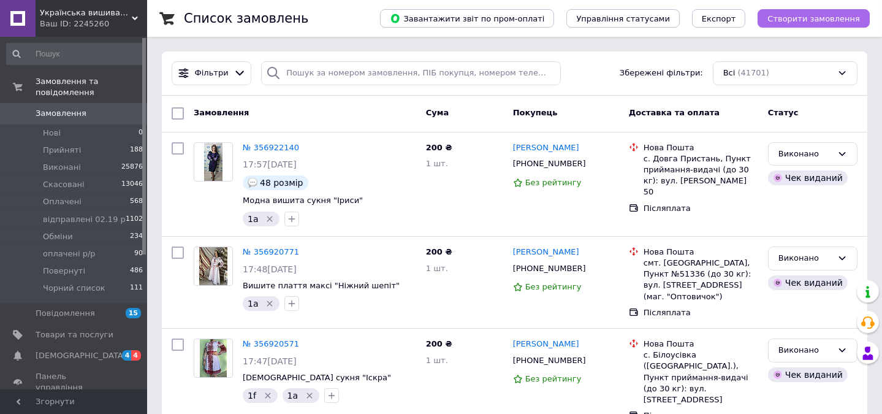
click at [811, 20] on span "Створити замовлення" at bounding box center [813, 18] width 93 height 9
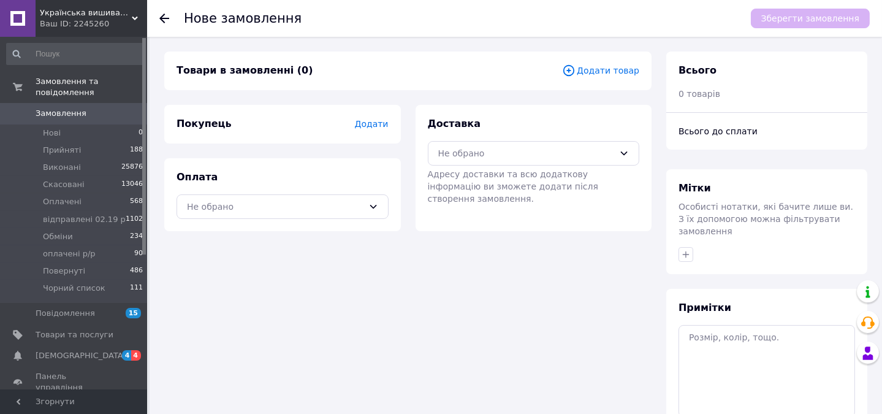
click at [608, 73] on span "Додати товар" at bounding box center [600, 70] width 77 height 13
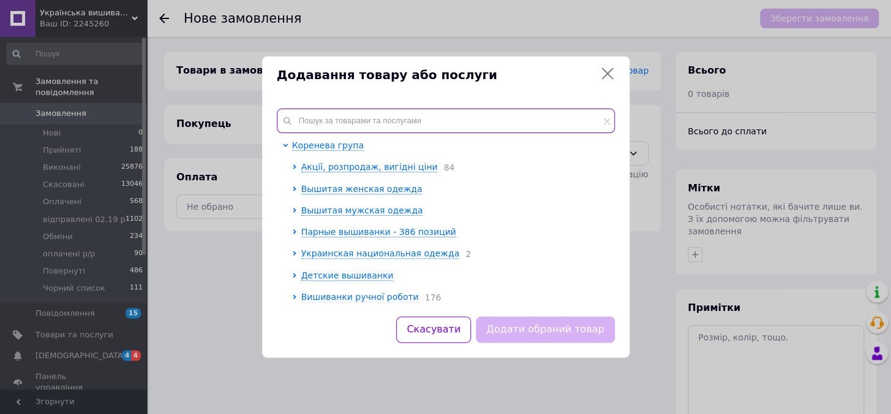
click at [523, 122] on input "text" at bounding box center [446, 120] width 338 height 25
click at [404, 124] on input "text" at bounding box center [446, 120] width 338 height 25
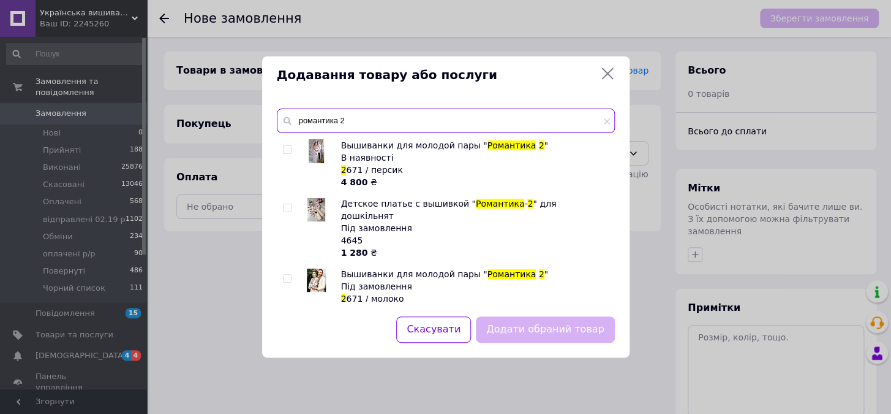
type input "романтика 2"
click at [285, 274] on input "checkbox" at bounding box center [287, 278] width 8 height 8
checkbox input "true"
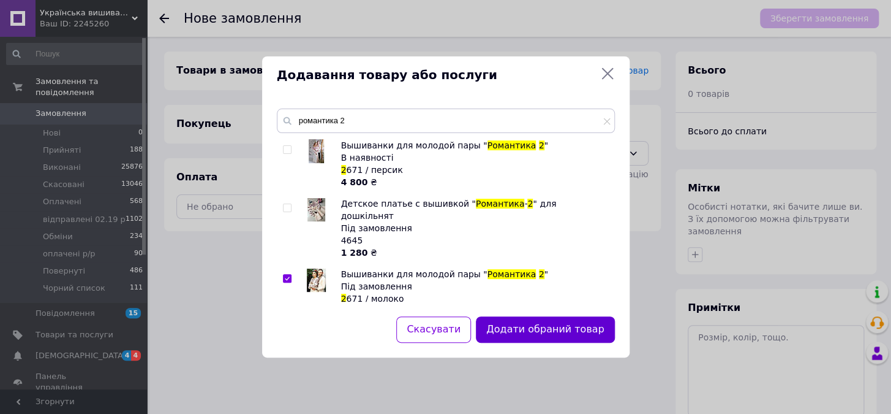
click at [518, 326] on button "Додати обраний товар" at bounding box center [545, 329] width 138 height 26
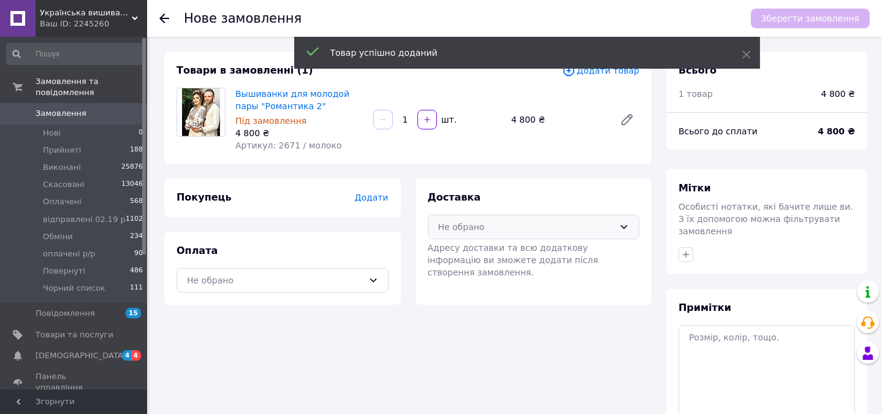
click at [459, 220] on div "Не обрано" at bounding box center [526, 226] width 176 height 13
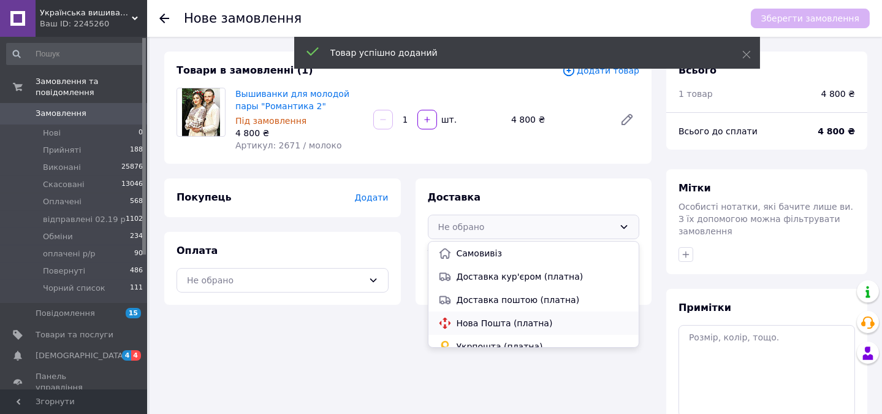
click at [444, 325] on icon at bounding box center [444, 322] width 11 height 11
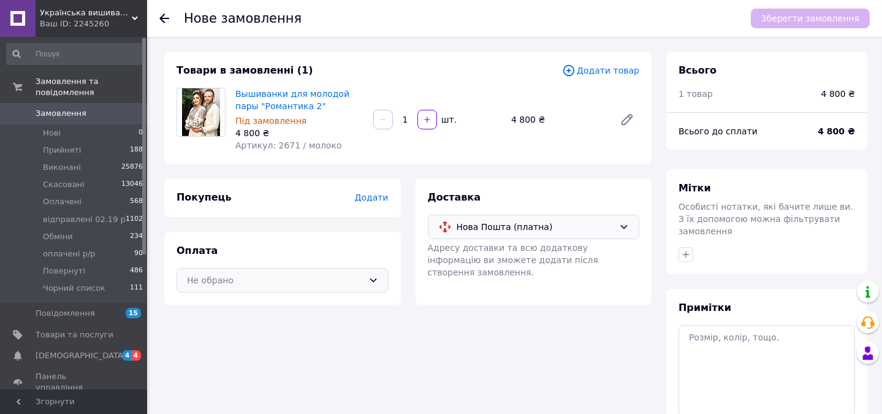
click at [299, 275] on div "Не обрано" at bounding box center [275, 279] width 176 height 13
click at [233, 306] on span "Післяплата" at bounding box center [291, 306] width 173 height 12
click at [363, 197] on span "Додати" at bounding box center [371, 197] width 34 height 10
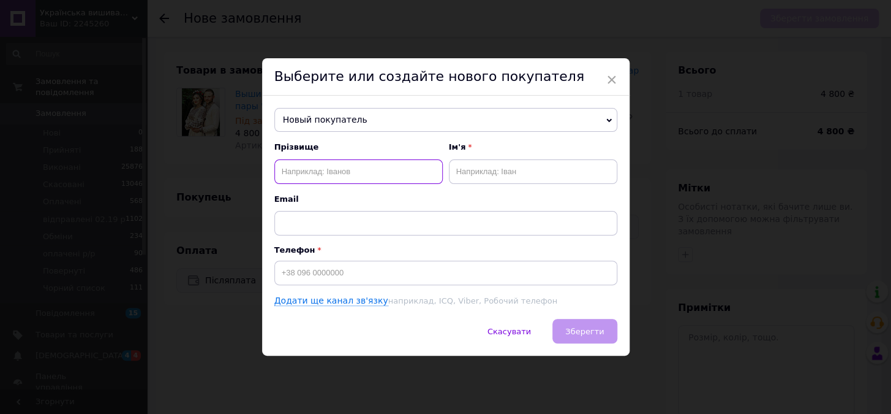
click at [363, 181] on input "text" at bounding box center [358, 171] width 168 height 25
type input "Довгань"
click at [505, 180] on input "text" at bounding box center [533, 171] width 168 height 25
type input "Олена"
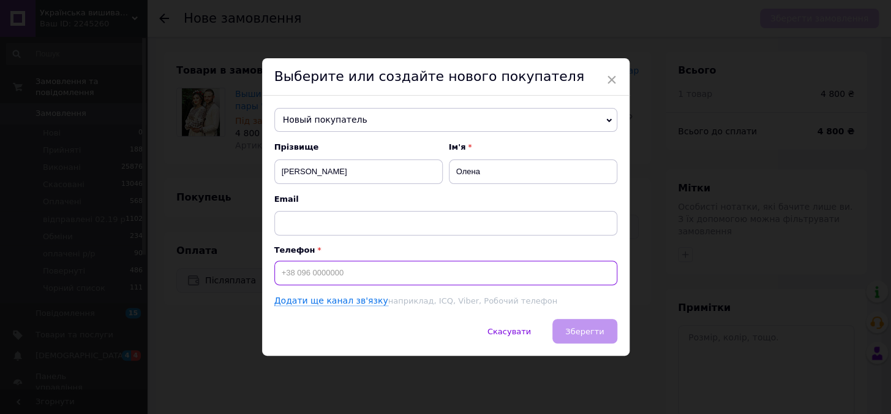
click at [391, 269] on input at bounding box center [445, 272] width 343 height 25
type input "+380993603479"
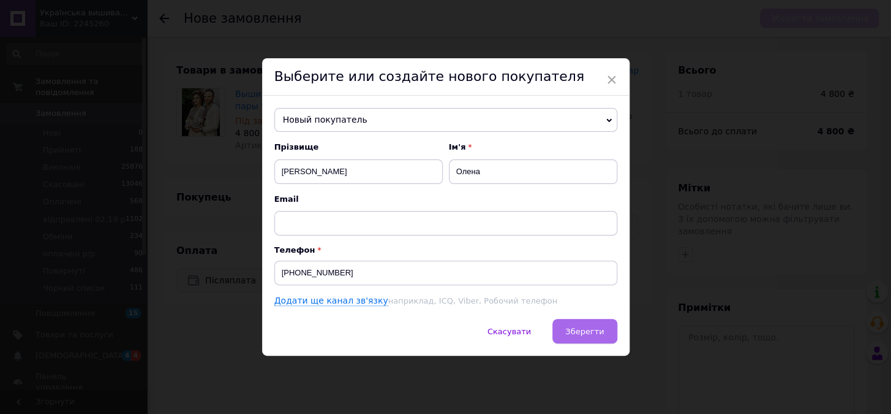
click at [588, 335] on span "Зберегти" at bounding box center [584, 331] width 39 height 9
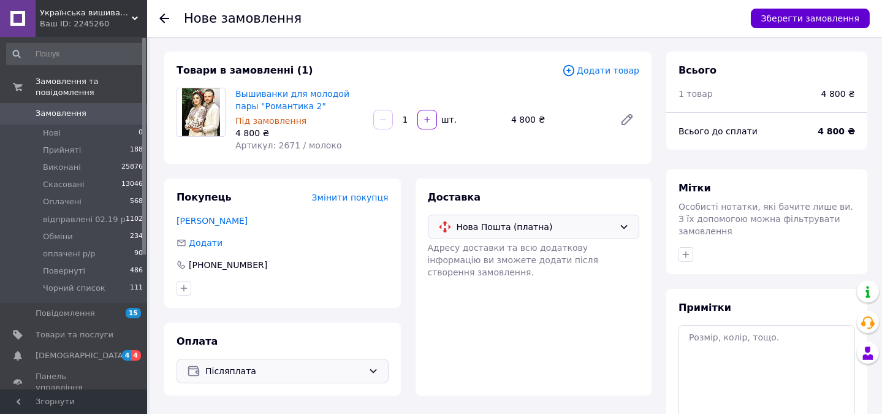
click at [835, 14] on button "Зберегти замовлення" at bounding box center [810, 19] width 119 height 20
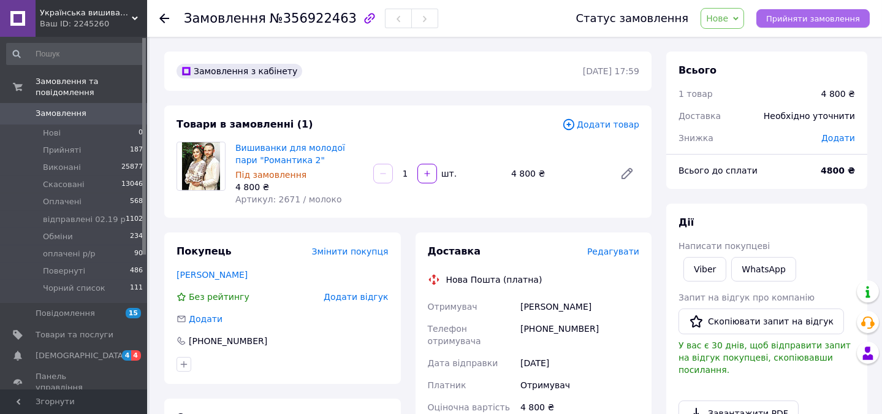
click at [808, 20] on span "Прийняти замовлення" at bounding box center [813, 18] width 94 height 9
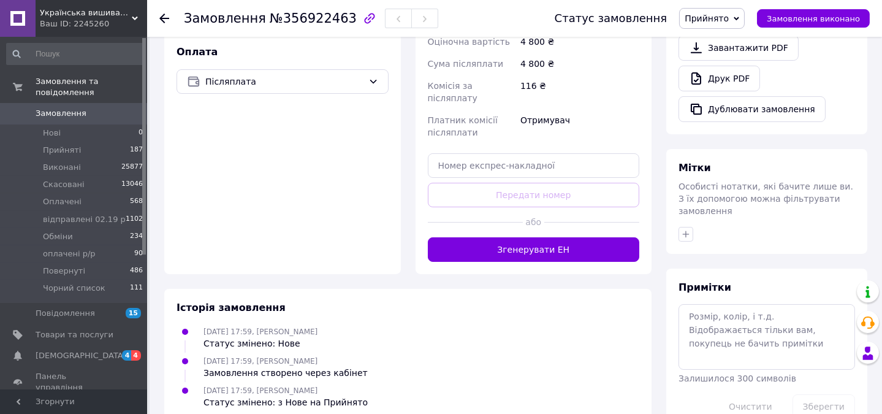
scroll to position [372, 0]
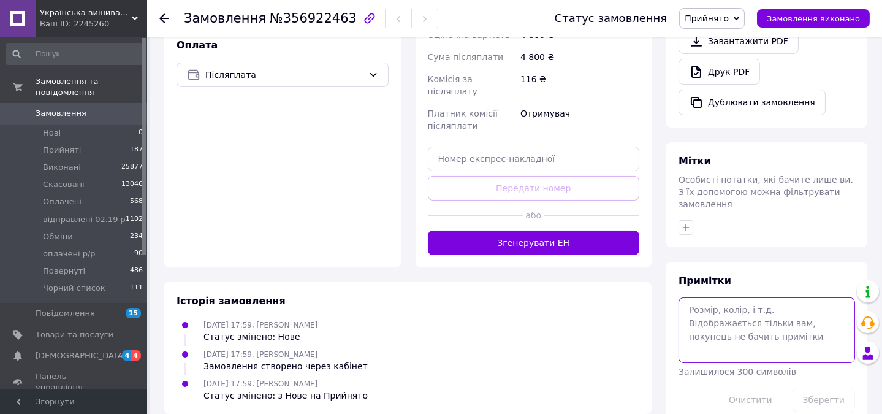
click at [769, 297] on textarea at bounding box center [766, 329] width 176 height 65
click at [780, 297] on textarea "аванс - 500 грн ( Леус аліна)" at bounding box center [766, 329] width 176 height 65
click at [806, 297] on textarea "аванс - 500 грн ( Леус Аліна)" at bounding box center [766, 329] width 176 height 65
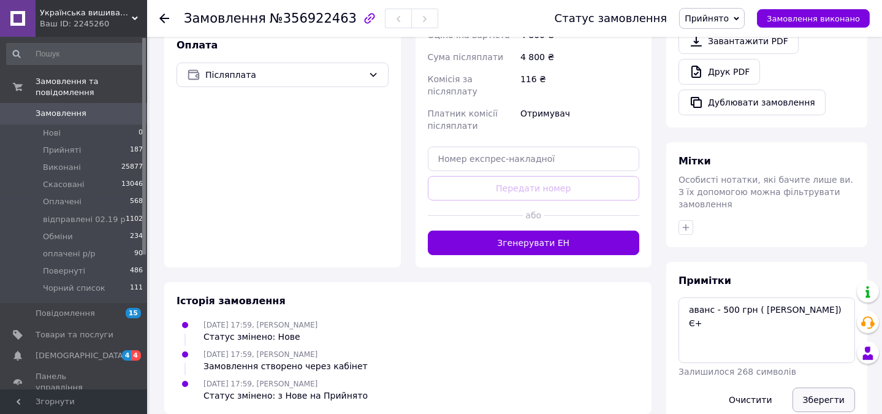
click at [821, 387] on button "Зберегти" at bounding box center [823, 399] width 62 height 25
click at [823, 297] on textarea "аванс - 500 грн ( Леус Аліна) Є+" at bounding box center [766, 329] width 176 height 65
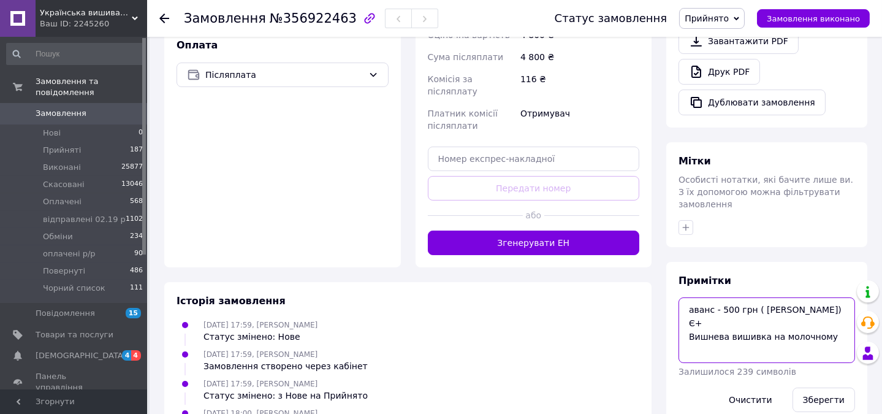
click at [823, 297] on textarea "аванс - 500 грн ( Леус Аліна) Є+ Вишнева вишивка на молочному" at bounding box center [766, 329] width 176 height 65
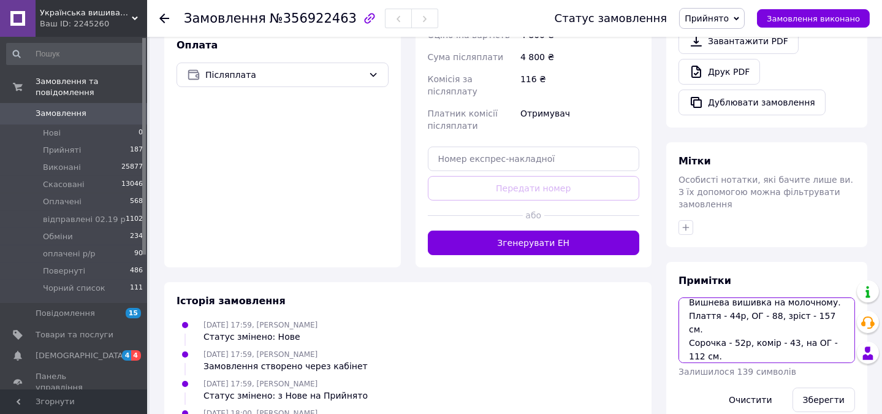
scroll to position [39, 0]
type textarea "аванс - 500 грн ( Леус Аліна) Є+ Вишнева вишивка на молочному. Плаття - 44р, ОГ…"
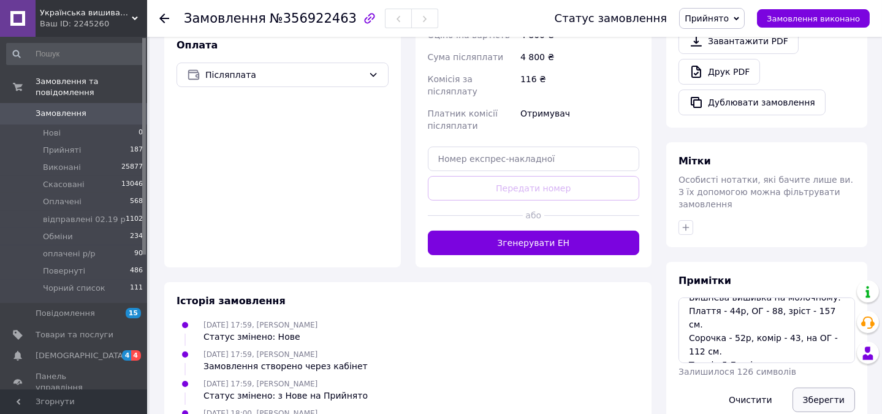
click at [825, 387] on button "Зберегти" at bounding box center [823, 399] width 62 height 25
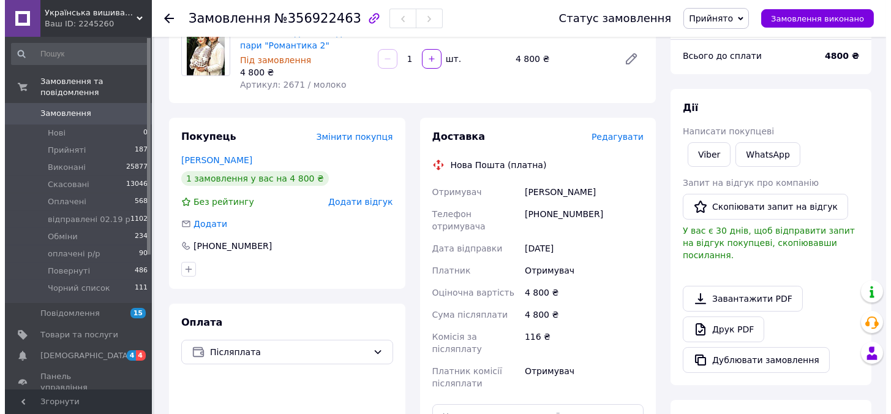
scroll to position [106, 0]
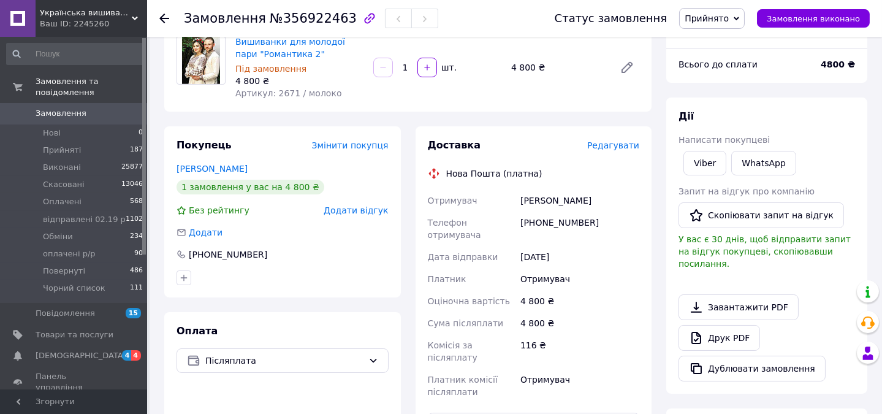
click at [614, 148] on span "Редагувати" at bounding box center [613, 145] width 52 height 10
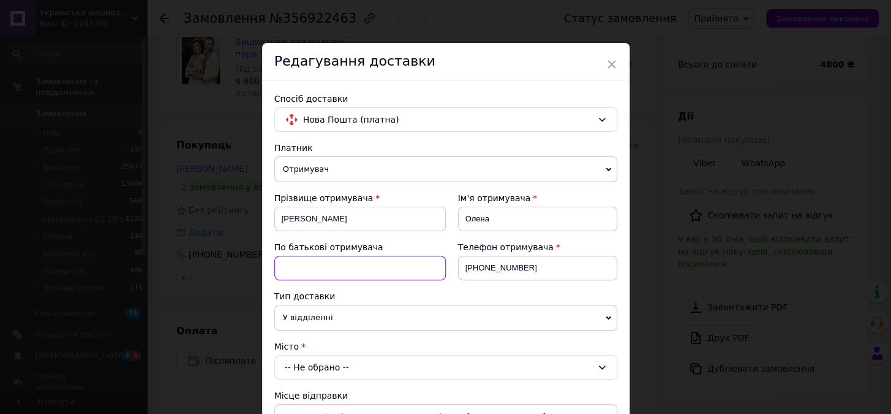
click at [386, 265] on input at bounding box center [360, 267] width 172 height 25
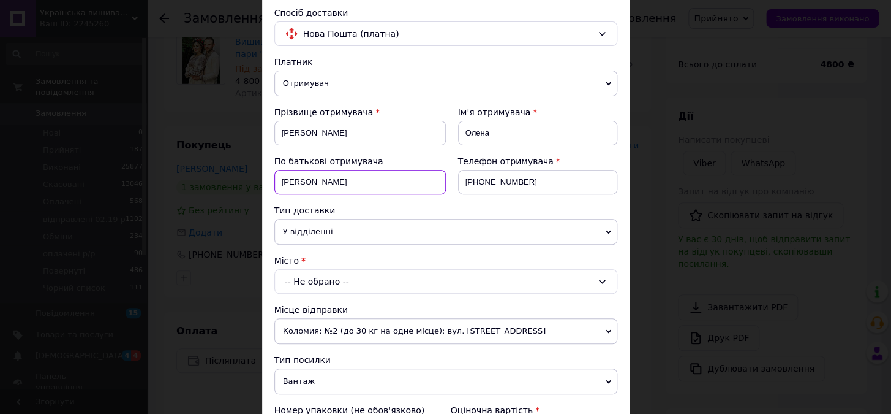
scroll to position [126, 0]
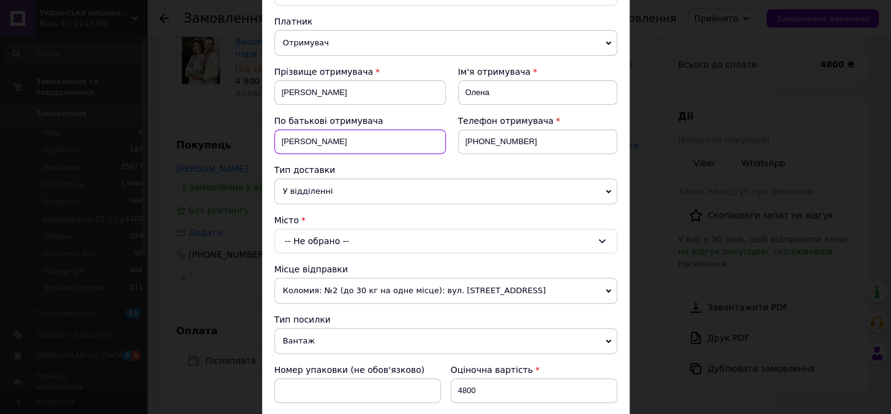
type input "Степанівна"
click at [331, 236] on div "-- Не обрано --" at bounding box center [445, 241] width 343 height 25
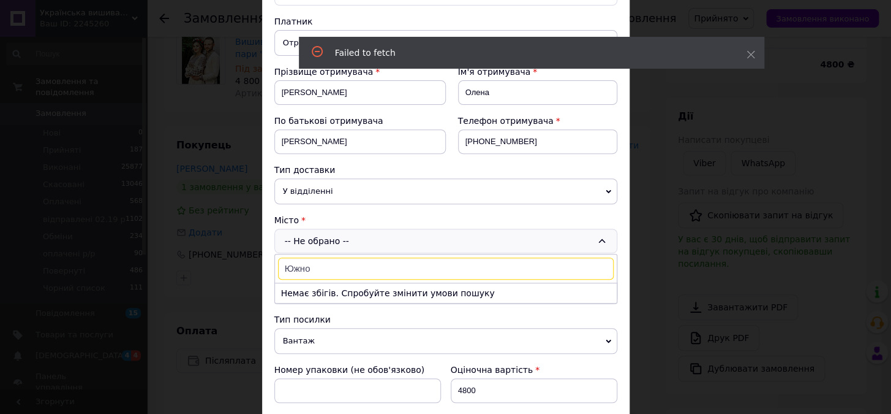
click at [336, 265] on input "Южно" at bounding box center [446, 268] width 336 height 22
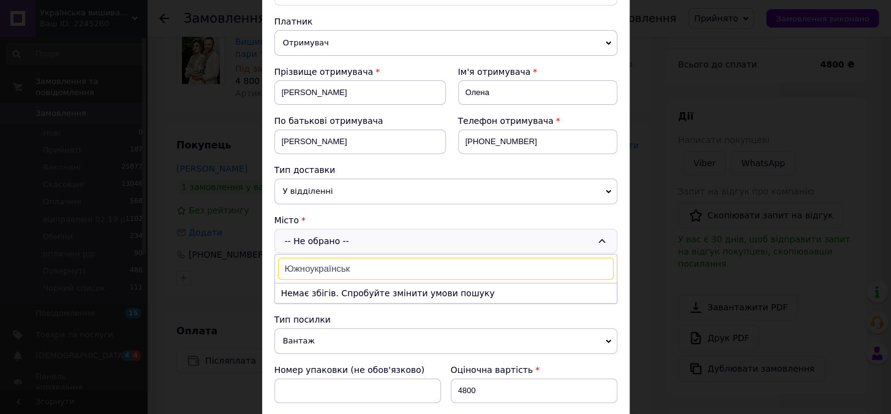
click at [298, 266] on input "Южноукраїнськ" at bounding box center [446, 268] width 336 height 22
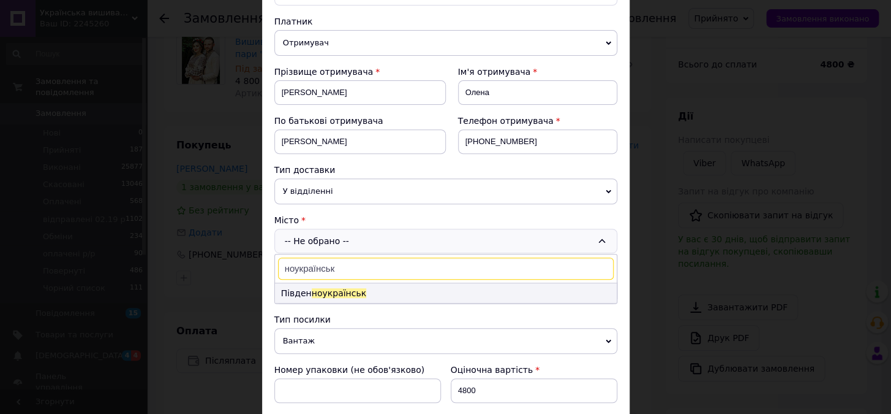
type input "ноукраїнськ"
click at [304, 289] on li "Півден ноукраїнськ" at bounding box center [446, 293] width 342 height 20
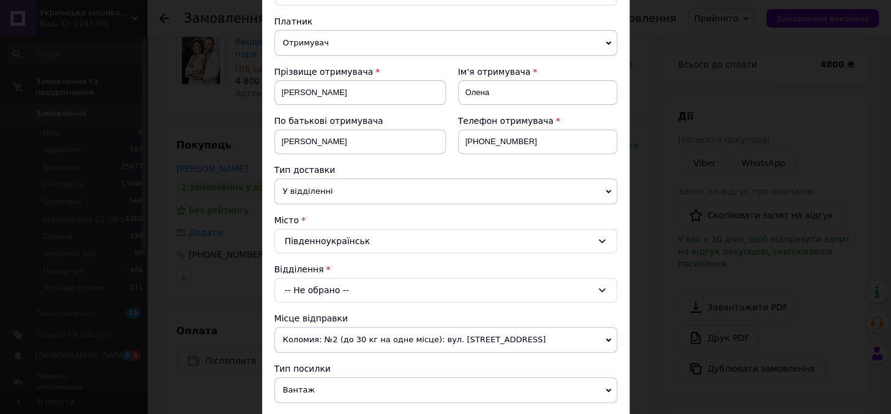
click at [392, 290] on div "-- Не обрано --" at bounding box center [445, 290] width 343 height 25
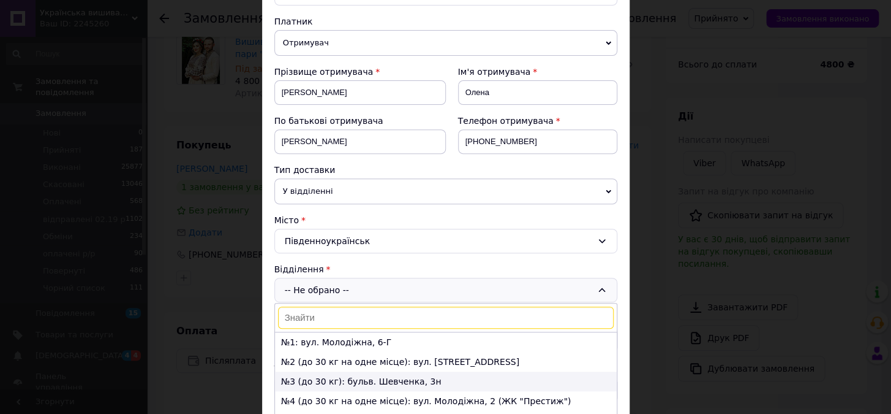
click at [338, 375] on li "№3 (до 30 кг): бульв. Шевченка, 3н" at bounding box center [446, 381] width 342 height 20
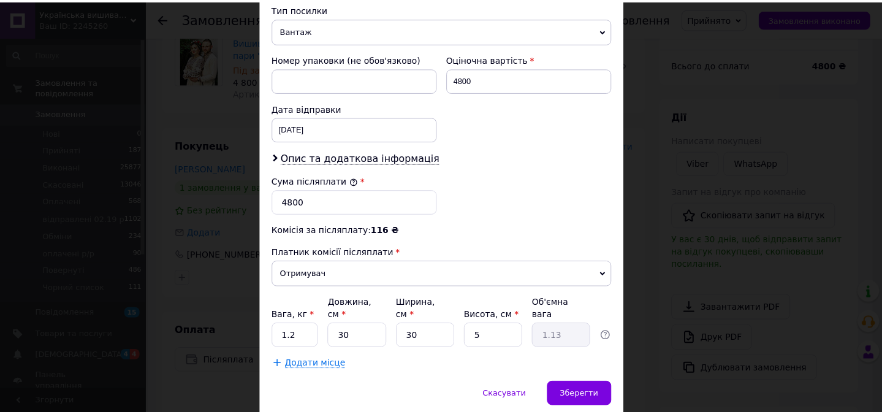
scroll to position [520, 0]
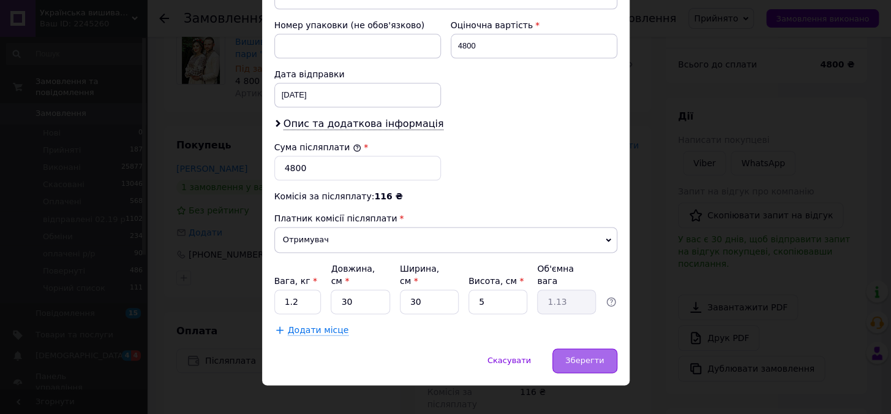
click at [584, 355] on span "Зберегти" at bounding box center [584, 359] width 39 height 9
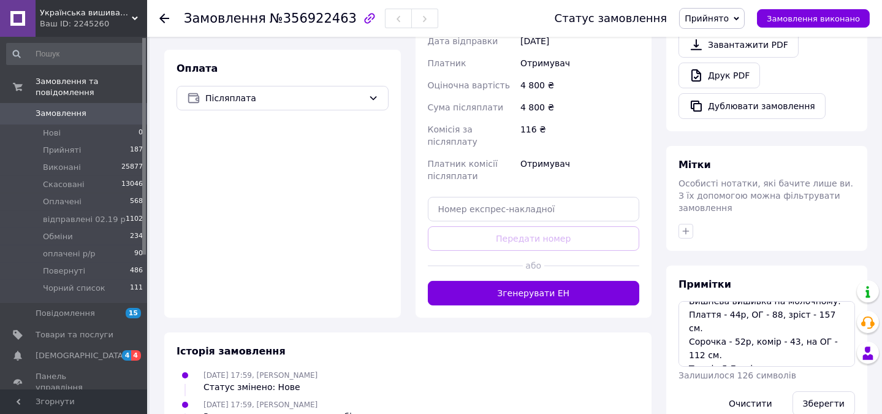
scroll to position [366, 0]
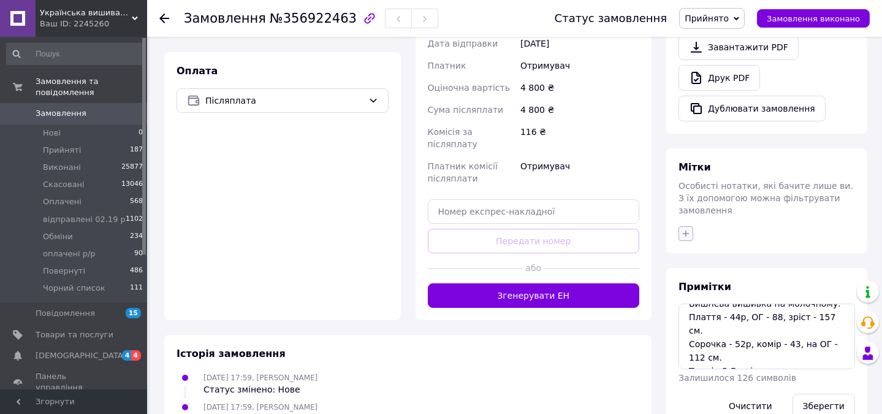
click at [686, 230] on icon "button" at bounding box center [685, 233] width 7 height 7
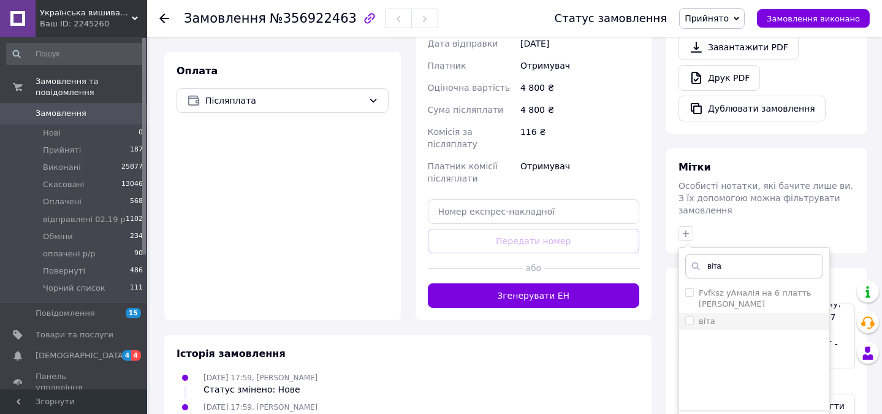
type input "віта"
click at [691, 316] on input "віта" at bounding box center [689, 320] width 8 height 8
checkbox input "true"
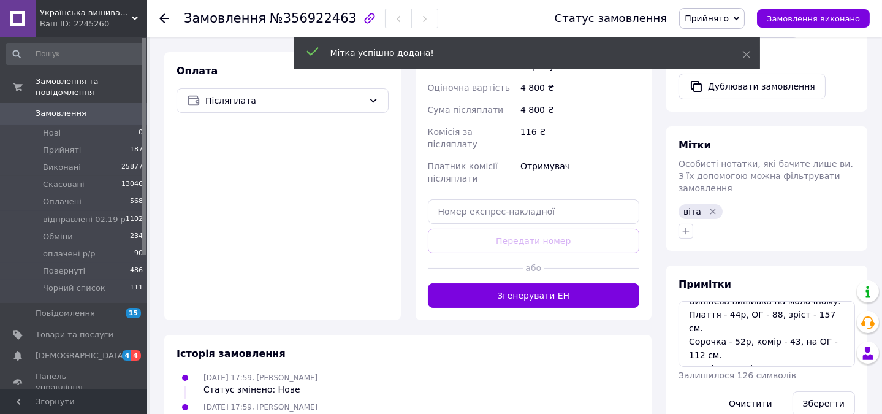
scroll to position [0, 0]
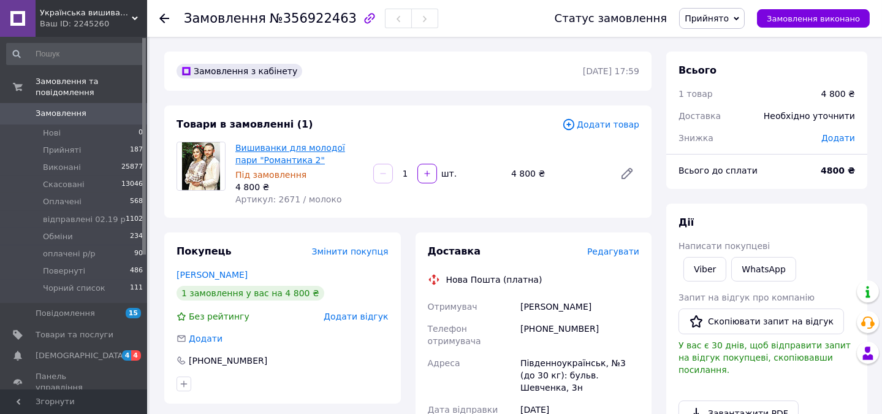
click at [302, 146] on link "Вишиванки для молодої пари "Романтика 2"" at bounding box center [290, 154] width 110 height 22
drag, startPoint x: 274, startPoint y: 20, endPoint x: 331, endPoint y: 17, distance: 56.4
click at [333, 18] on span "№356922463" at bounding box center [313, 18] width 87 height 15
copy span "356922463"
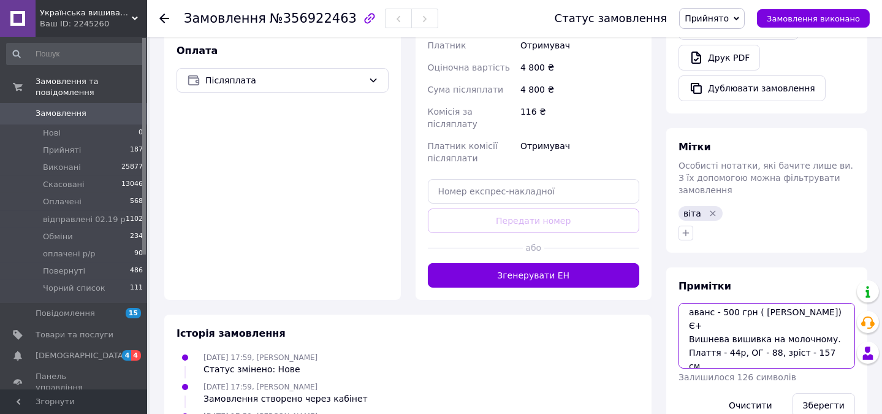
scroll to position [40, 0]
drag, startPoint x: 686, startPoint y: 314, endPoint x: 745, endPoint y: 304, distance: 59.7
click at [745, 304] on textarea "аванс - 500 грн ( Леус Аліна) Є+ Вишнева вишивка на молочному. Плаття - 44р, ОГ…" at bounding box center [766, 335] width 176 height 65
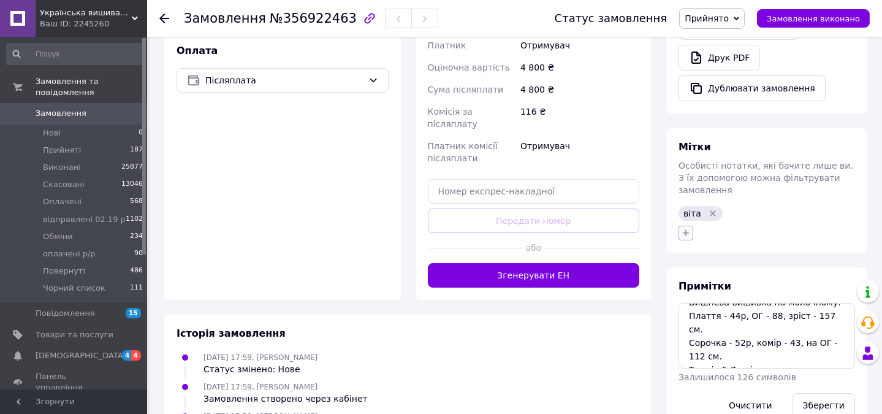
click at [681, 228] on icon "button" at bounding box center [686, 233] width 10 height 10
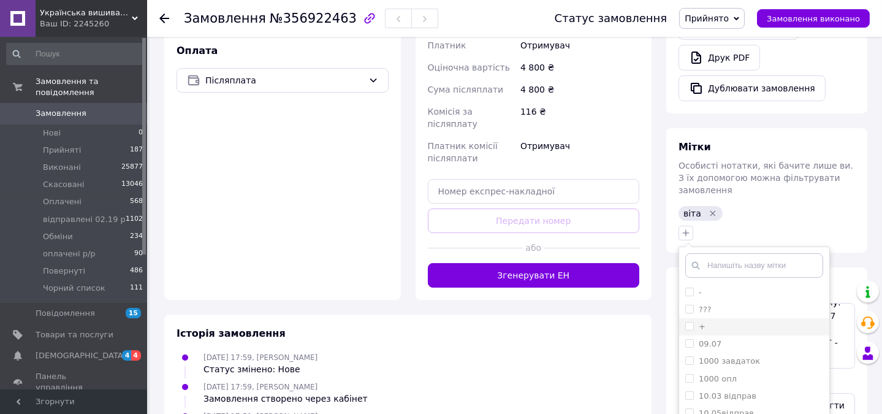
click at [689, 322] on input "+" at bounding box center [689, 326] width 8 height 8
checkbox input "true"
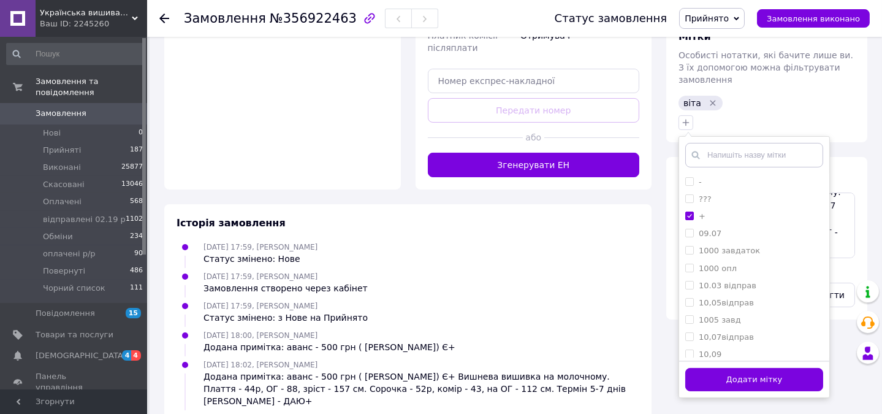
scroll to position [504, 0]
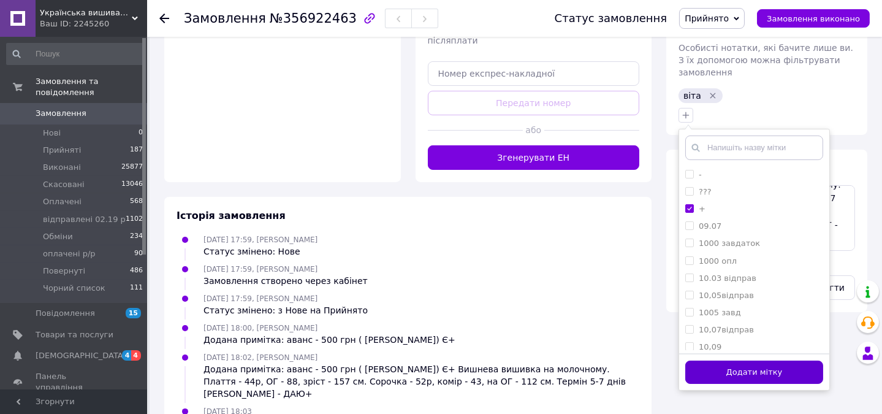
click at [808, 360] on button "Додати мітку" at bounding box center [754, 372] width 138 height 24
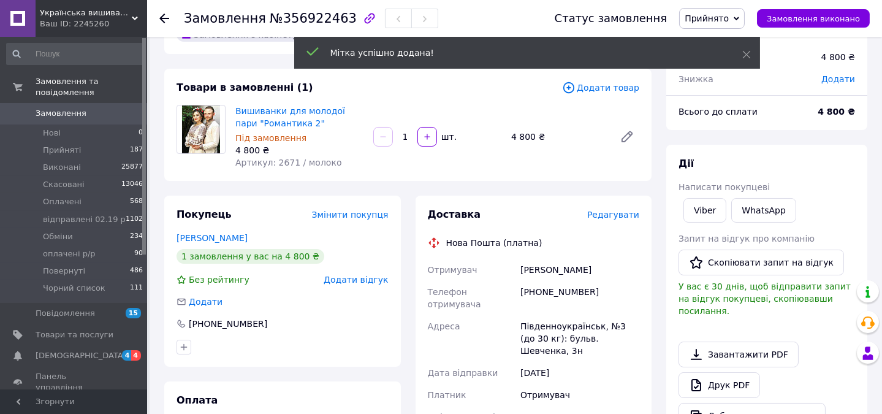
scroll to position [0, 0]
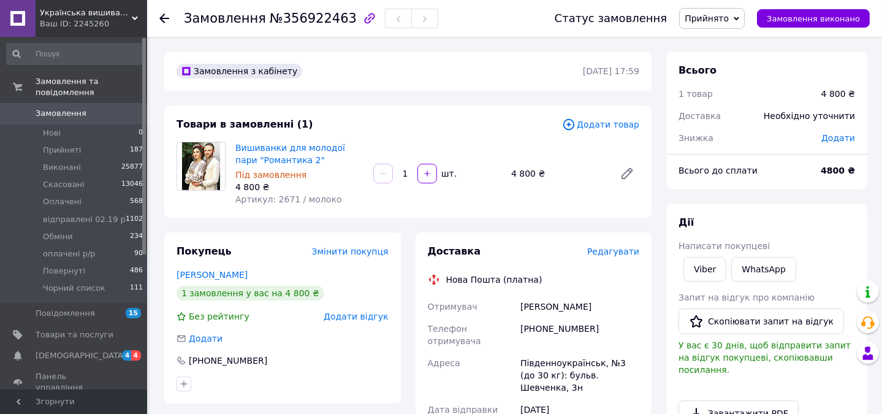
click at [69, 108] on span "Замовлення" at bounding box center [61, 113] width 51 height 11
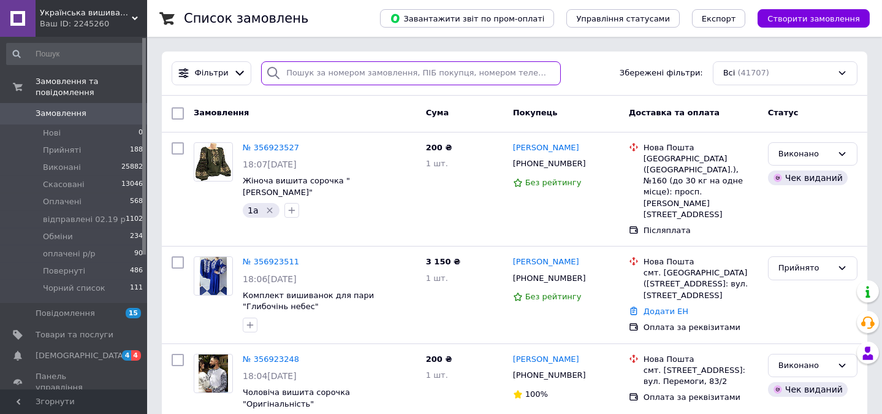
click at [364, 73] on input "search" at bounding box center [410, 73] width 299 height 24
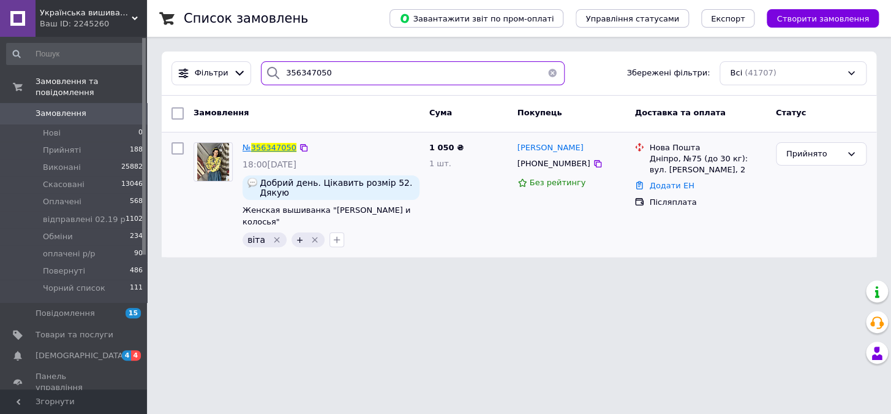
type input "356347050"
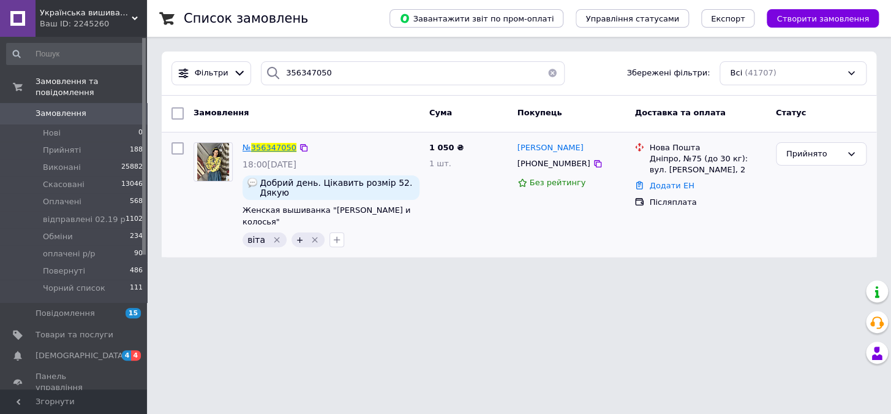
click at [284, 145] on span "356347050" at bounding box center [273, 147] width 45 height 9
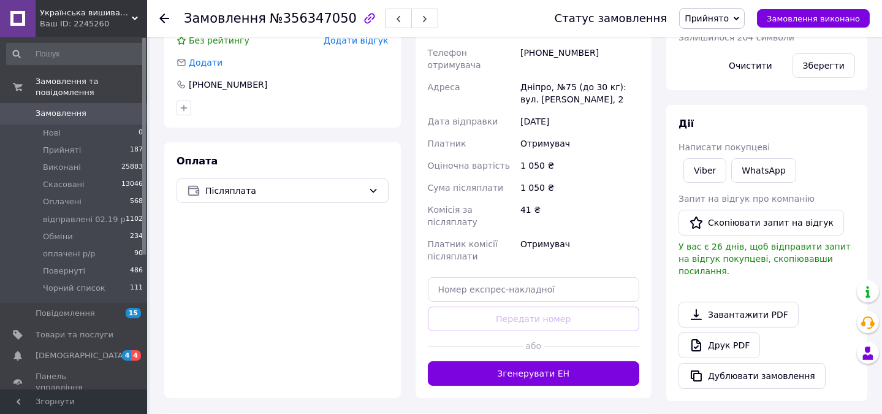
scroll to position [292, 0]
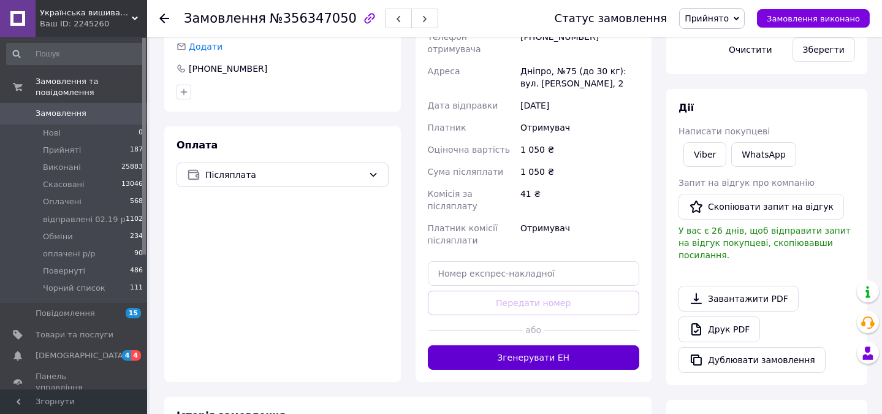
click at [616, 345] on button "Згенерувати ЕН" at bounding box center [534, 357] width 212 height 25
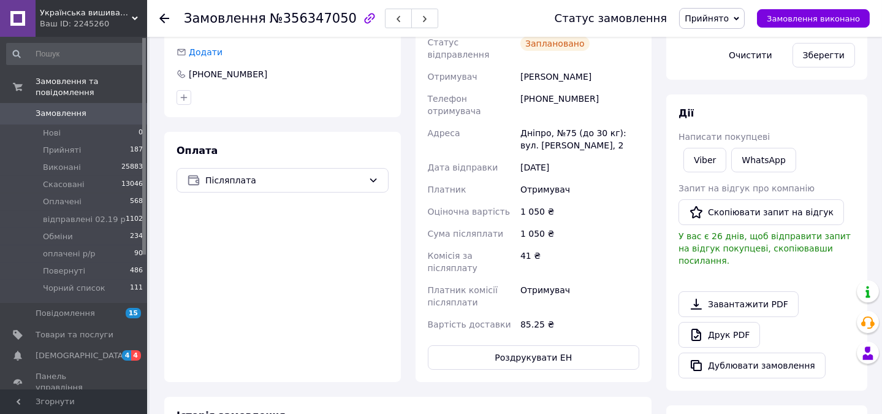
scroll to position [362, 0]
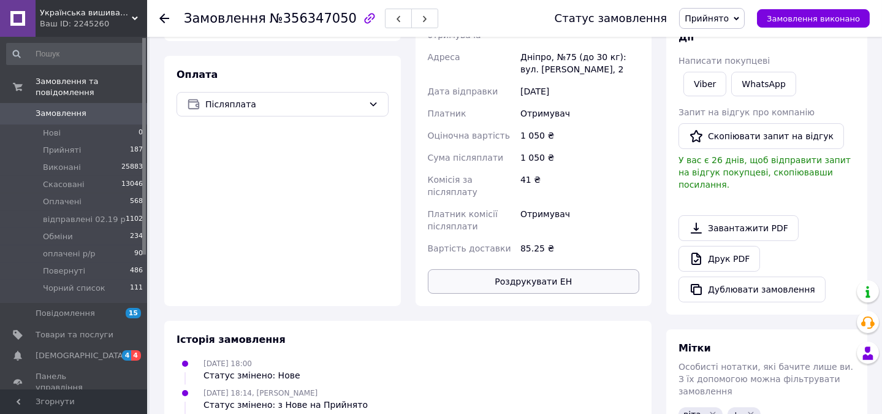
click at [575, 269] on button "Роздрукувати ЕН" at bounding box center [534, 281] width 212 height 25
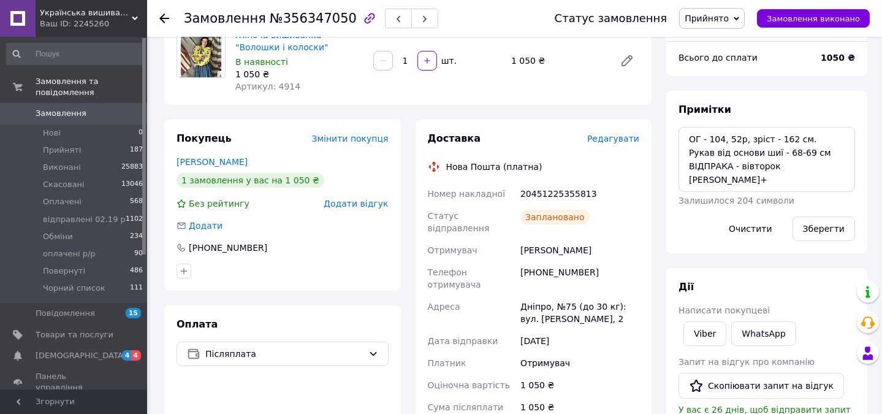
scroll to position [0, 0]
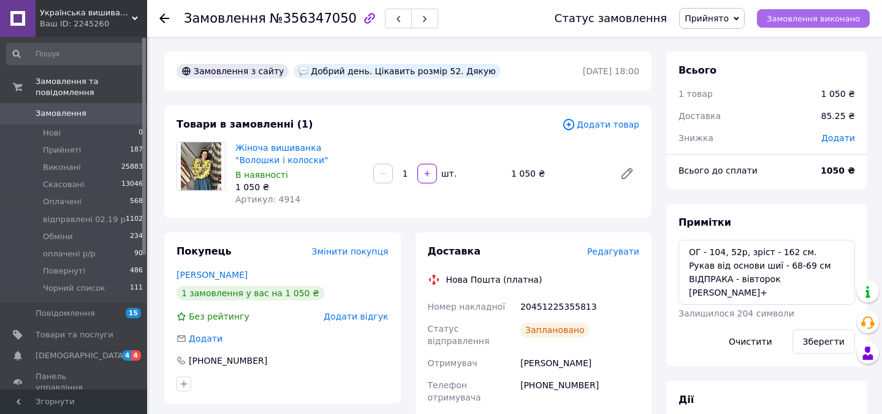
click at [809, 20] on span "Замовлення виконано" at bounding box center [812, 18] width 93 height 9
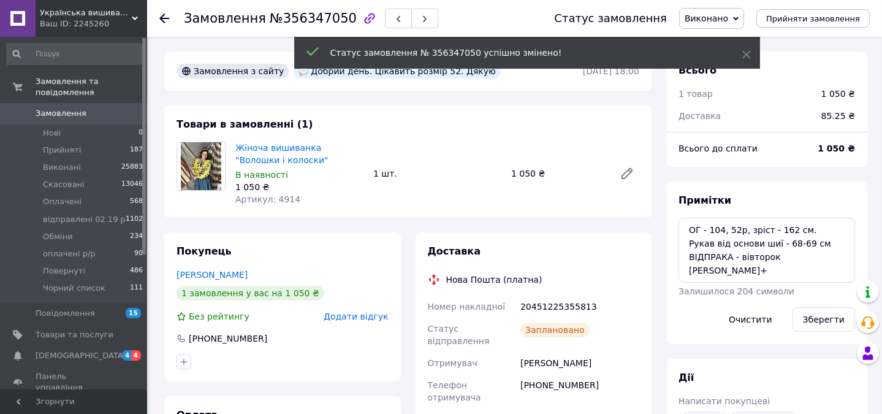
click at [86, 108] on span "Замовлення" at bounding box center [75, 113] width 78 height 11
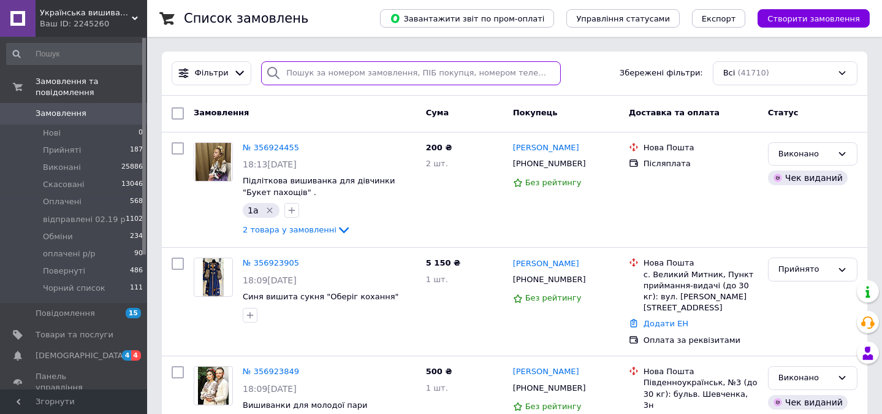
click at [472, 72] on input "search" at bounding box center [410, 73] width 299 height 24
type input "3"
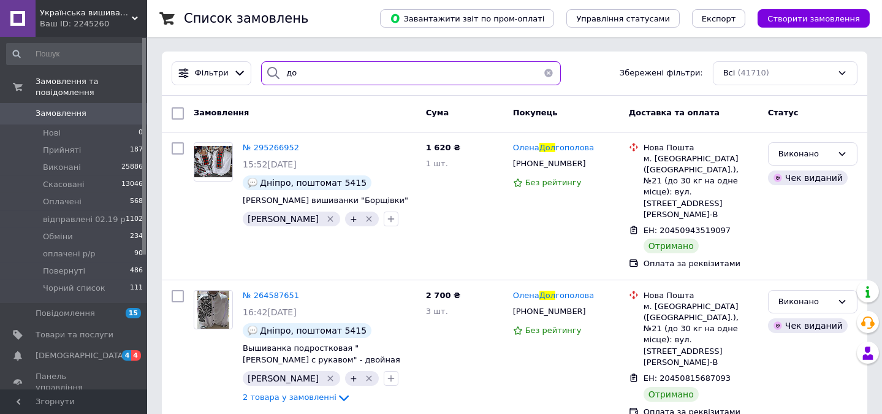
type input "д"
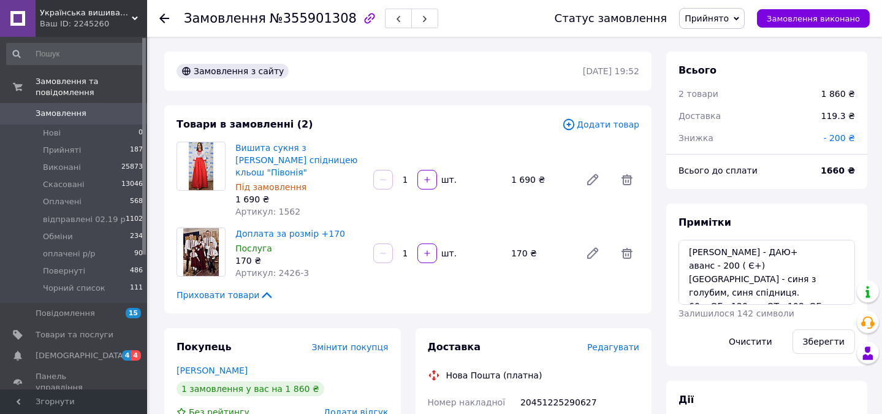
scroll to position [399, 0]
